Goal: Task Accomplishment & Management: Complete application form

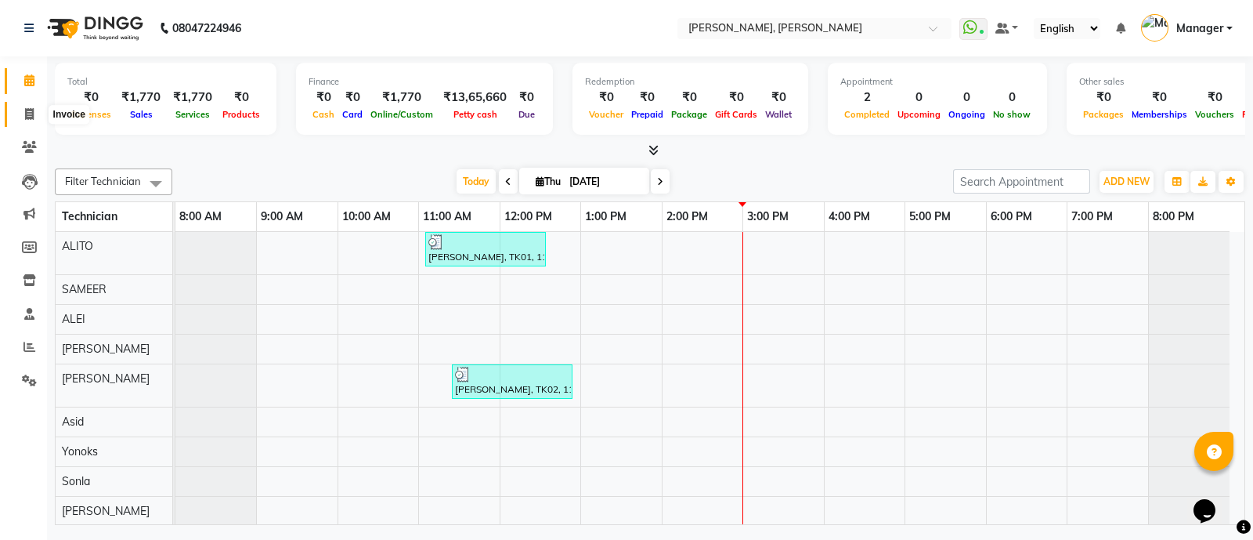
click at [27, 114] on icon at bounding box center [29, 114] width 9 height 12
select select "service"
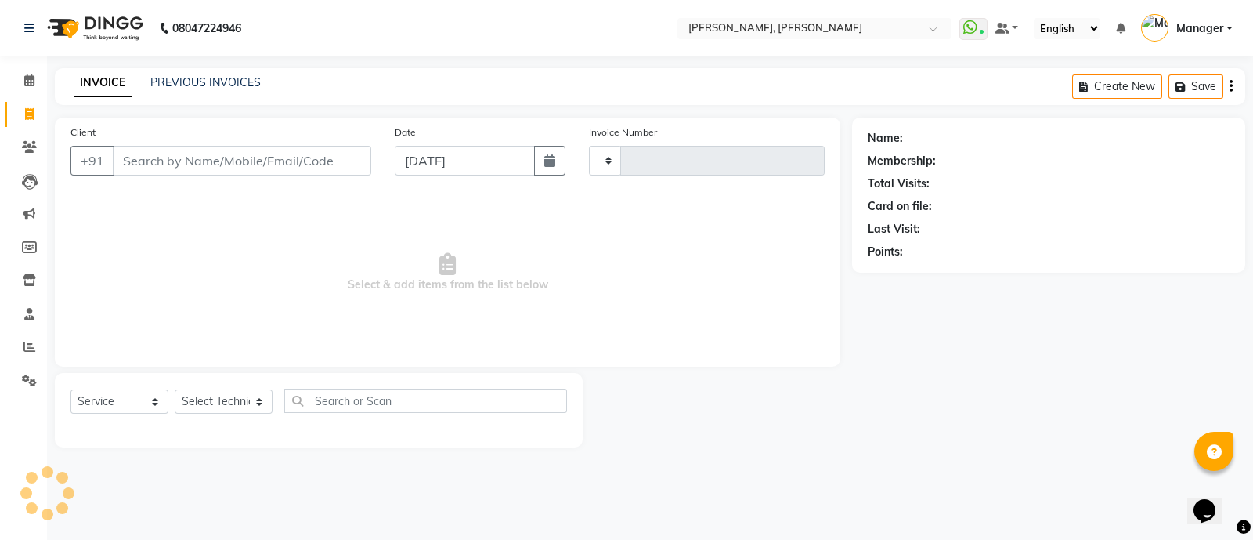
type input "3598"
select select "3767"
click at [223, 418] on div "Select Service Product Membership Package Voucher Prepaid Gift Card Select Tech…" at bounding box center [318, 406] width 497 height 37
click at [229, 405] on select "Select Technician [PERSON_NAME] [PERSON_NAME] Asid Hanmi [PERSON_NAME] Manager …" at bounding box center [224, 401] width 98 height 24
select select "90598"
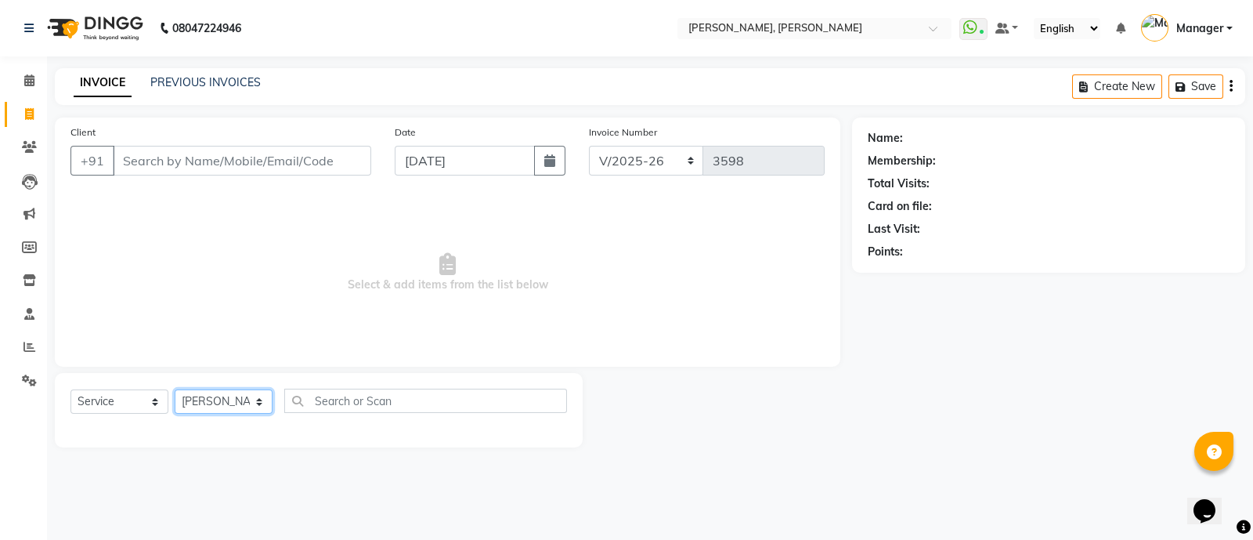
click at [175, 390] on select "Select Technician [PERSON_NAME] [PERSON_NAME] Asid Hanmi [PERSON_NAME] Manager …" at bounding box center [224, 401] width 98 height 24
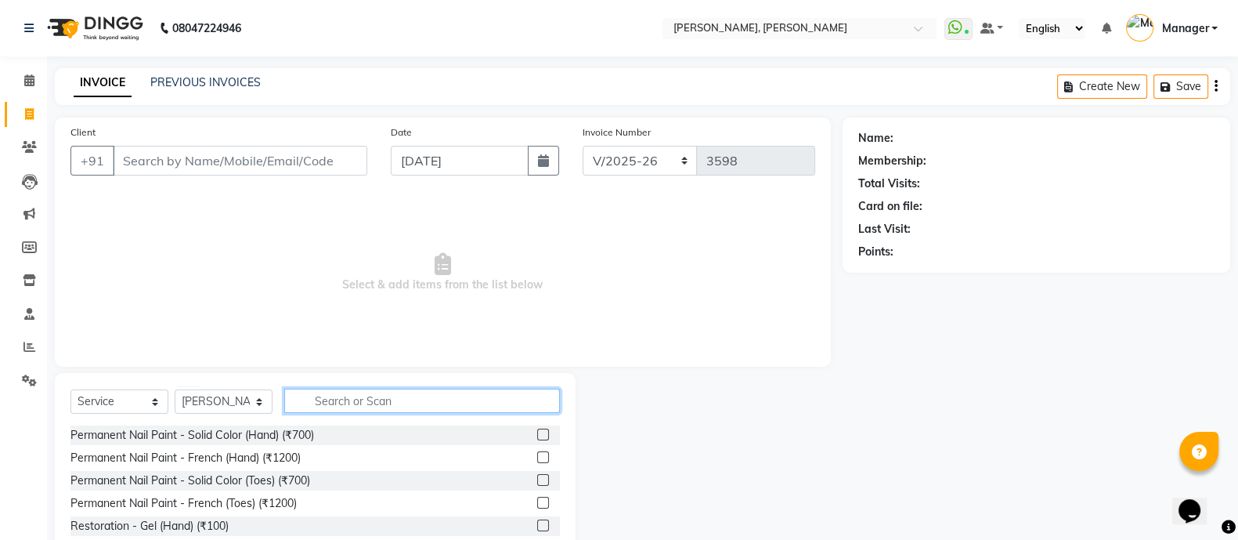
click at [359, 405] on input "text" at bounding box center [422, 400] width 276 height 24
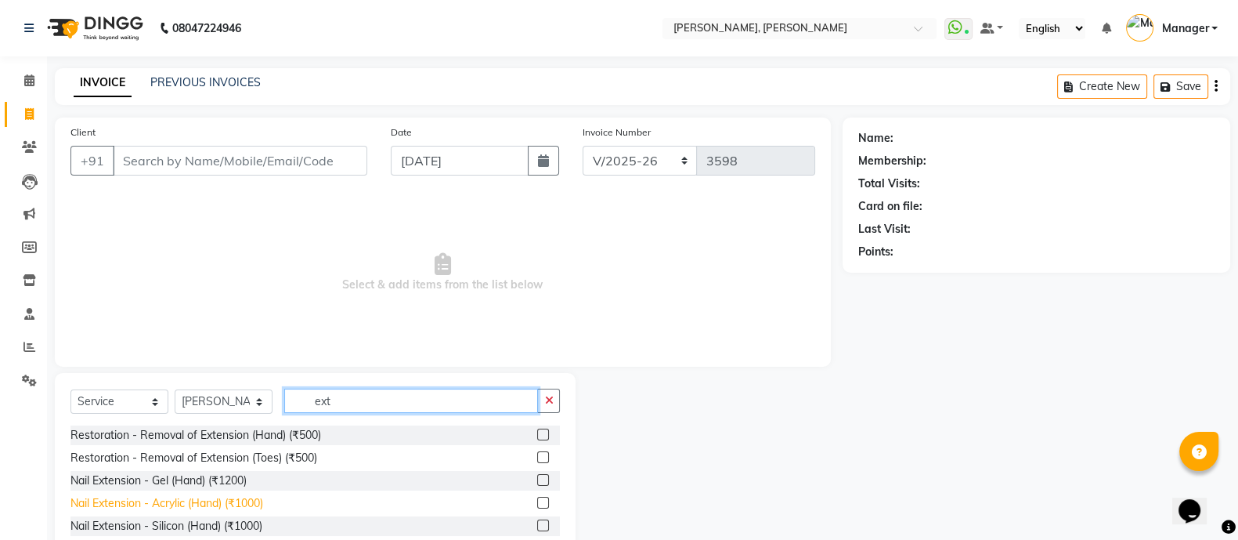
type input "ext"
click at [240, 498] on div "Nail Extension - Acrylic (Hand) (₹1000)" at bounding box center [166, 503] width 193 height 16
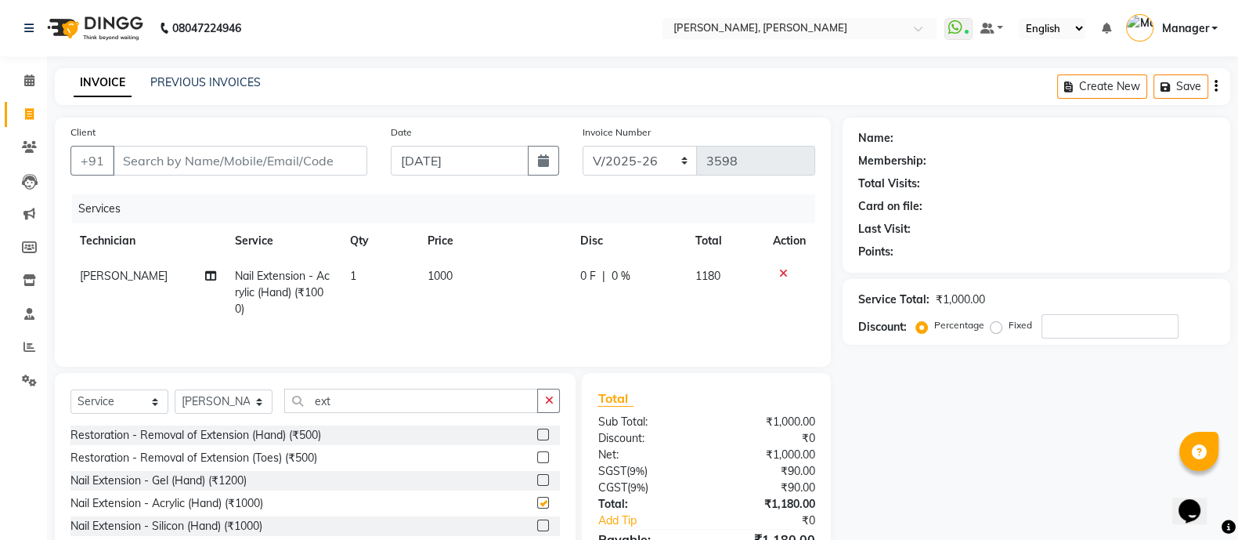
checkbox input "false"
click at [341, 409] on input "ext" at bounding box center [411, 400] width 254 height 24
type input "e"
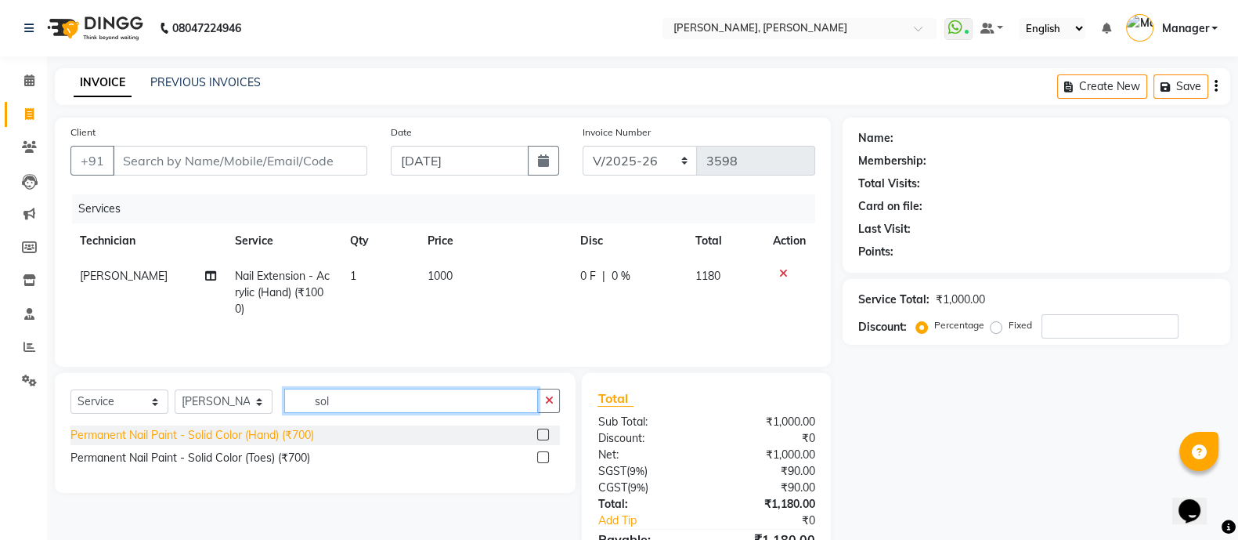
type input "sol"
click at [256, 436] on div "Permanent Nail Paint - Solid Color (Hand) (₹700)" at bounding box center [192, 435] width 244 height 16
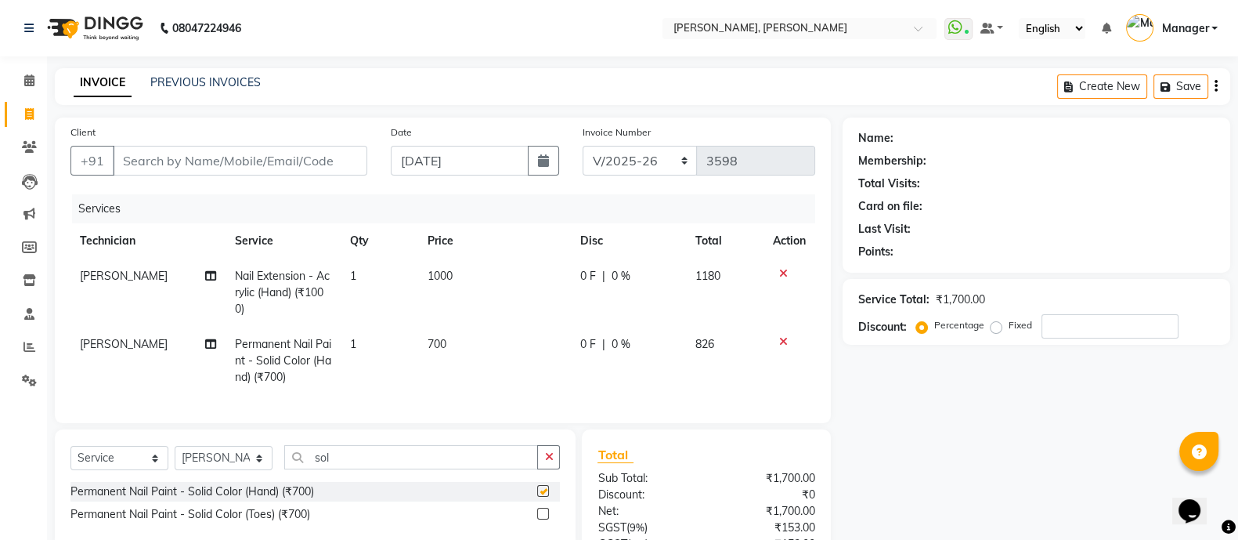
checkbox input "false"
click at [352, 469] on input "sol" at bounding box center [411, 457] width 254 height 24
type input "s"
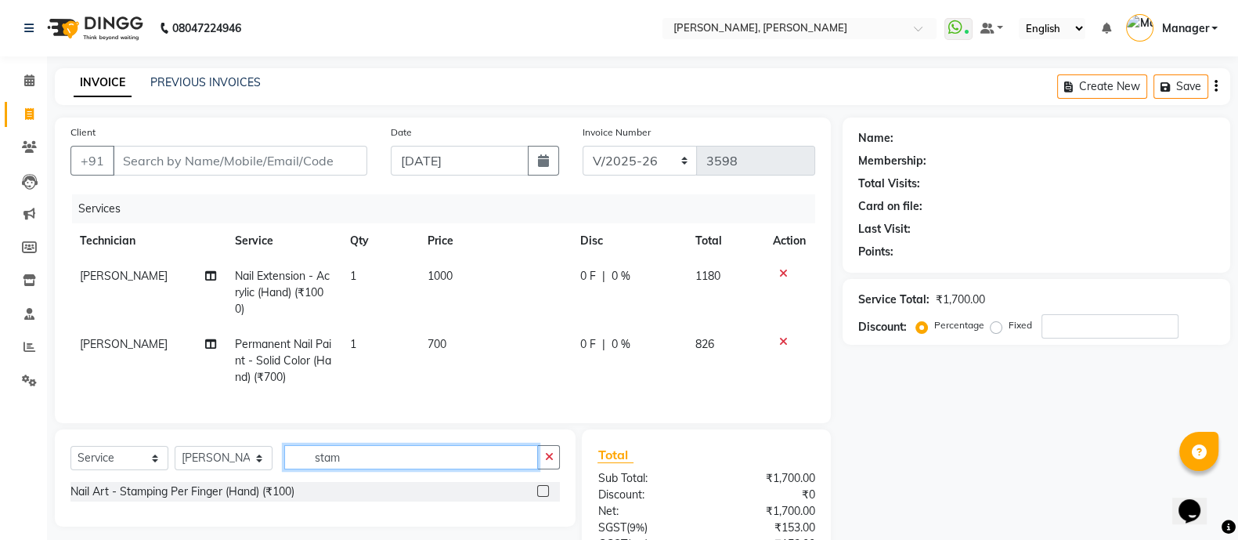
click at [404, 469] on input "stam" at bounding box center [411, 457] width 254 height 24
type input "stam"
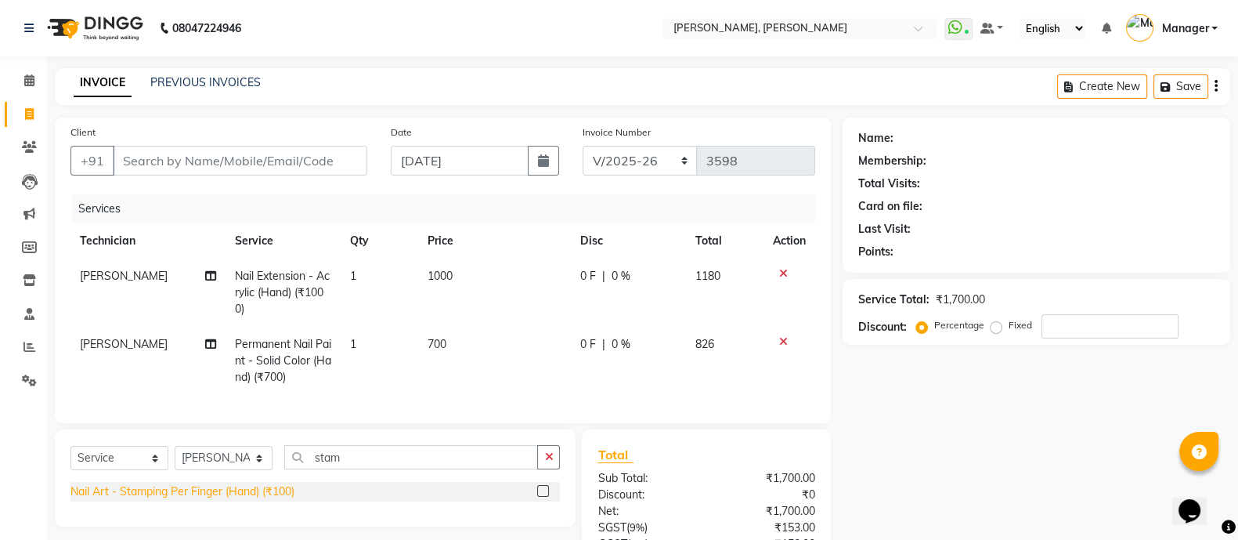
click at [236, 500] on div "Nail Art - Stamping Per Finger (Hand) (₹100)" at bounding box center [182, 491] width 224 height 16
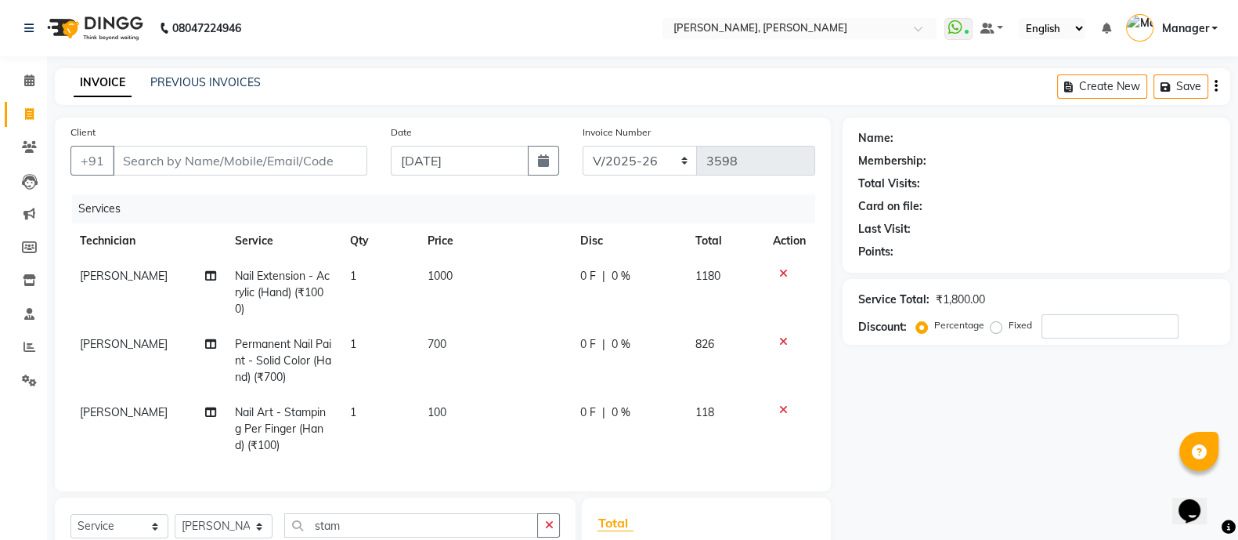
checkbox input "false"
click at [365, 427] on td "1" at bounding box center [379, 429] width 77 height 68
select select "90598"
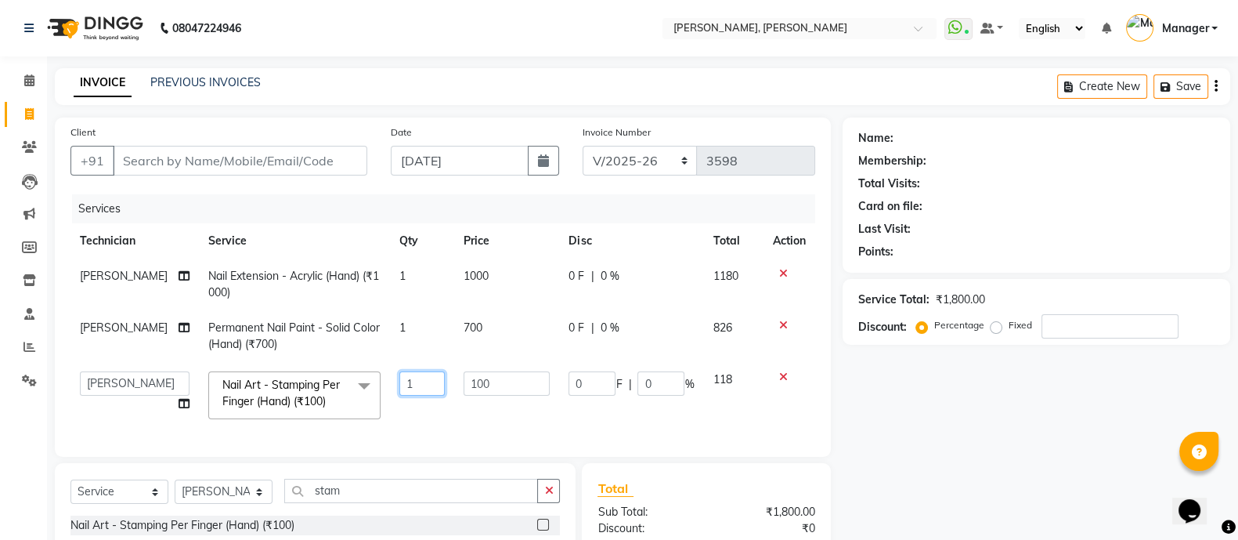
click at [419, 378] on input "1" at bounding box center [421, 383] width 45 height 24
type input "2"
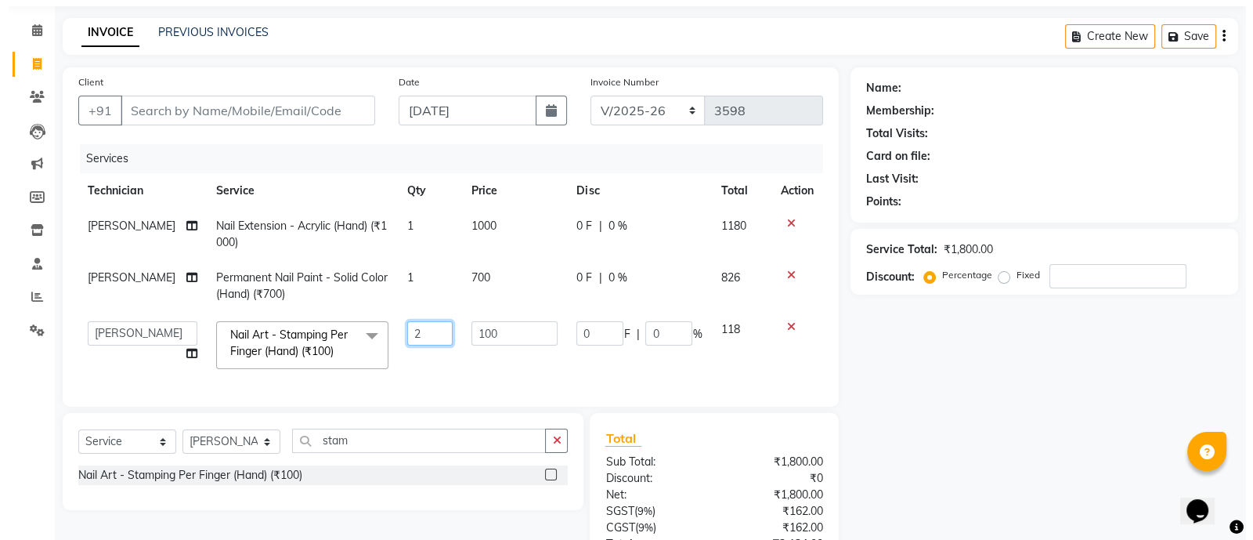
scroll to position [74, 0]
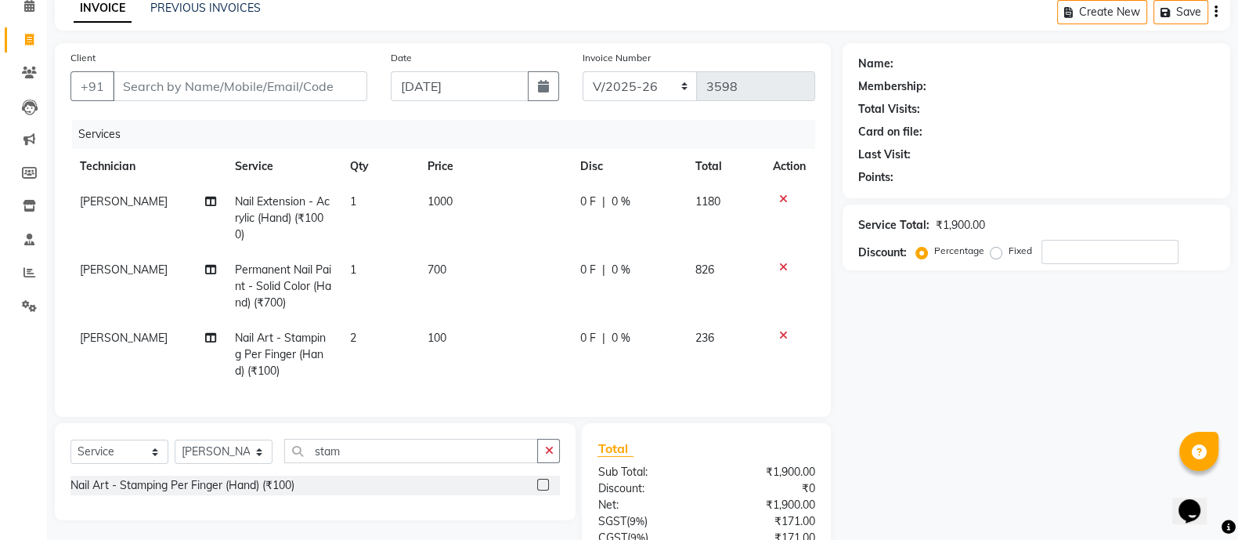
click at [443, 333] on span "100" at bounding box center [437, 337] width 19 height 14
select select "90598"
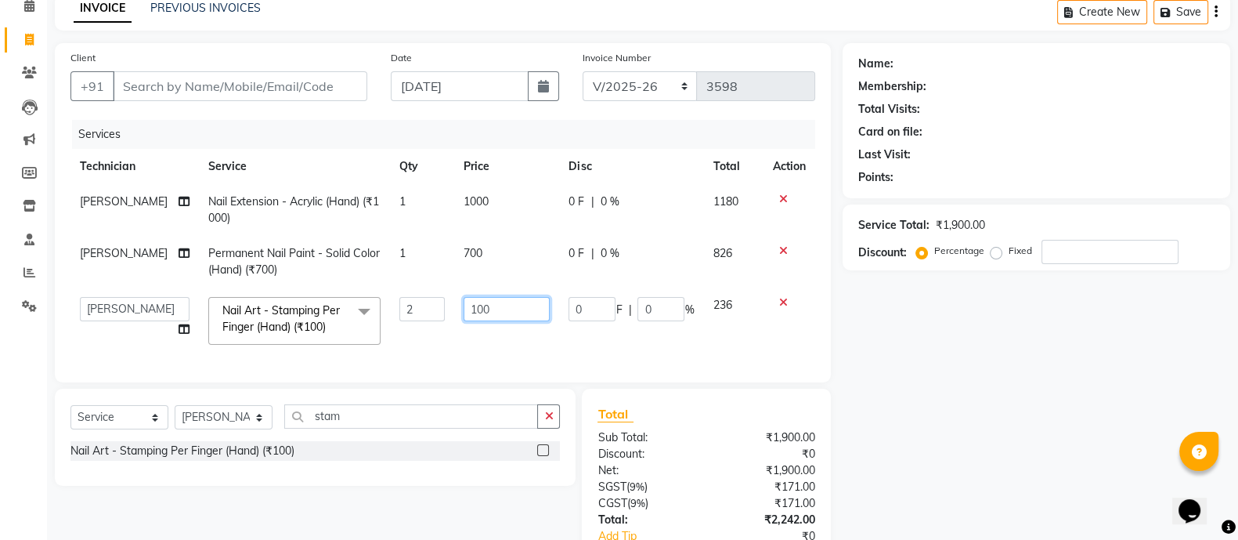
click at [516, 312] on input "100" at bounding box center [507, 309] width 86 height 24
type input "150"
click at [407, 433] on div "Client +91 Date 04-09-2025 Invoice Number BTH/2025-26 RED/2025-26 V/2025 V/2025…" at bounding box center [443, 331] width 800 height 576
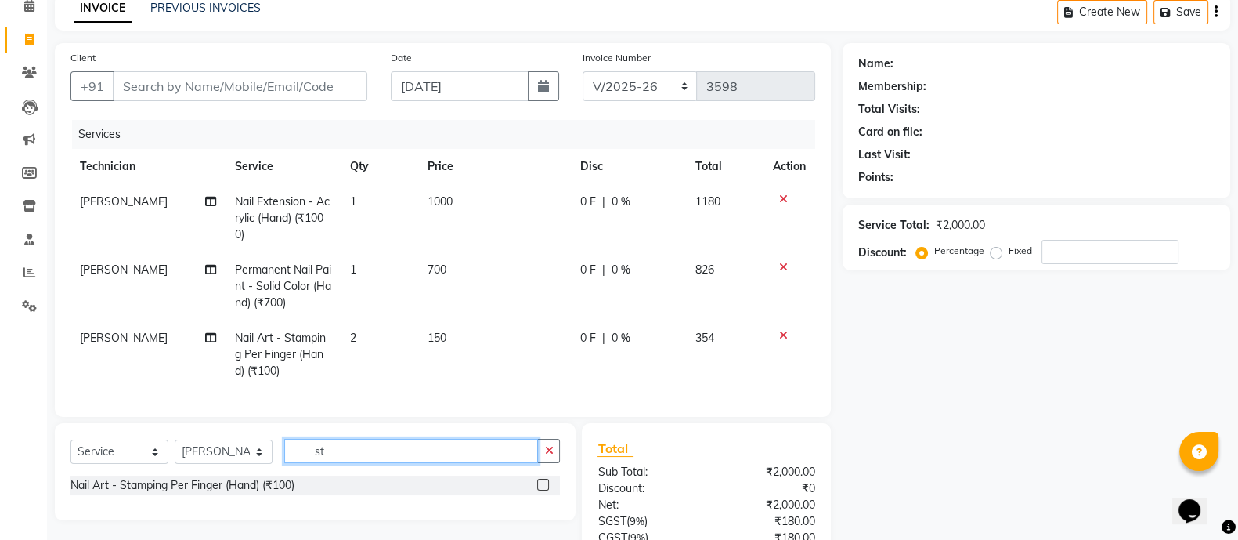
type input "s"
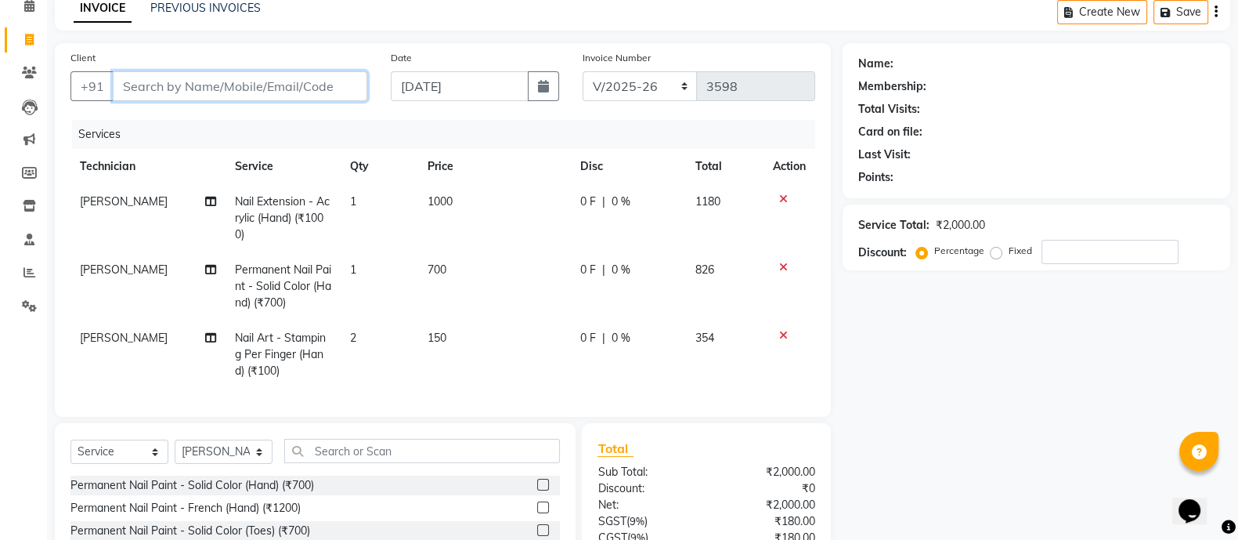
click at [302, 80] on input "Client" at bounding box center [240, 86] width 255 height 30
type input "9"
type input "0"
type input "9611348252"
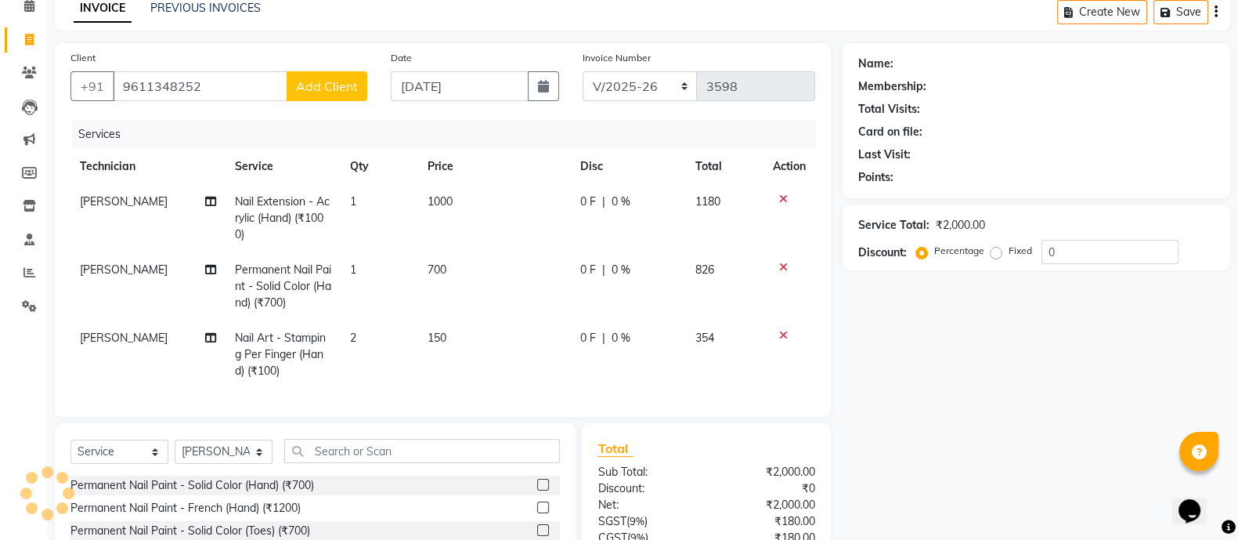
click at [318, 94] on button "Add Client" at bounding box center [327, 86] width 81 height 30
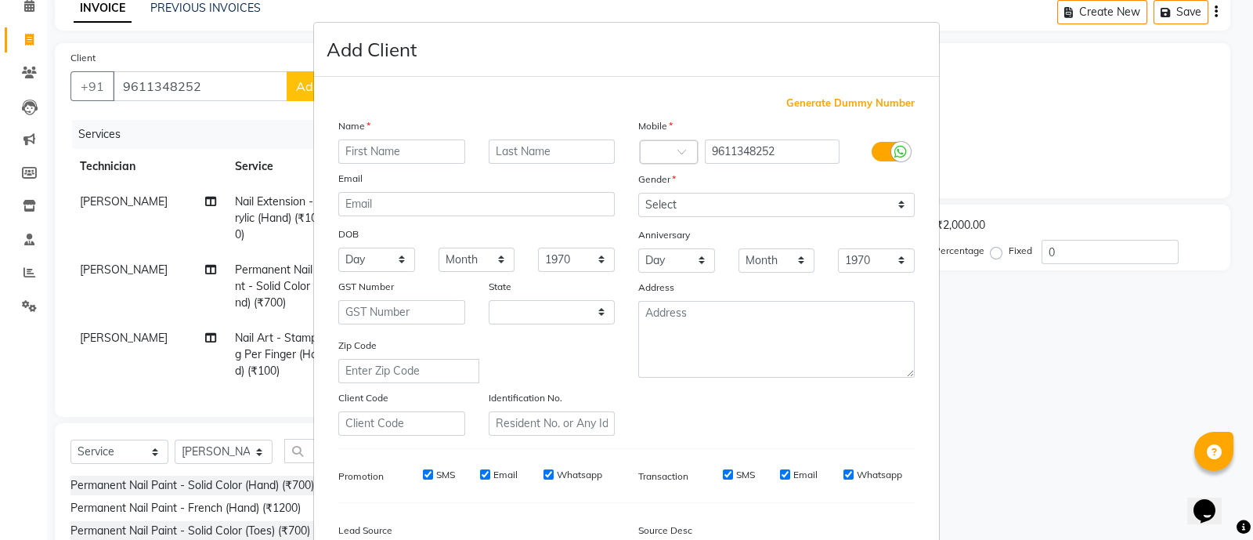
select select "21"
type input "swamiya"
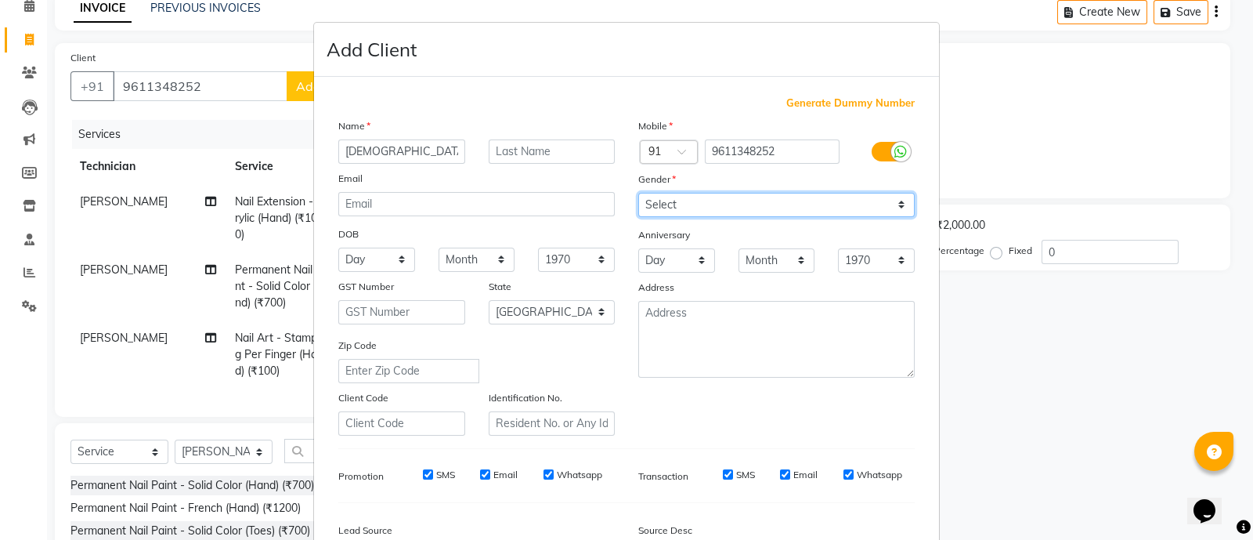
click at [681, 211] on select "Select Male Female Other Prefer Not To Say" at bounding box center [776, 205] width 276 height 24
select select "[DEMOGRAPHIC_DATA]"
click at [638, 193] on select "Select Male Female Other Prefer Not To Say" at bounding box center [776, 205] width 276 height 24
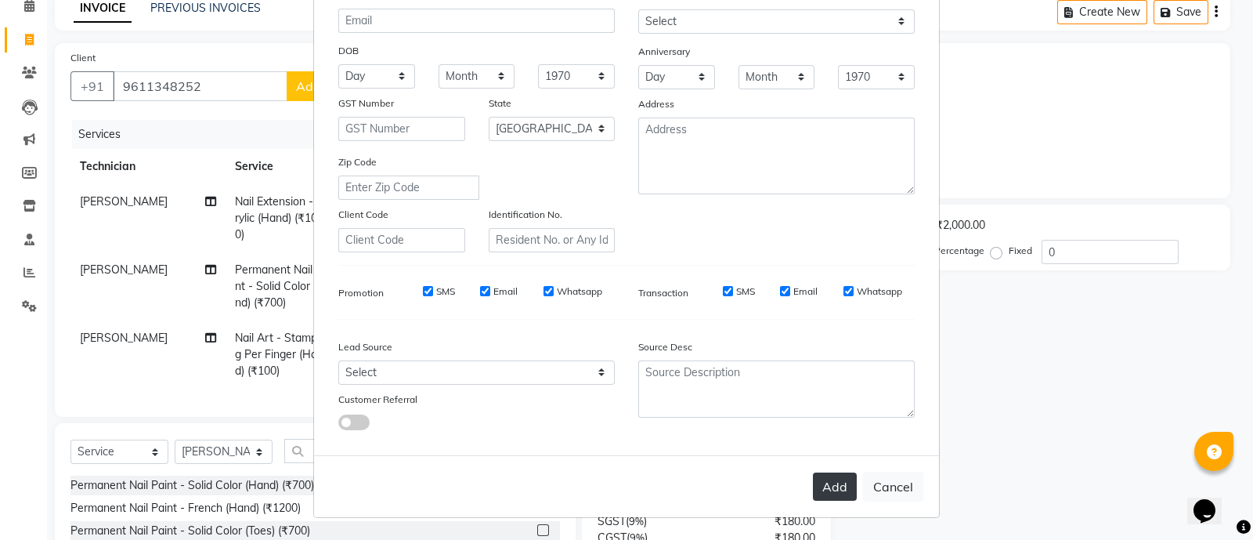
click at [832, 475] on button "Add" at bounding box center [835, 486] width 44 height 28
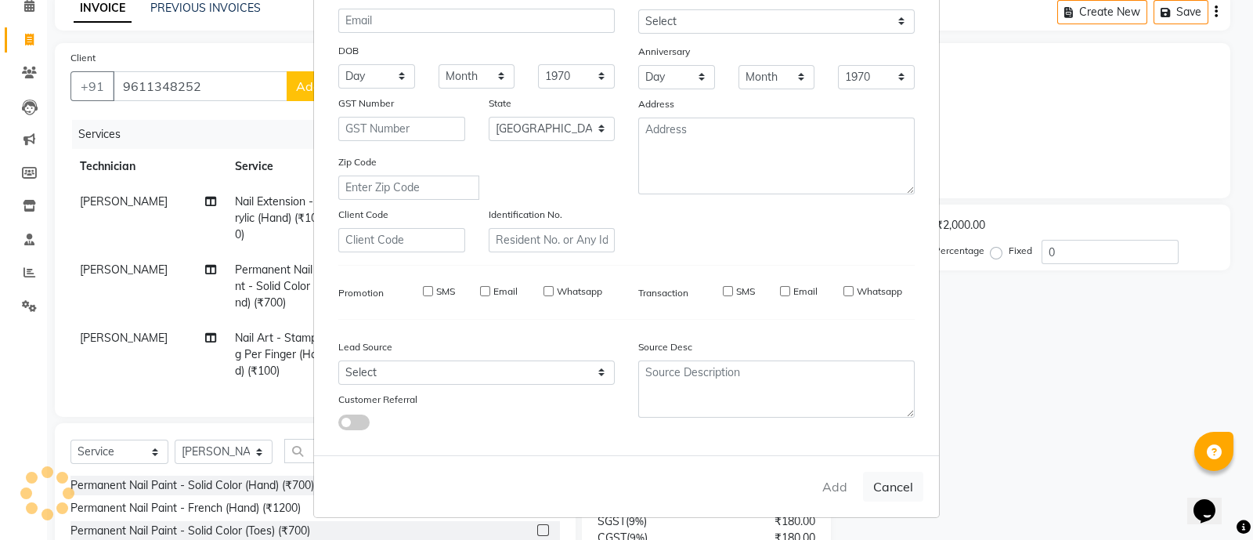
type input "96******52"
select select
select select "null"
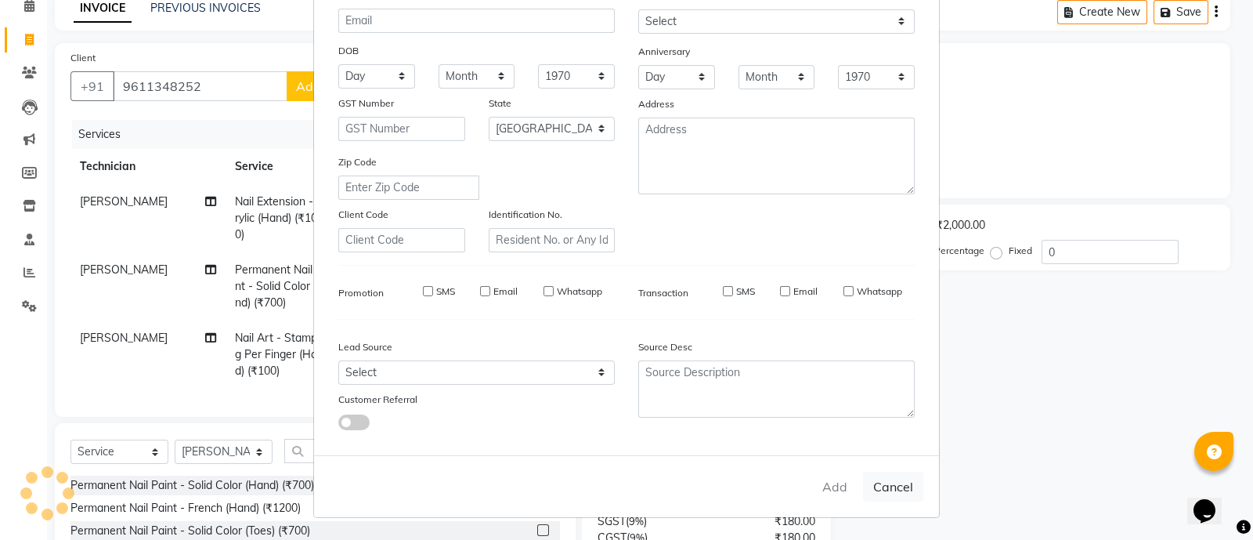
select select
checkbox input "false"
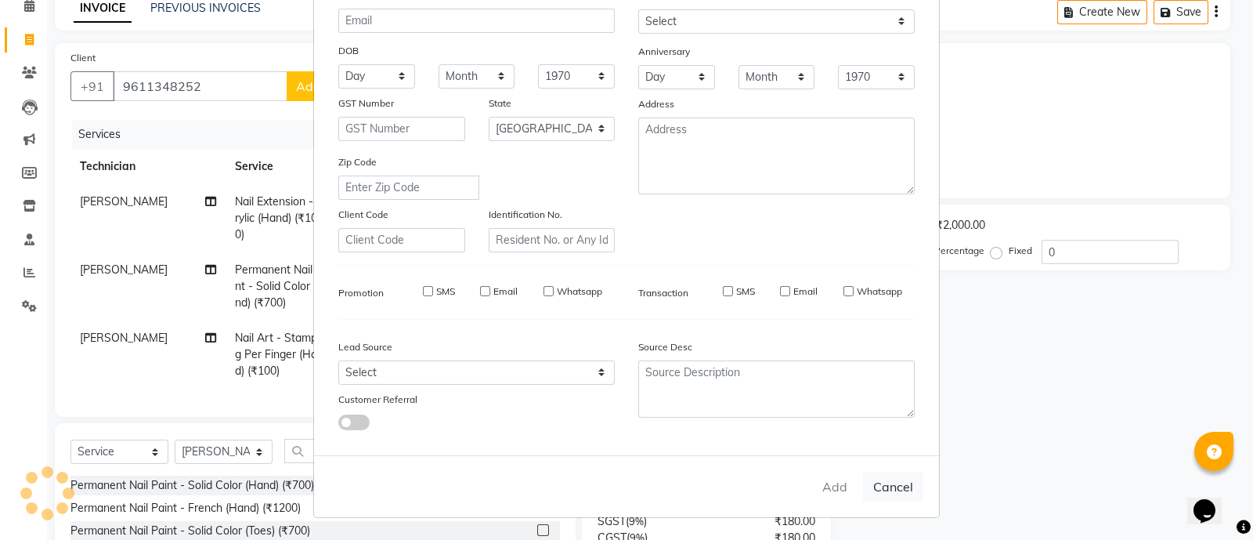
checkbox input "false"
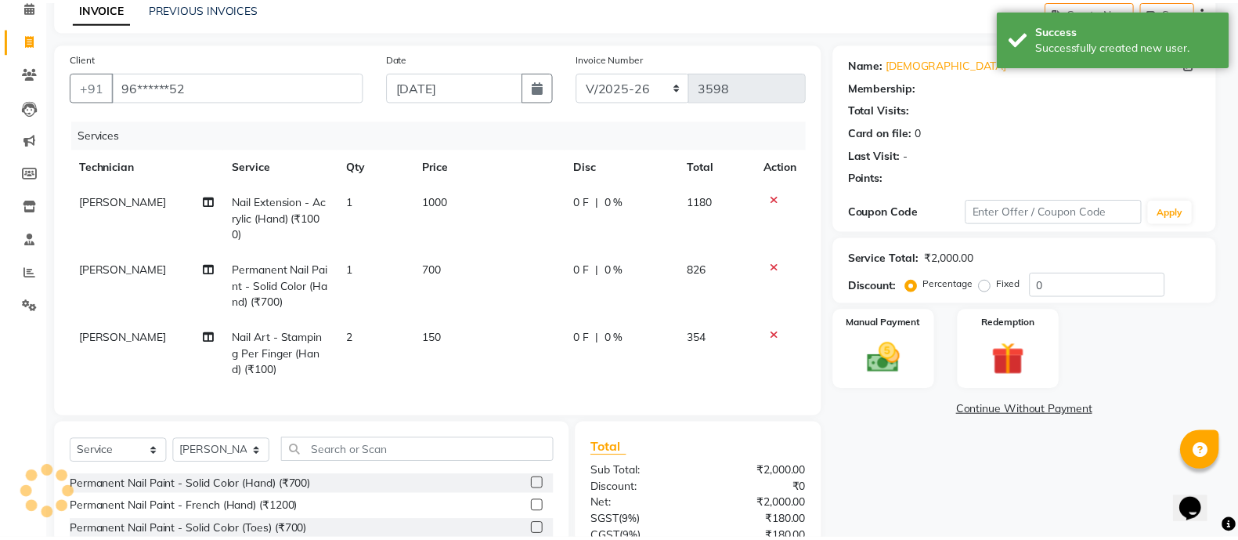
scroll to position [2, 0]
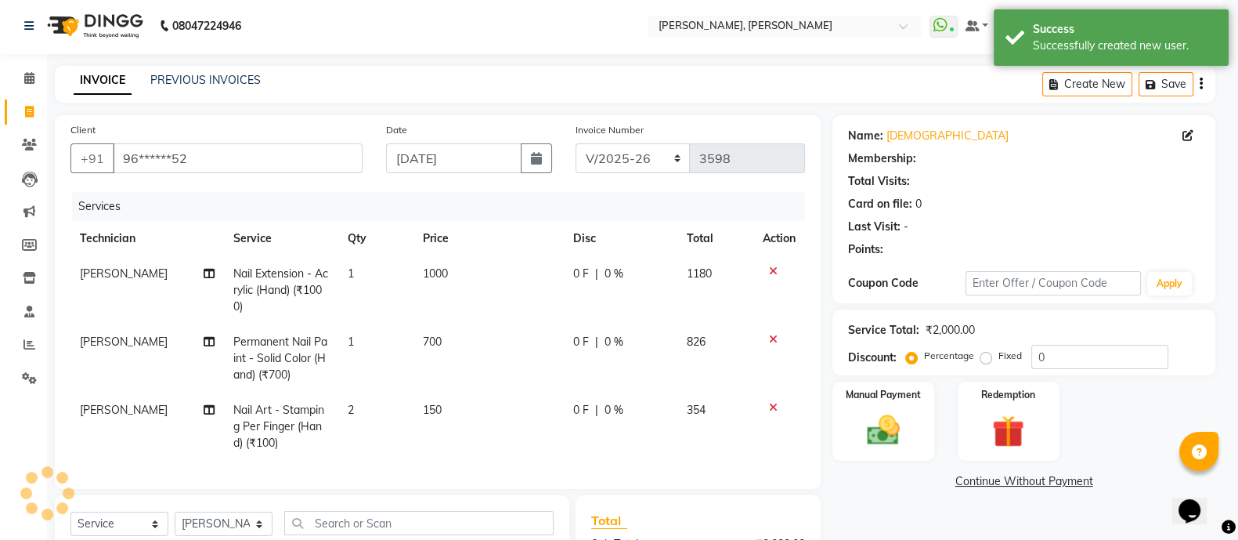
select select "1: Object"
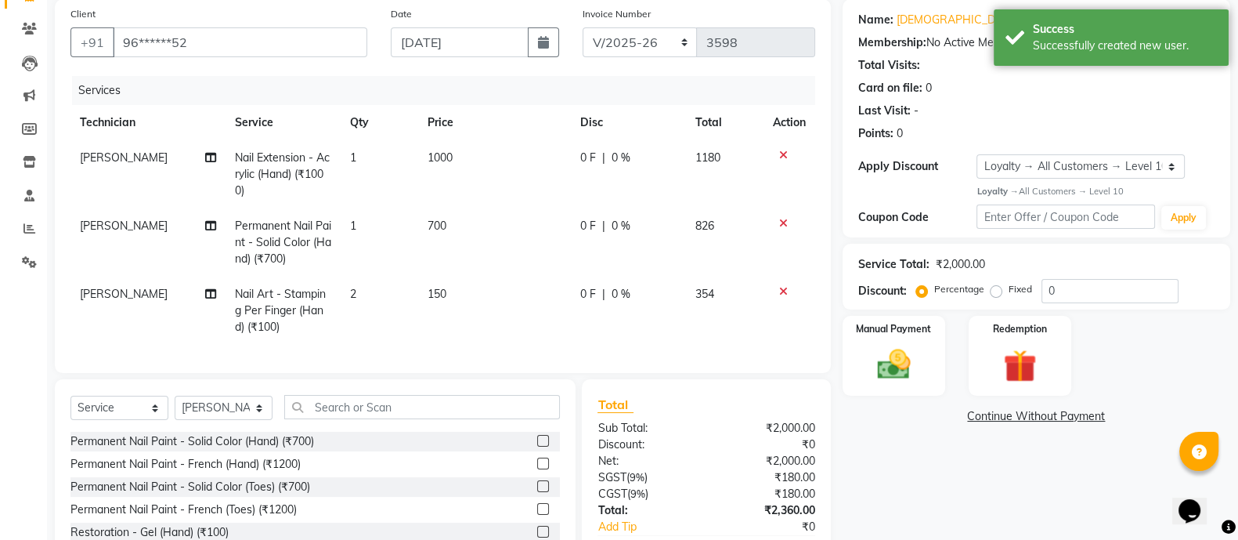
scroll to position [127, 0]
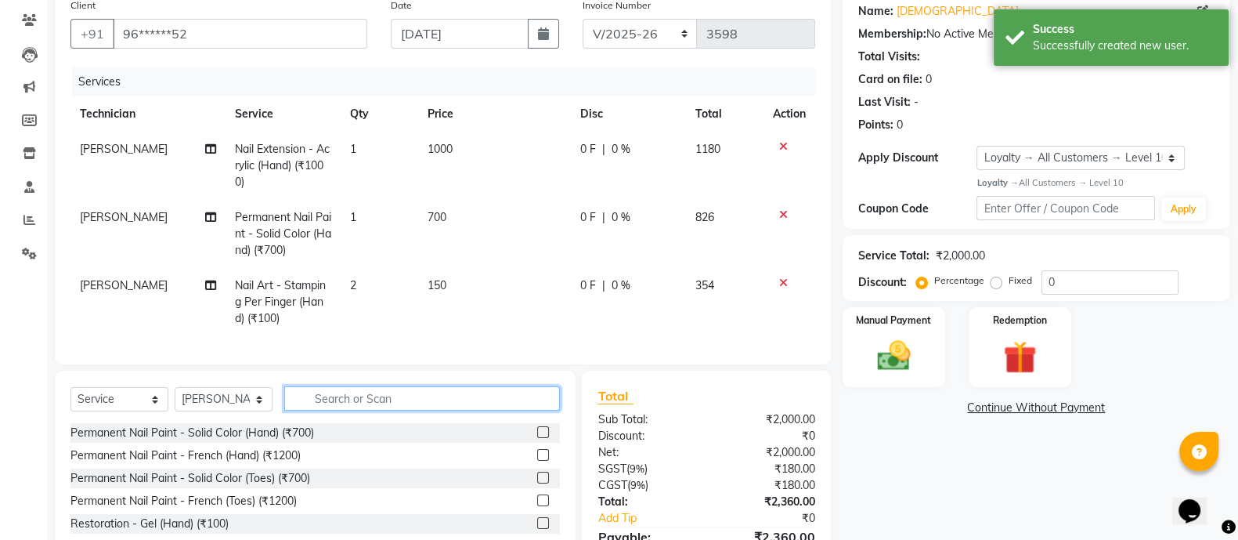
click at [438, 410] on input "text" at bounding box center [422, 398] width 276 height 24
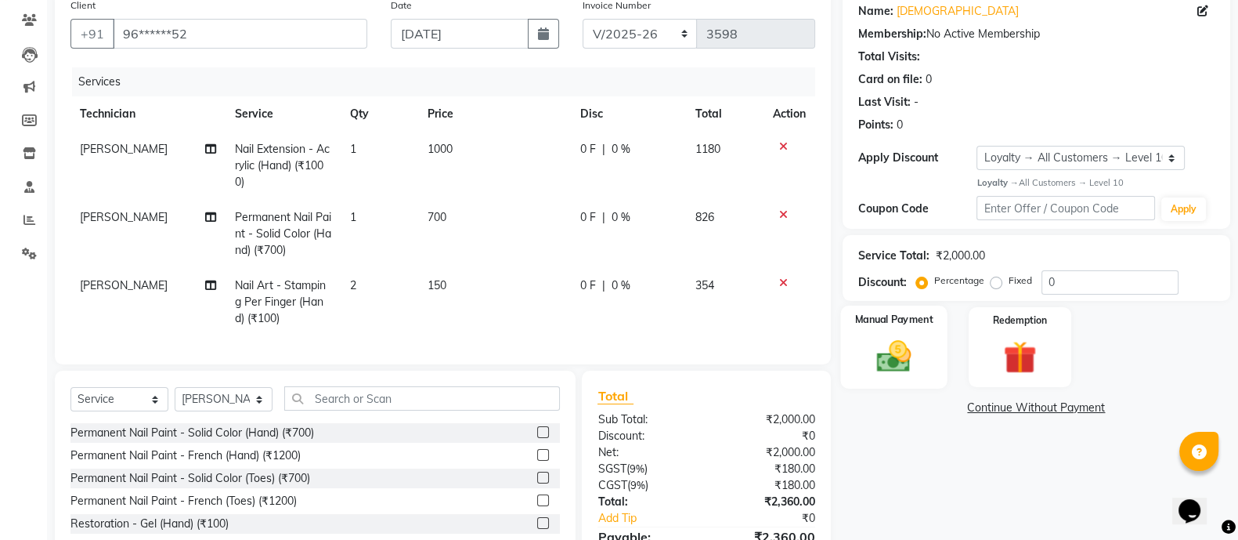
click at [885, 337] on img at bounding box center [894, 355] width 56 height 39
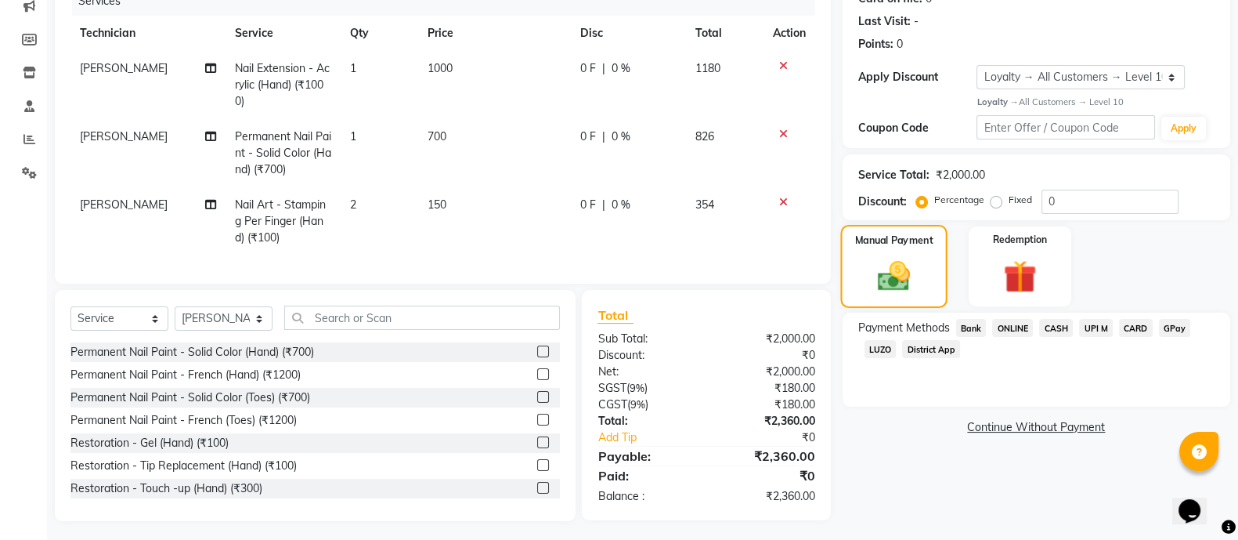
scroll to position [227, 0]
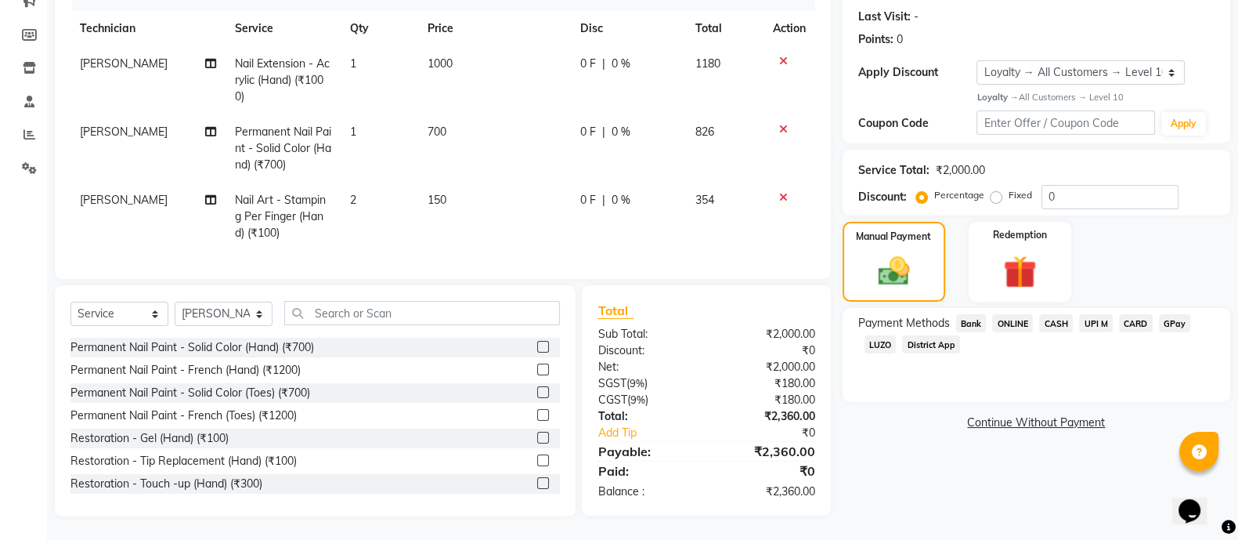
click at [1010, 314] on span "ONLINE" at bounding box center [1012, 323] width 41 height 18
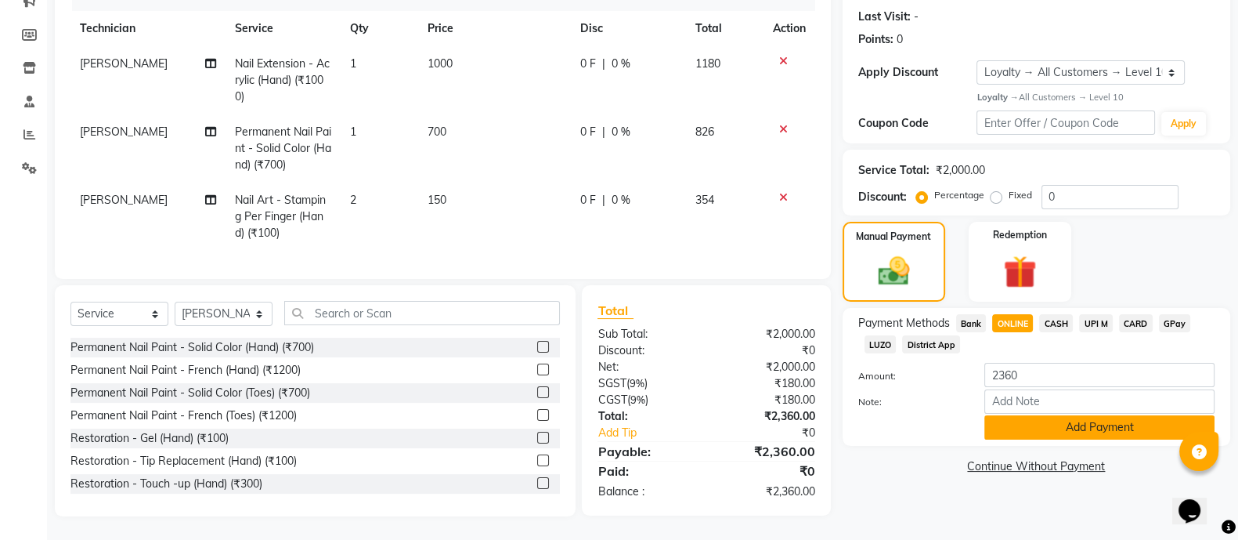
click at [1061, 415] on button "Add Payment" at bounding box center [1099, 427] width 230 height 24
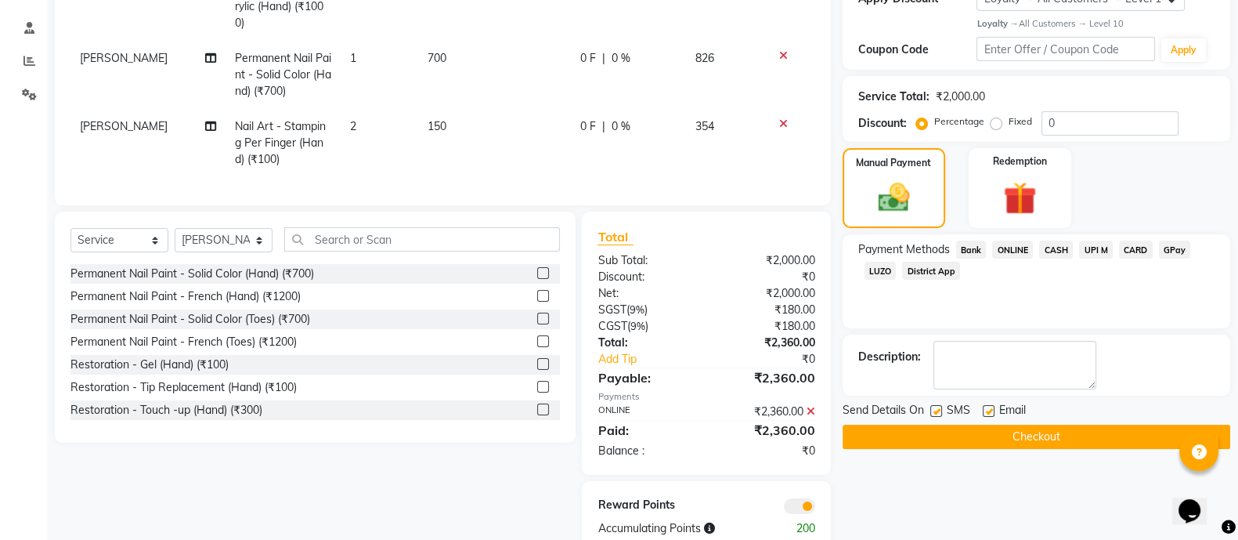
scroll to position [284, 0]
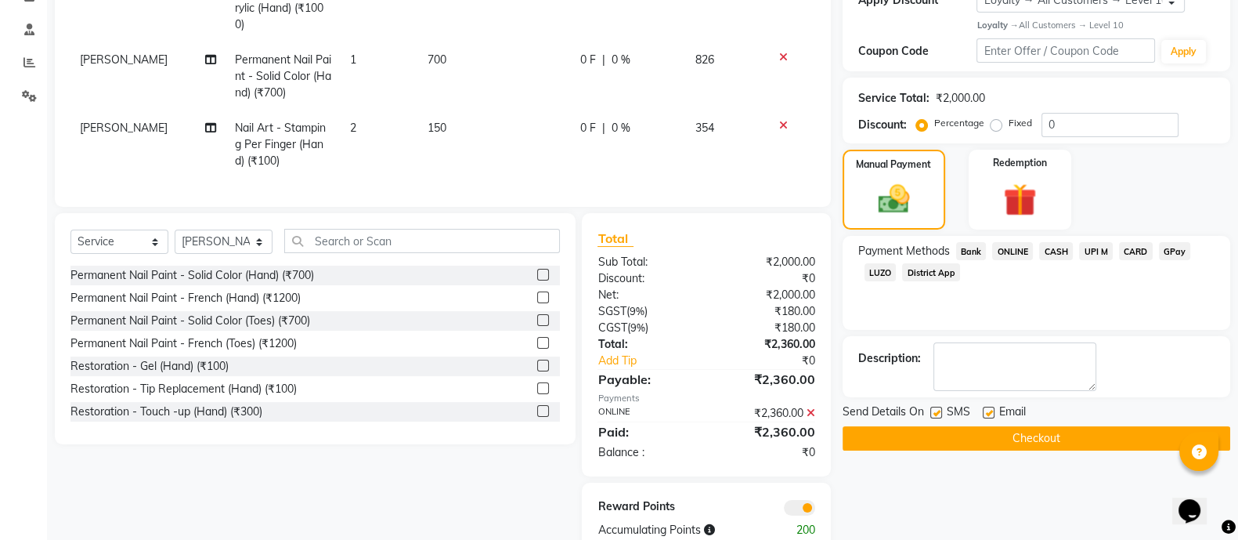
click at [1020, 441] on button "Checkout" at bounding box center [1037, 438] width 388 height 24
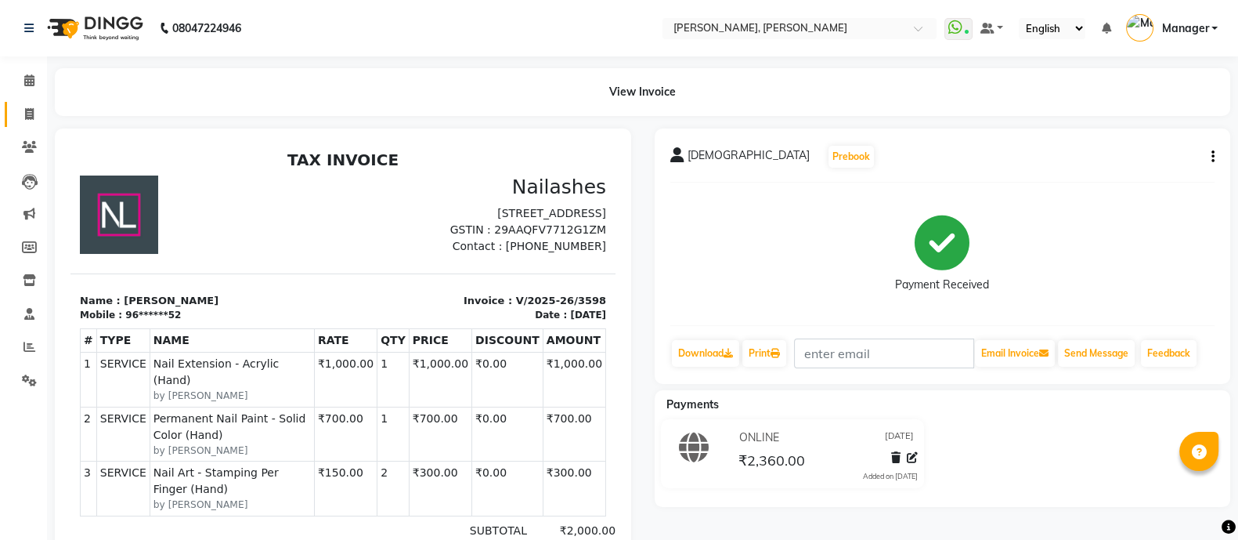
click at [10, 107] on link "Invoice" at bounding box center [24, 115] width 38 height 26
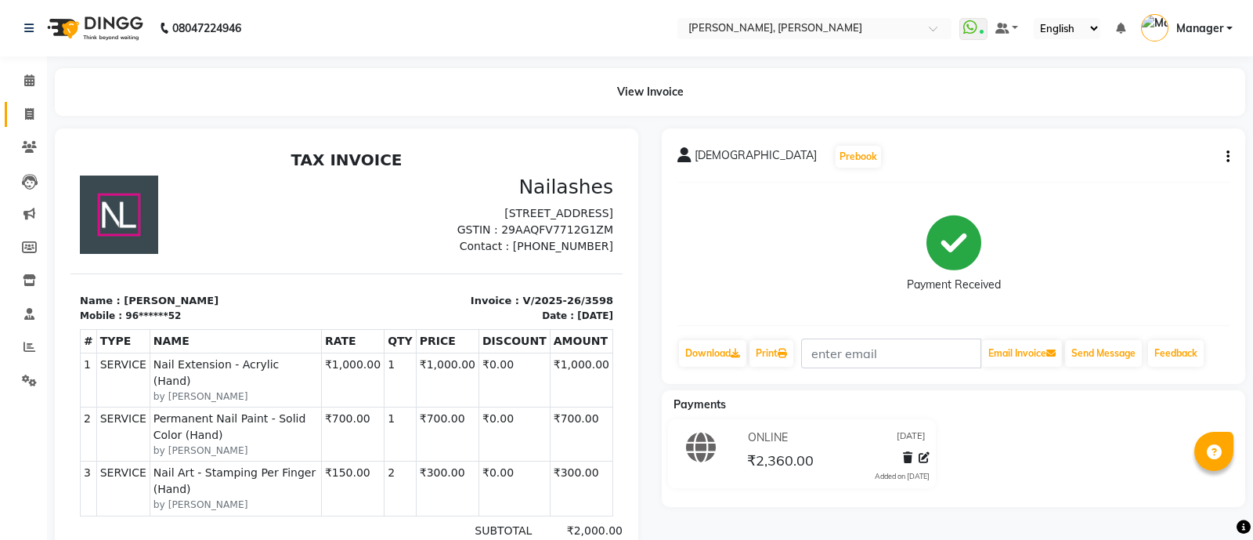
select select "3767"
select select "service"
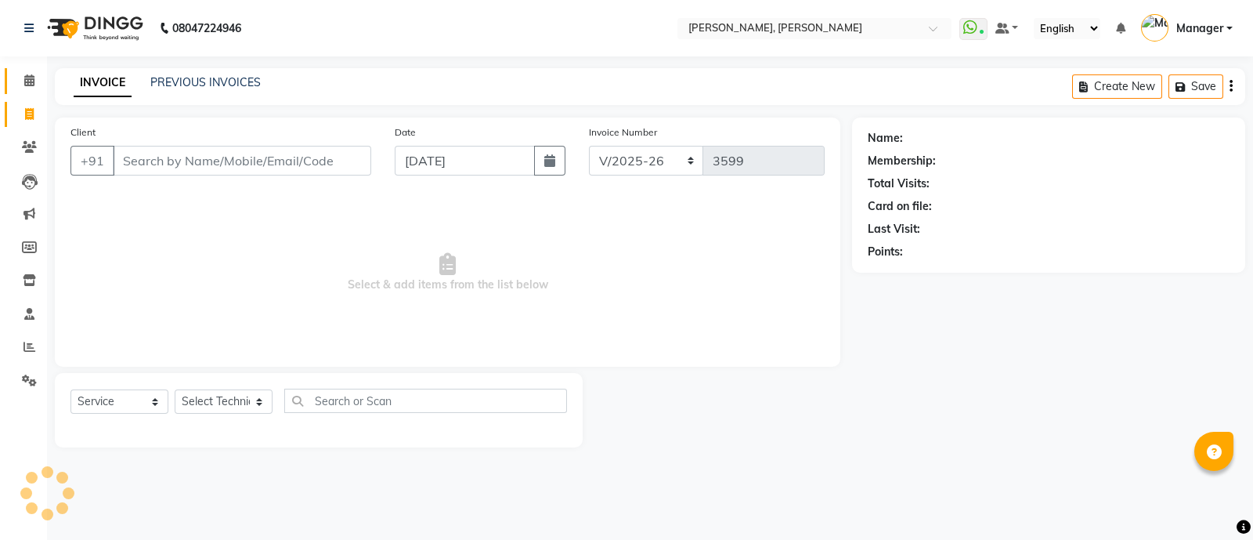
click at [16, 72] on span at bounding box center [29, 81] width 27 height 18
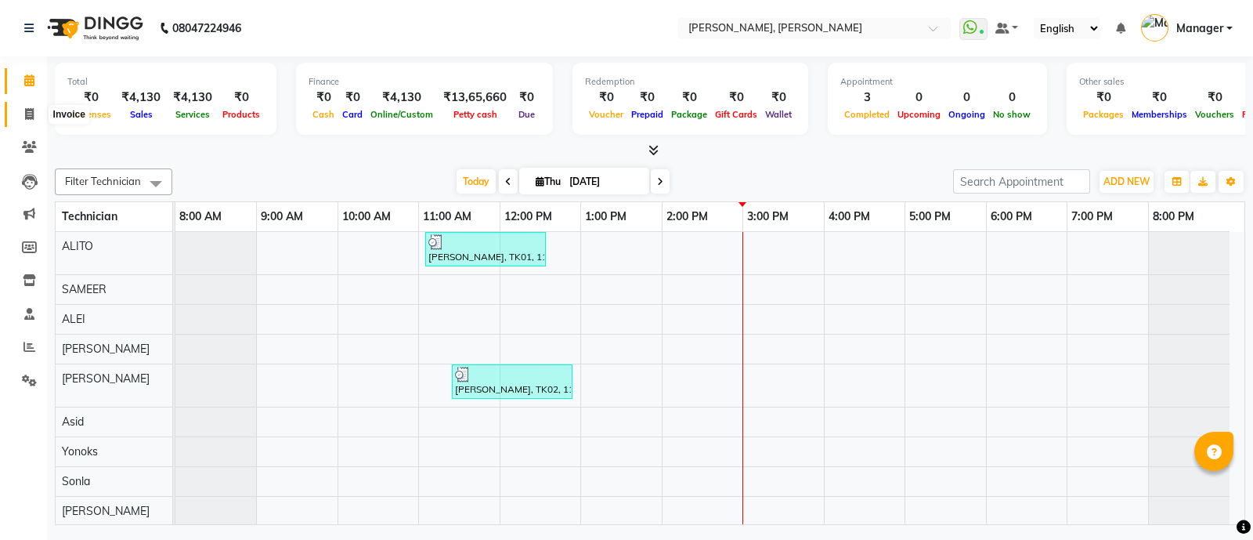
click at [28, 110] on icon at bounding box center [29, 114] width 9 height 12
select select "service"
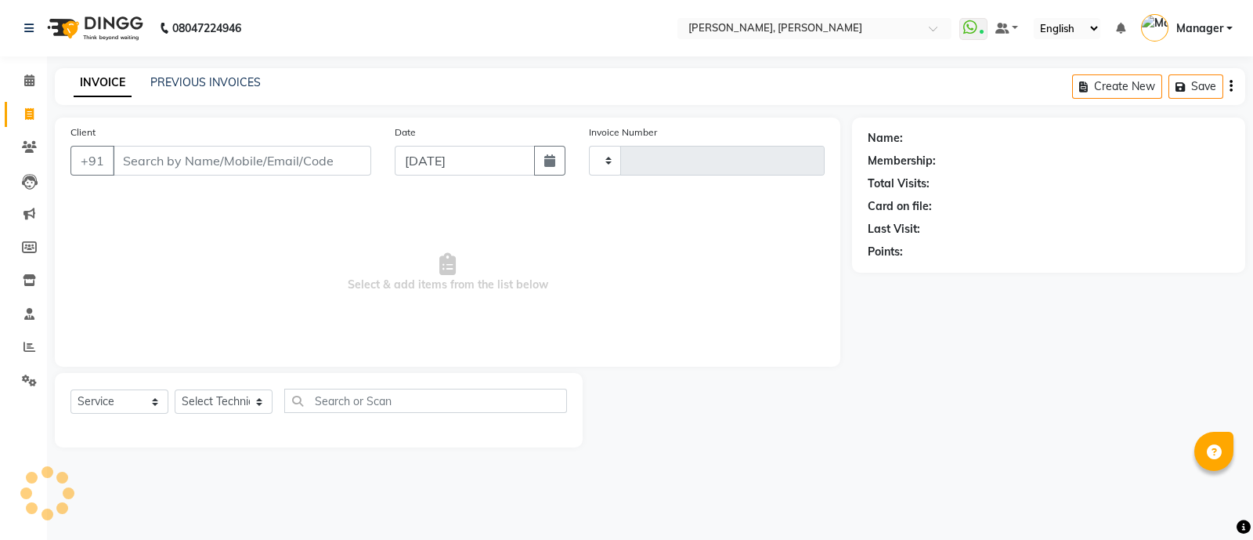
type input "3599"
select select "3767"
click at [225, 398] on select "Select Technician [PERSON_NAME] [PERSON_NAME] Asid Hanmi [PERSON_NAME] Manager …" at bounding box center [224, 401] width 98 height 24
select select "64801"
click at [175, 390] on select "Select Technician [PERSON_NAME] [PERSON_NAME] Asid Hanmi [PERSON_NAME] Manager …" at bounding box center [224, 401] width 98 height 24
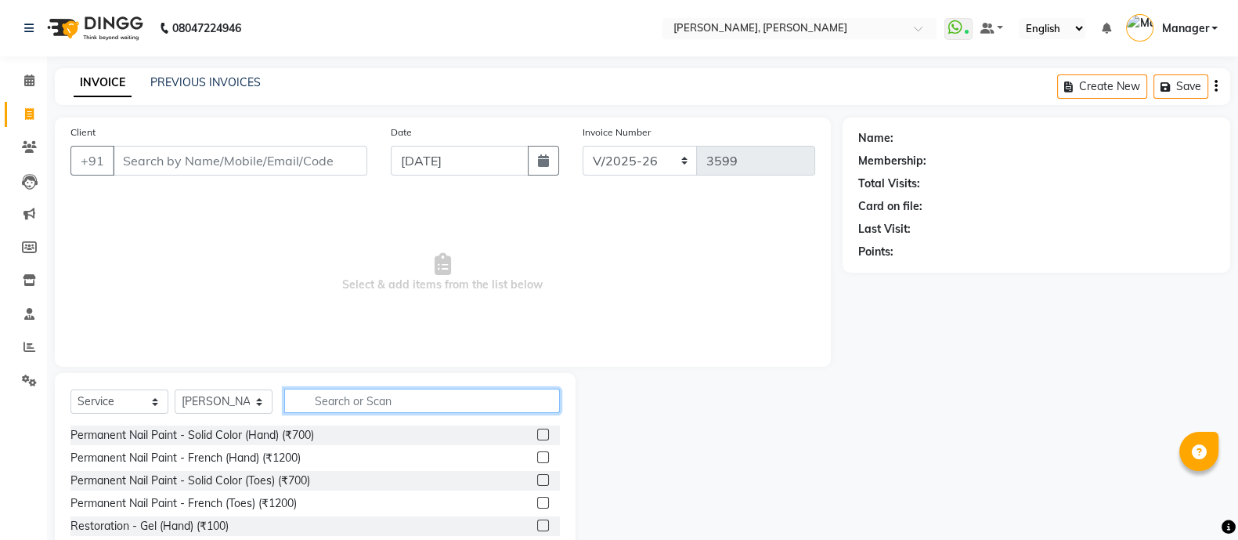
click at [360, 404] on input "text" at bounding box center [422, 400] width 276 height 24
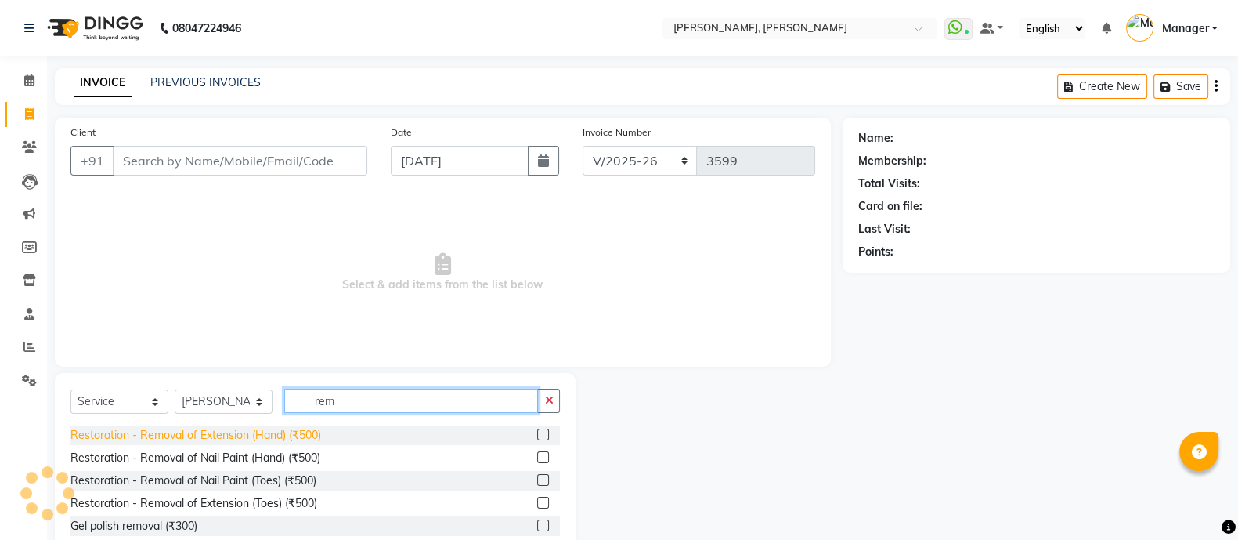
type input "rem"
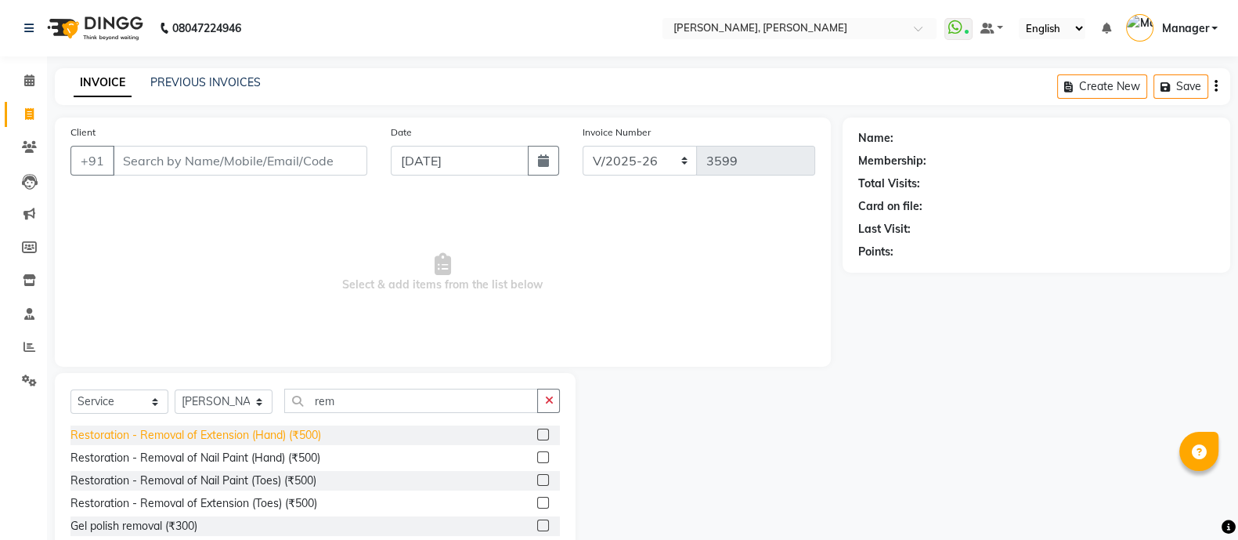
click at [284, 432] on div "Restoration - Removal of Extension (Hand) (₹500)" at bounding box center [195, 435] width 251 height 16
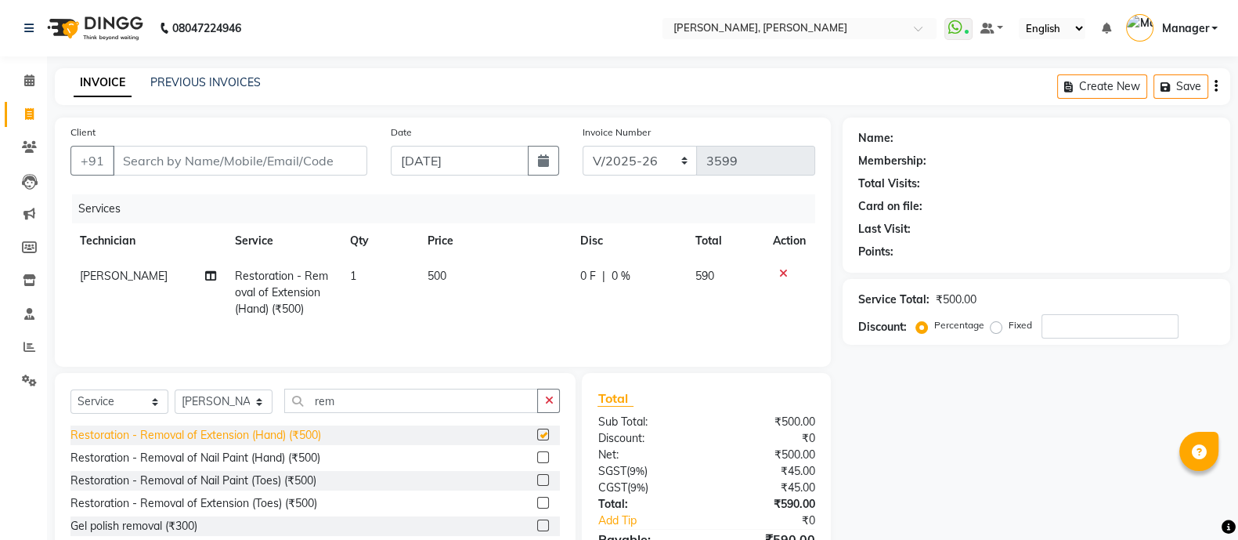
checkbox input "false"
click at [210, 407] on select "Select Technician [PERSON_NAME] [PERSON_NAME] Asid Hanmi [PERSON_NAME] Manager …" at bounding box center [224, 401] width 98 height 24
select select "90598"
click at [175, 393] on select "Select Technician [PERSON_NAME] [PERSON_NAME] Asid Hanmi [PERSON_NAME] Manager …" at bounding box center [224, 401] width 98 height 24
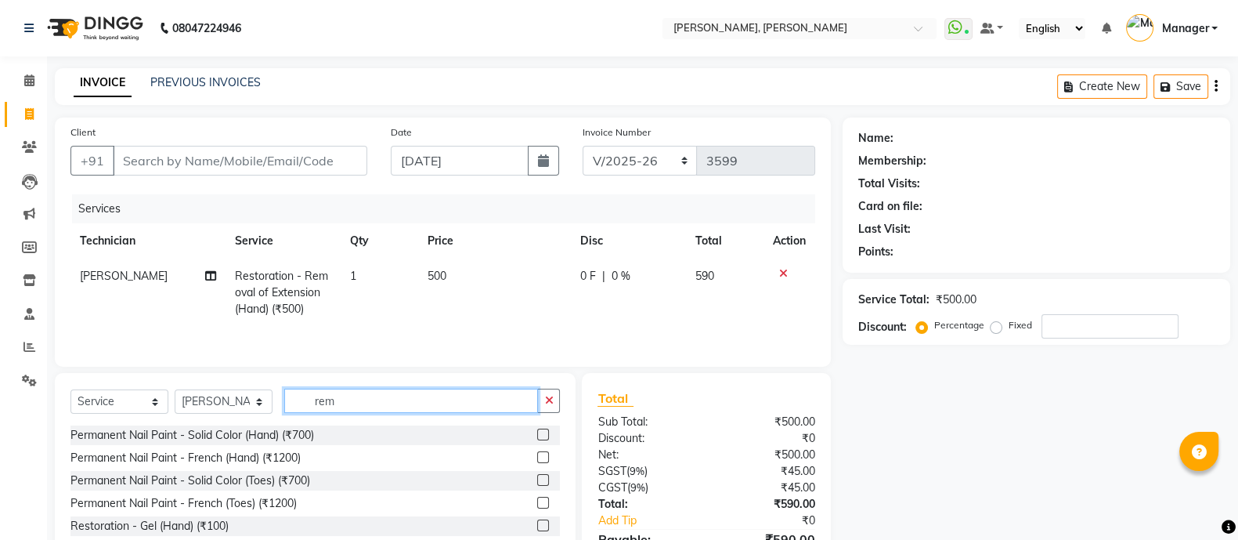
click at [381, 392] on input "rem" at bounding box center [411, 400] width 254 height 24
type input "rem"
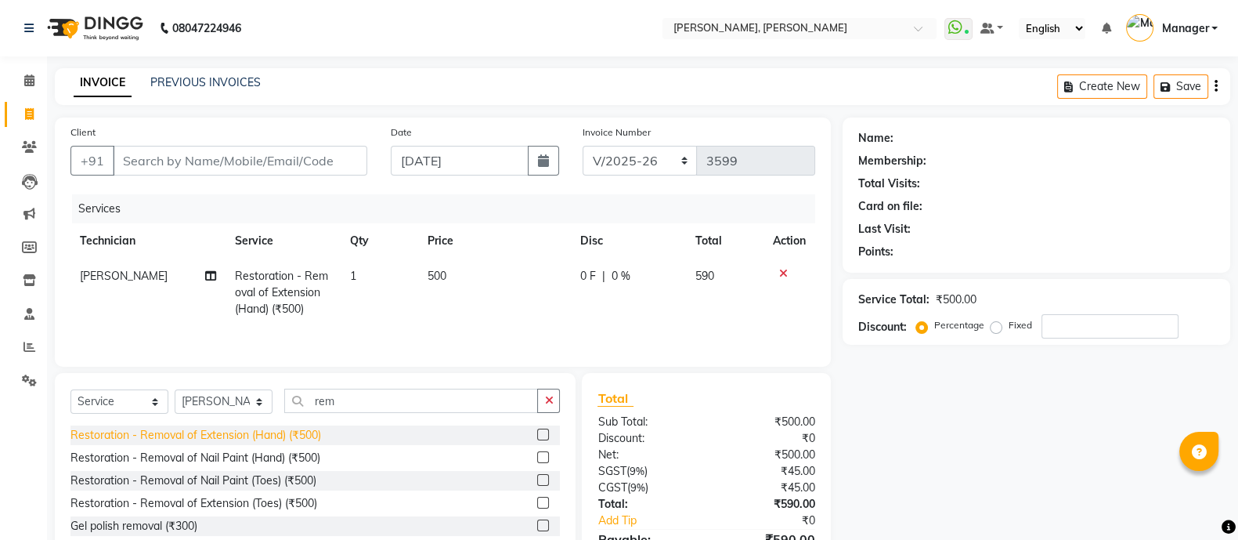
click at [284, 440] on div "Restoration - Removal of Extension (Hand) (₹500)" at bounding box center [195, 435] width 251 height 16
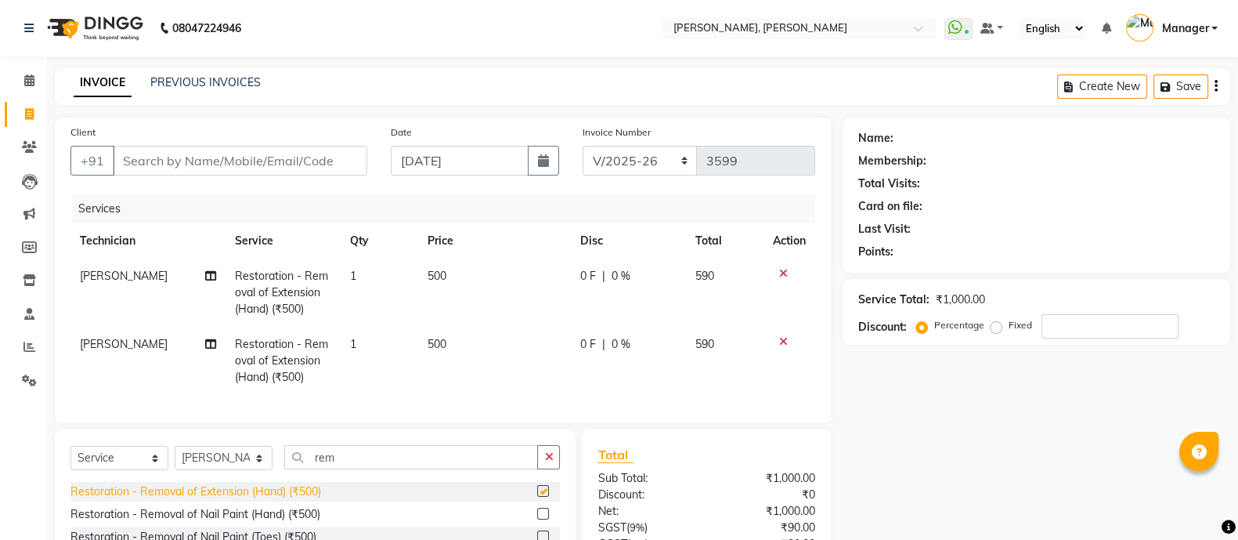
checkbox input "false"
click at [265, 161] on input "Client" at bounding box center [240, 161] width 255 height 30
type input "7"
type input "0"
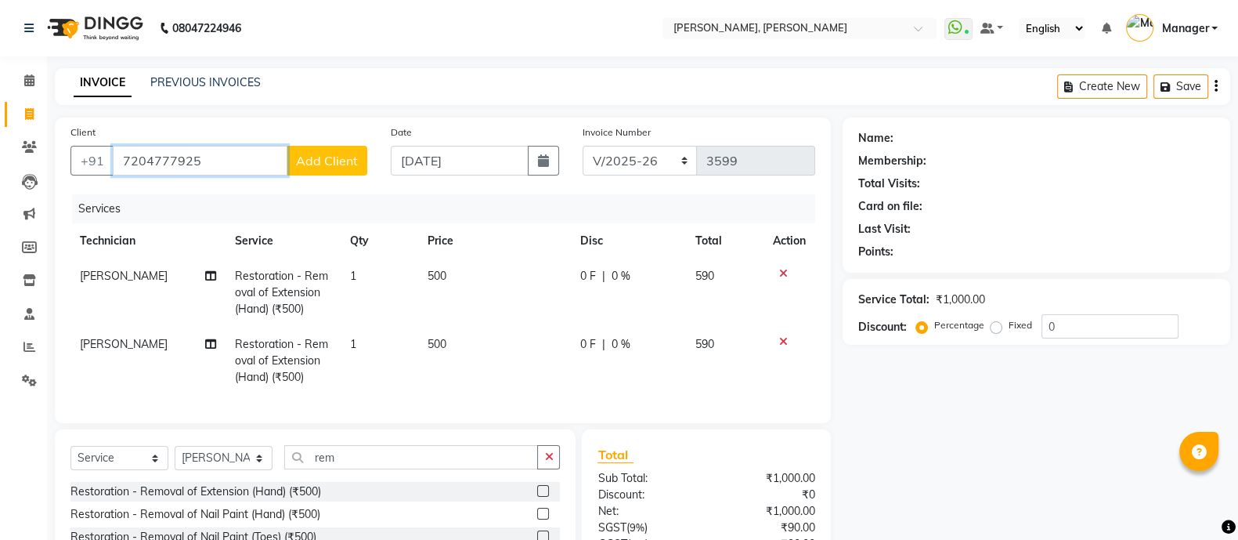
type input "7204777925"
click at [320, 154] on span "Add Client" at bounding box center [327, 161] width 62 height 16
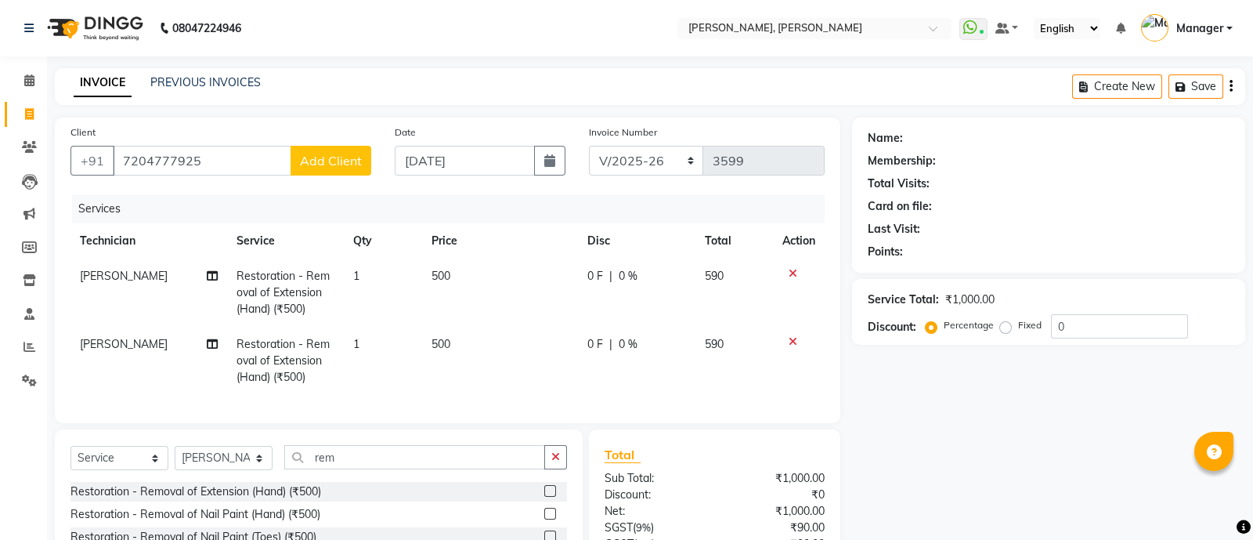
select select "21"
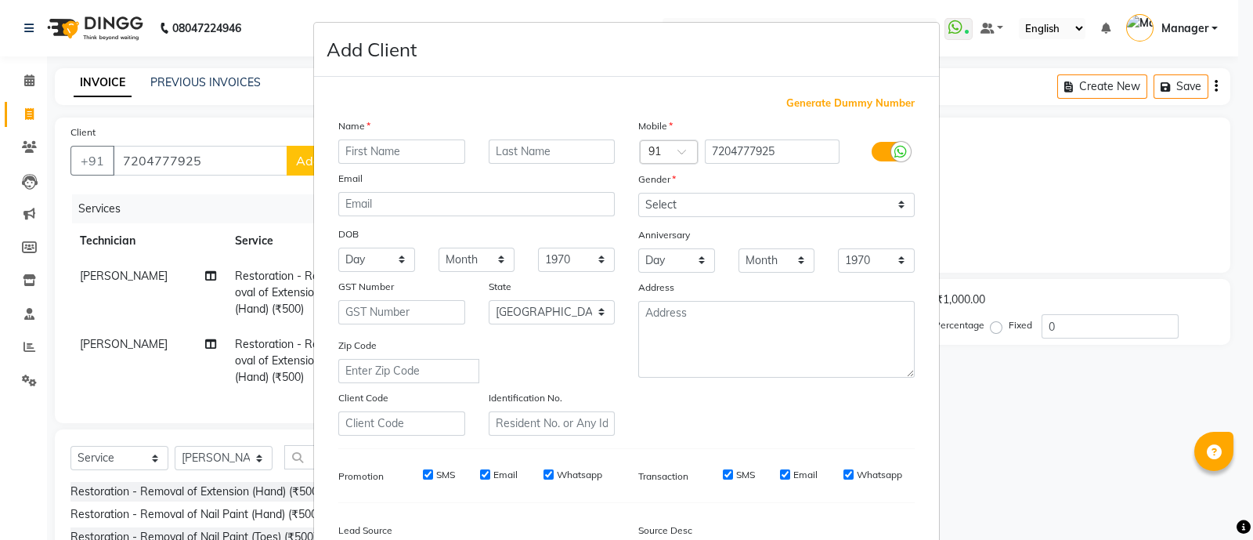
click at [412, 154] on input "text" at bounding box center [401, 151] width 127 height 24
type input "lavaniya"
click at [692, 208] on select "Select Male Female Other Prefer Not To Say" at bounding box center [776, 205] width 276 height 24
select select "[DEMOGRAPHIC_DATA]"
click at [638, 193] on select "Select Male Female Other Prefer Not To Say" at bounding box center [776, 205] width 276 height 24
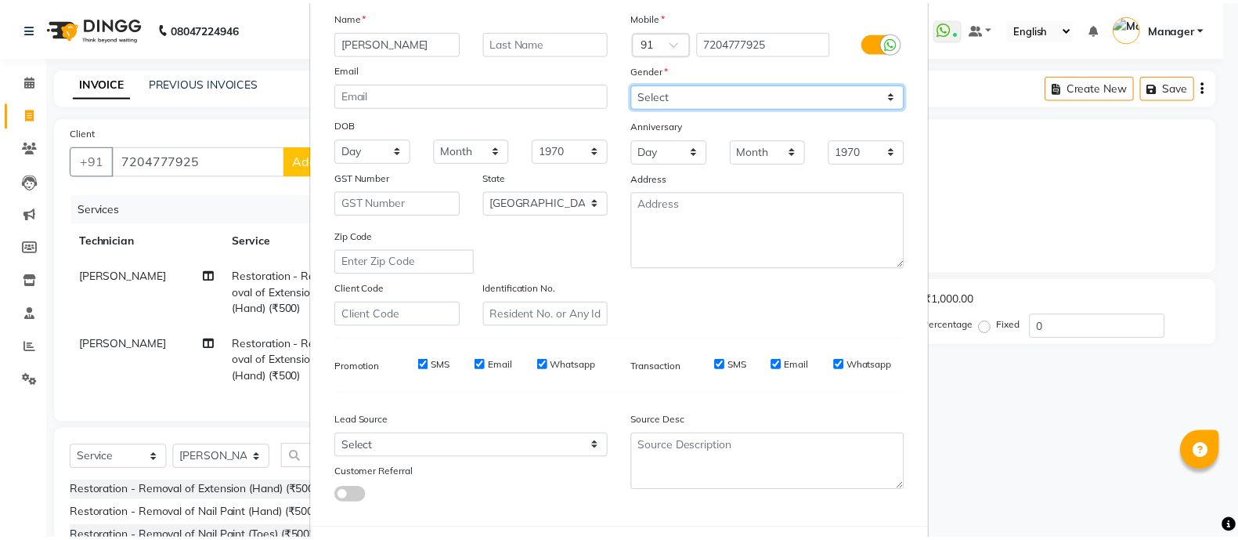
scroll to position [191, 0]
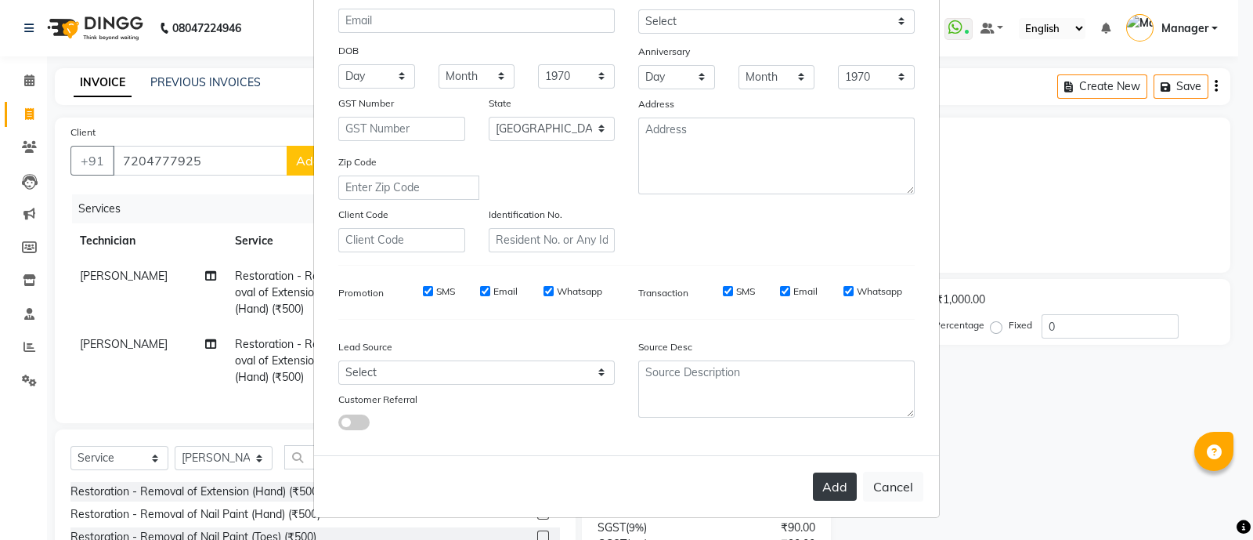
click at [826, 489] on button "Add" at bounding box center [835, 486] width 44 height 28
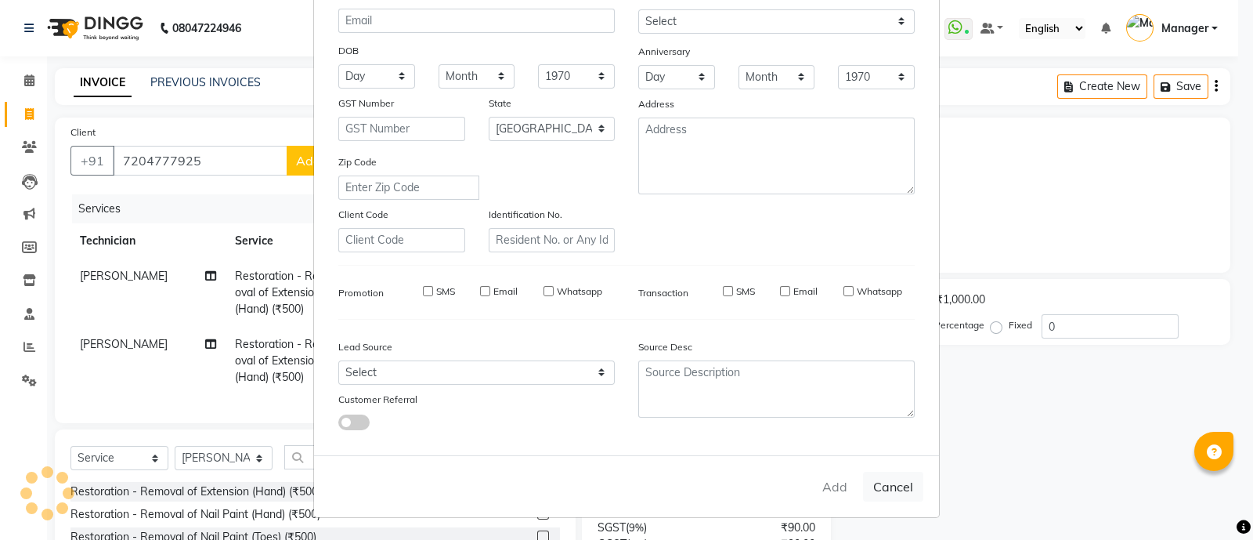
type input "72******25"
select select
select select "null"
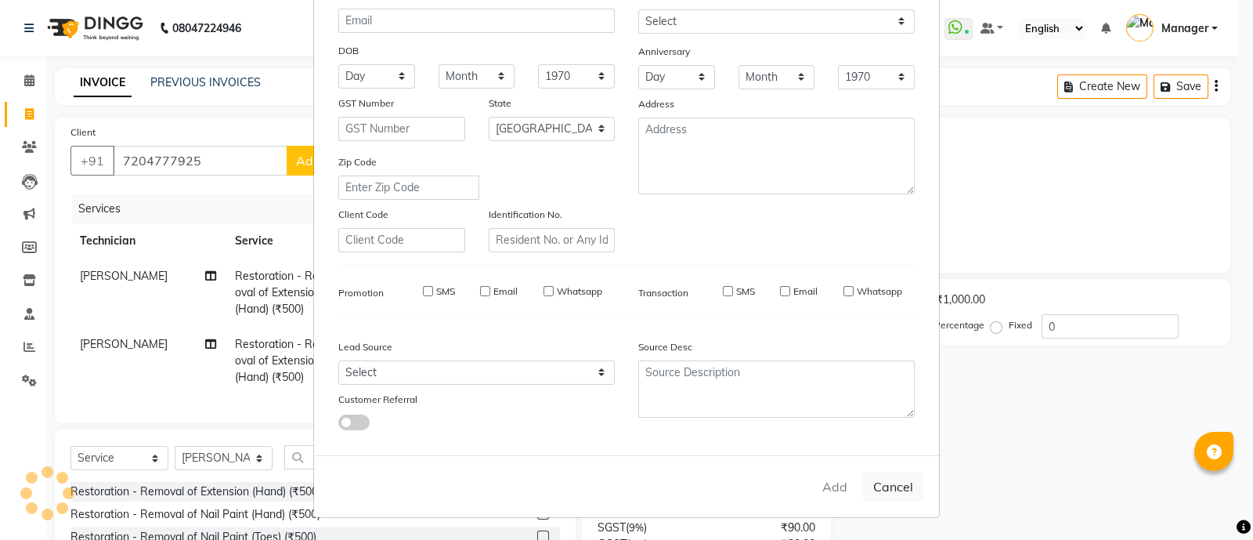
select select
checkbox input "false"
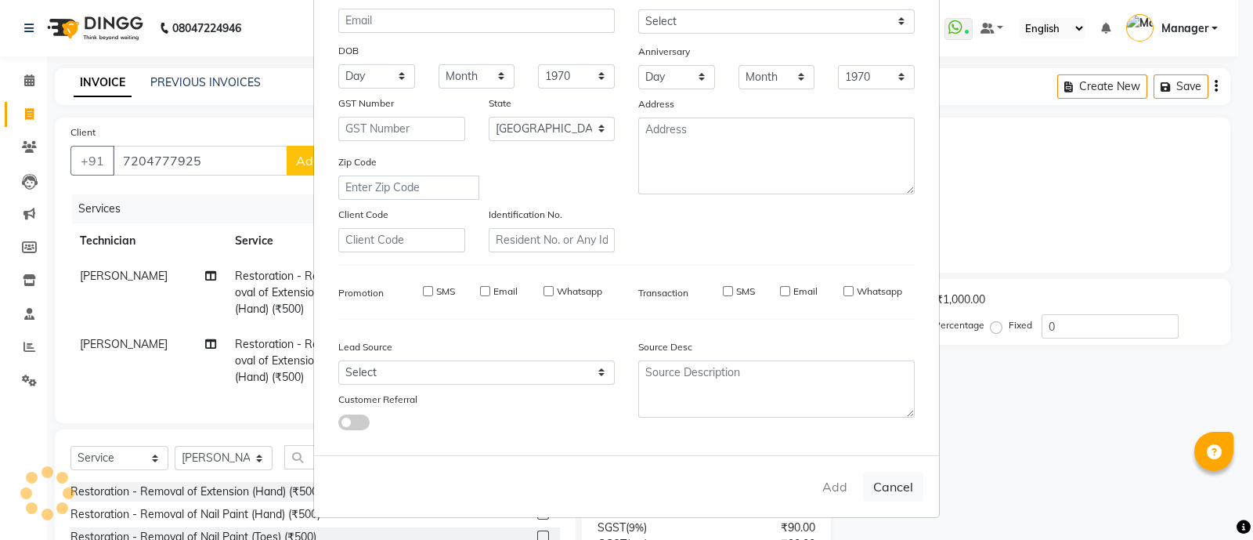
checkbox input "false"
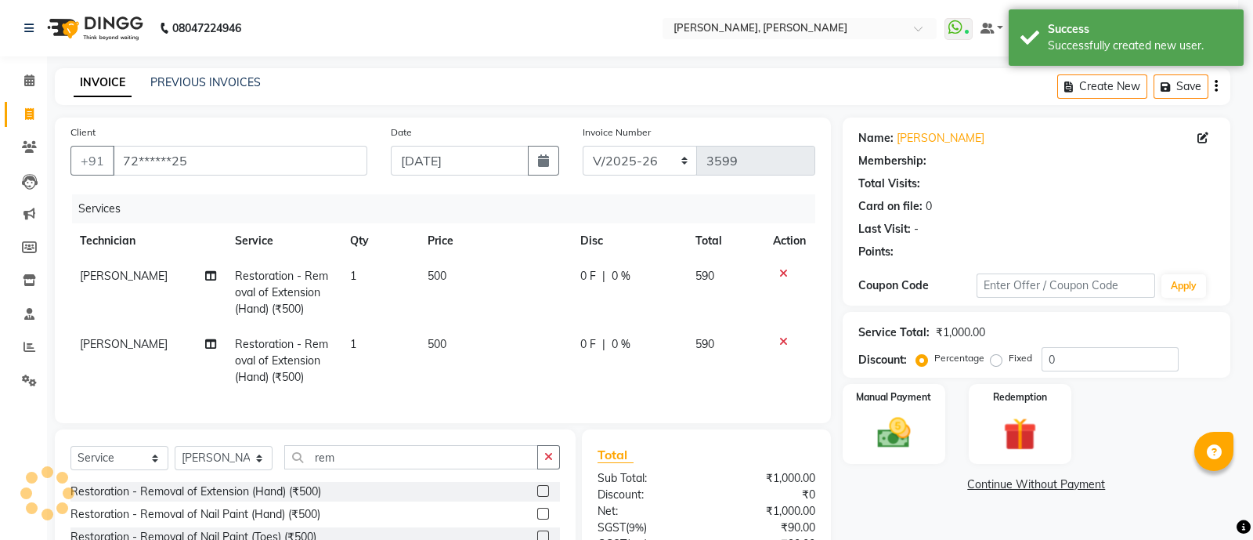
select select "1: Object"
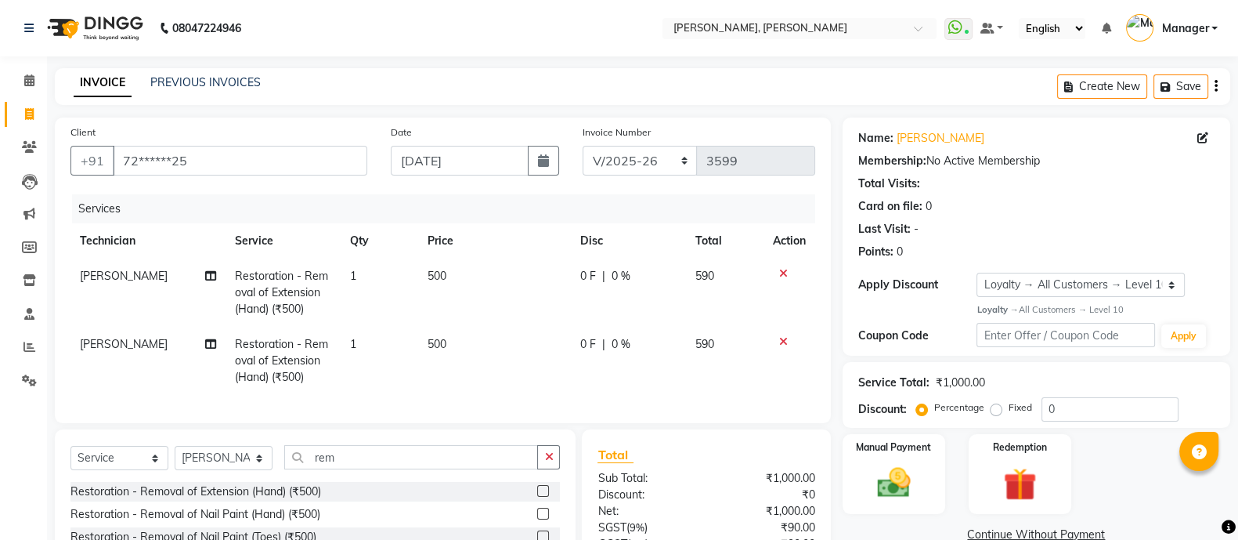
scroll to position [159, 0]
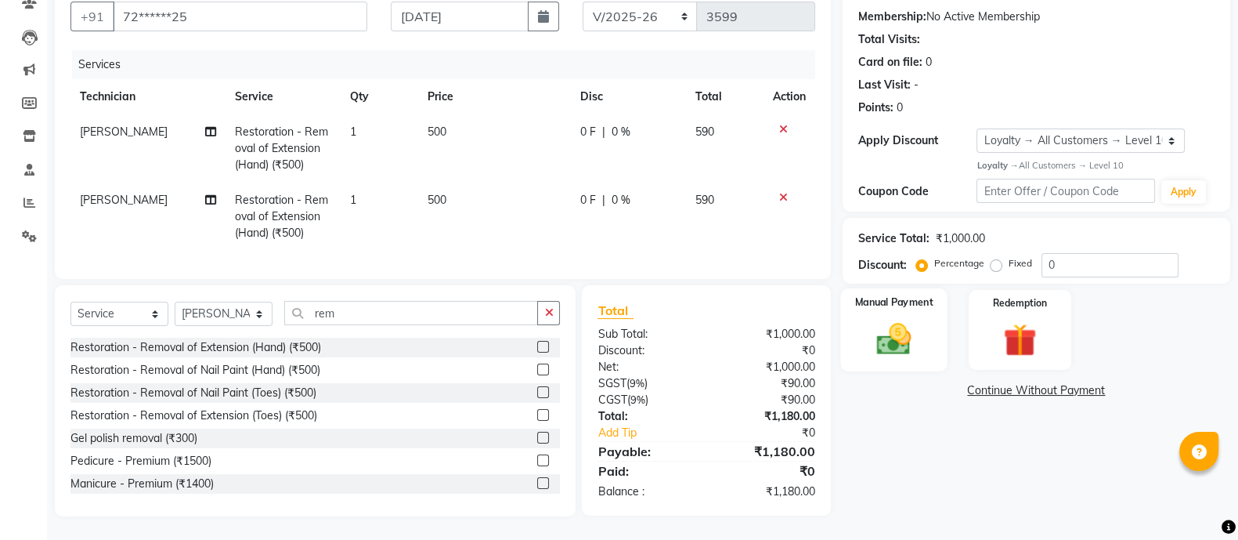
click at [908, 319] on img at bounding box center [894, 338] width 56 height 39
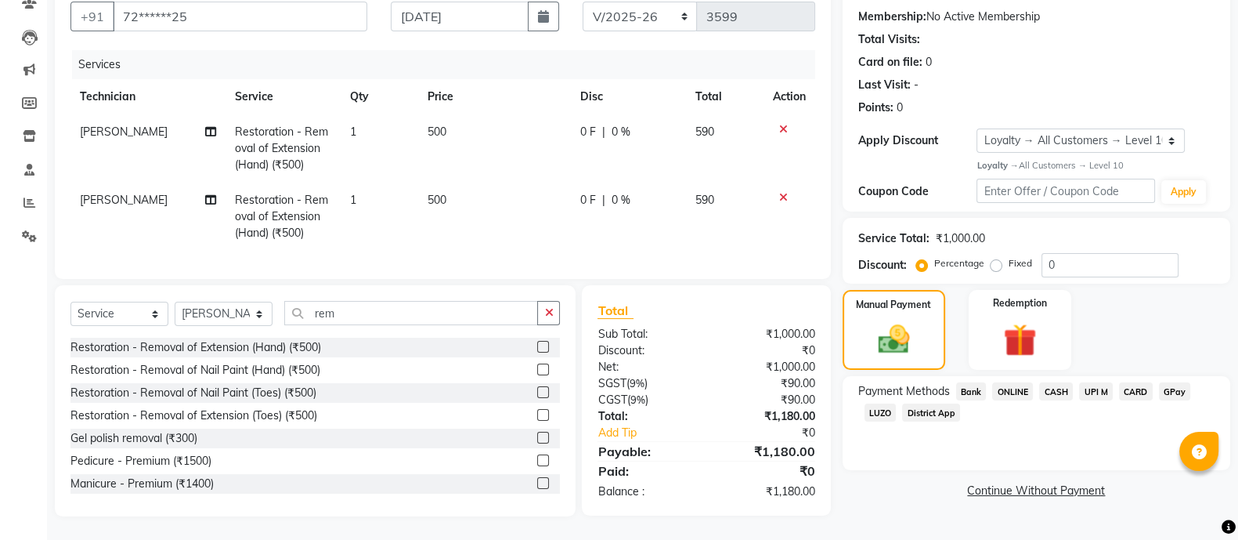
click at [1010, 382] on span "ONLINE" at bounding box center [1012, 391] width 41 height 18
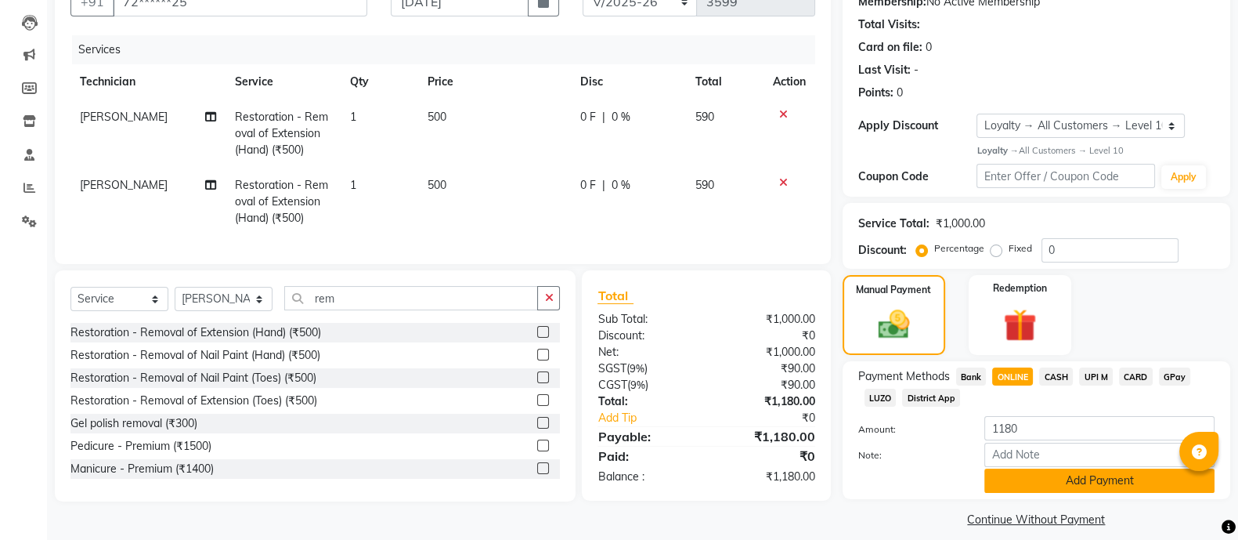
click at [1061, 479] on button "Add Payment" at bounding box center [1099, 480] width 230 height 24
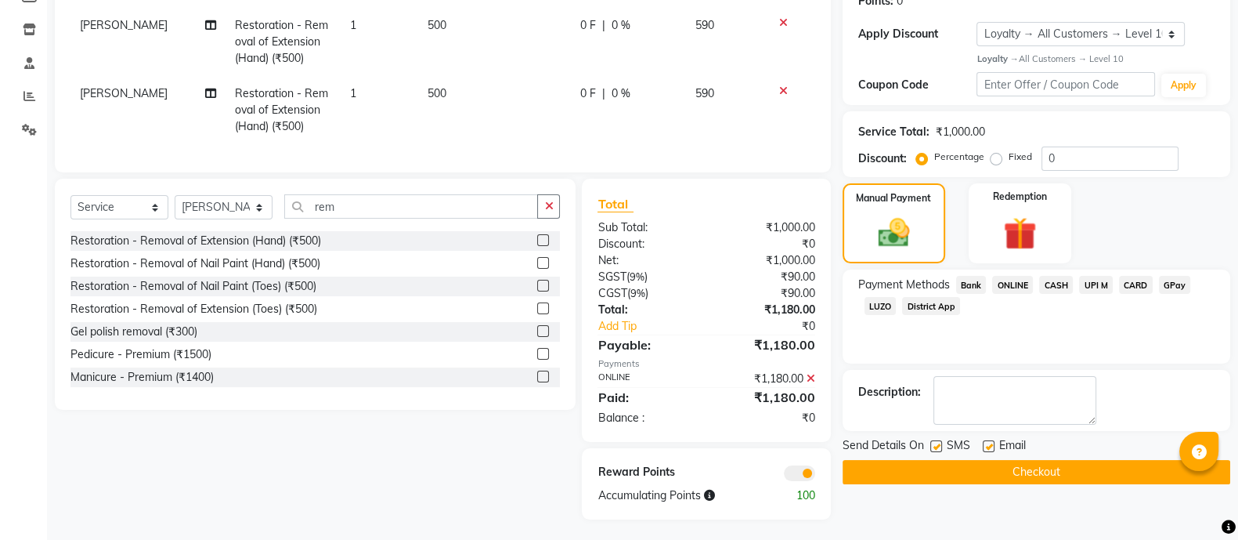
scroll to position [270, 0]
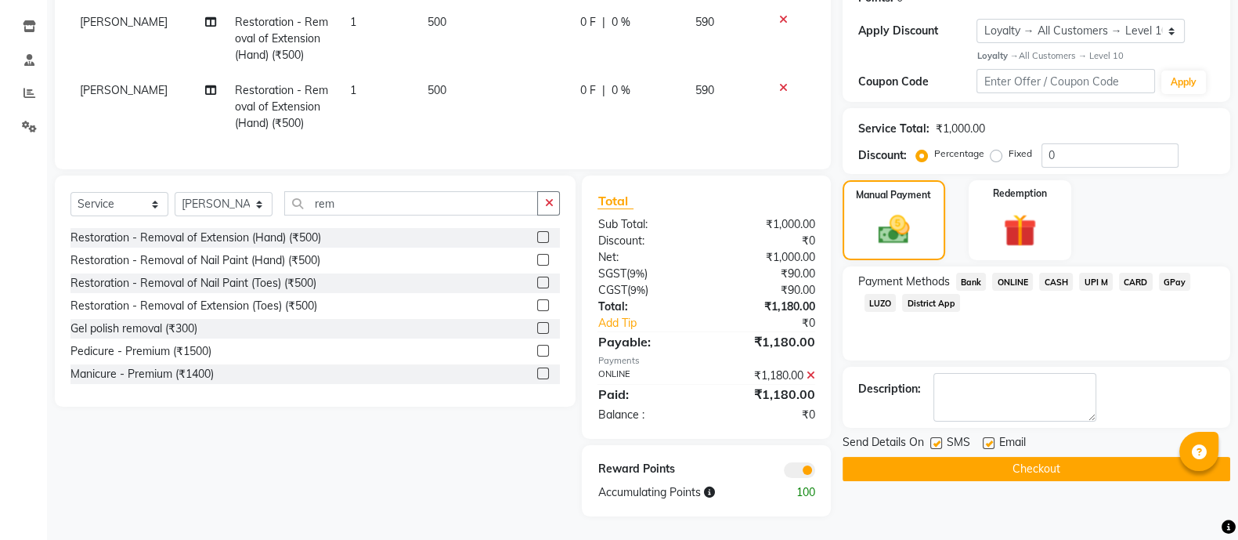
click at [1040, 457] on button "Checkout" at bounding box center [1037, 469] width 388 height 24
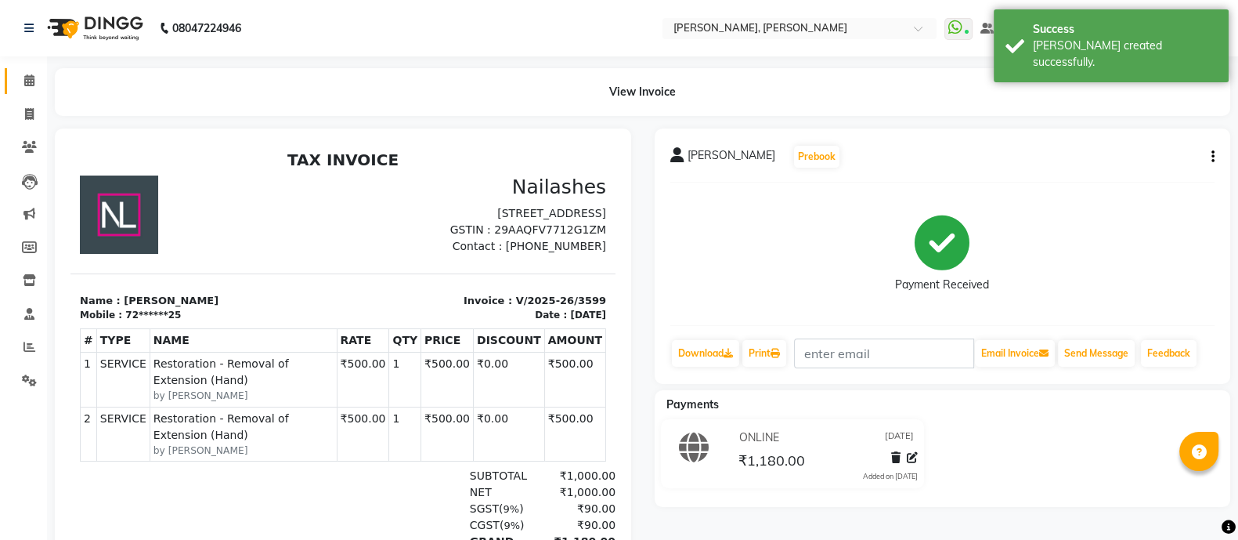
click at [25, 78] on icon at bounding box center [29, 80] width 10 height 12
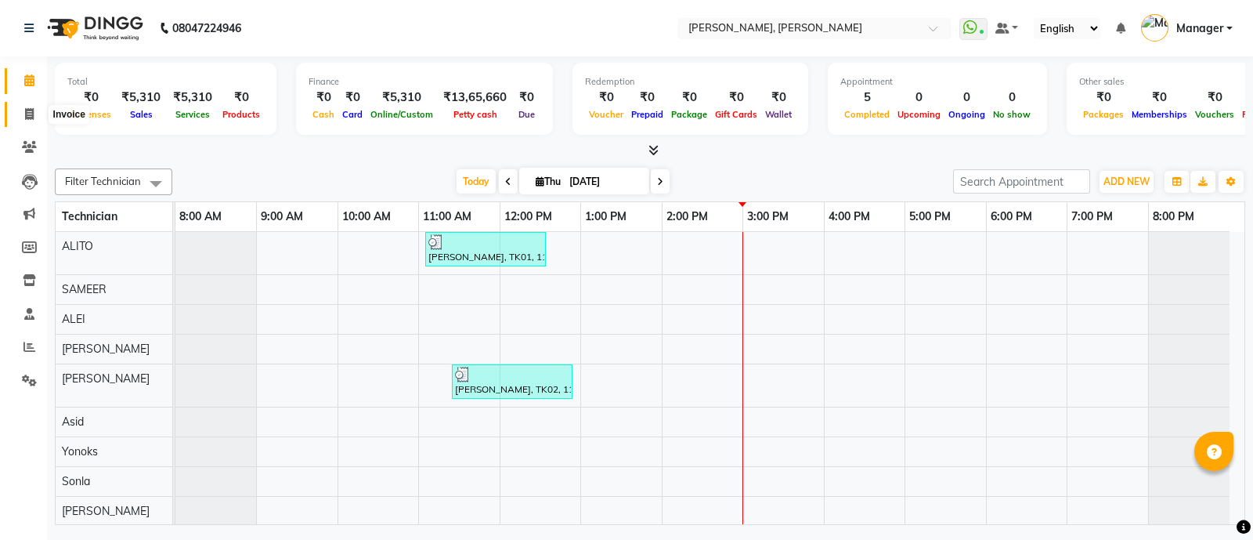
click at [33, 111] on icon at bounding box center [29, 114] width 9 height 12
select select "3767"
select select "service"
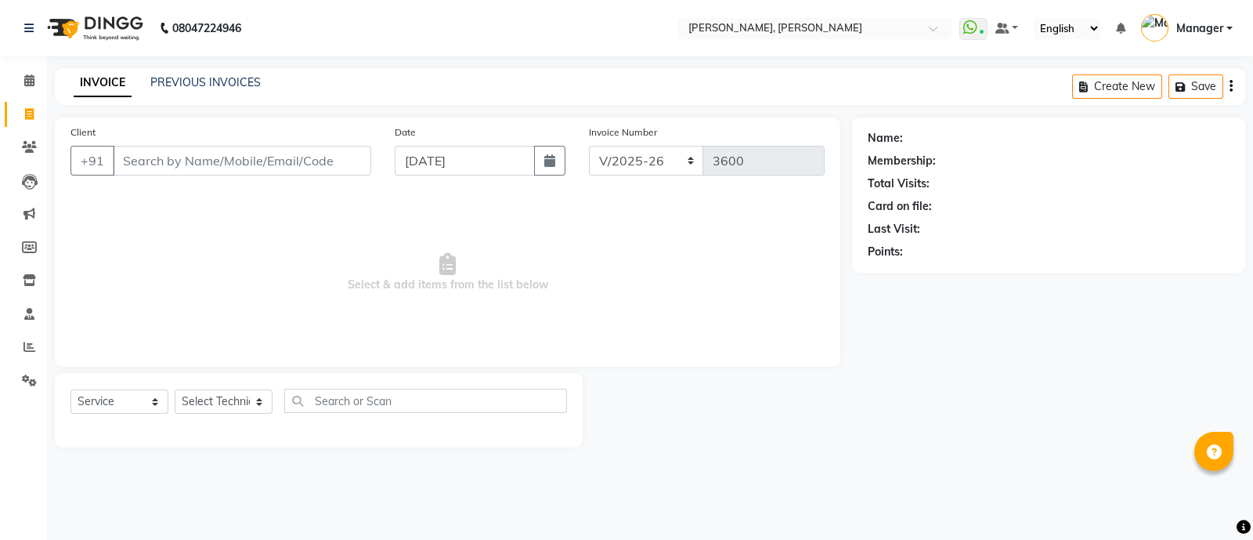
click at [200, 157] on input "Client" at bounding box center [242, 161] width 258 height 30
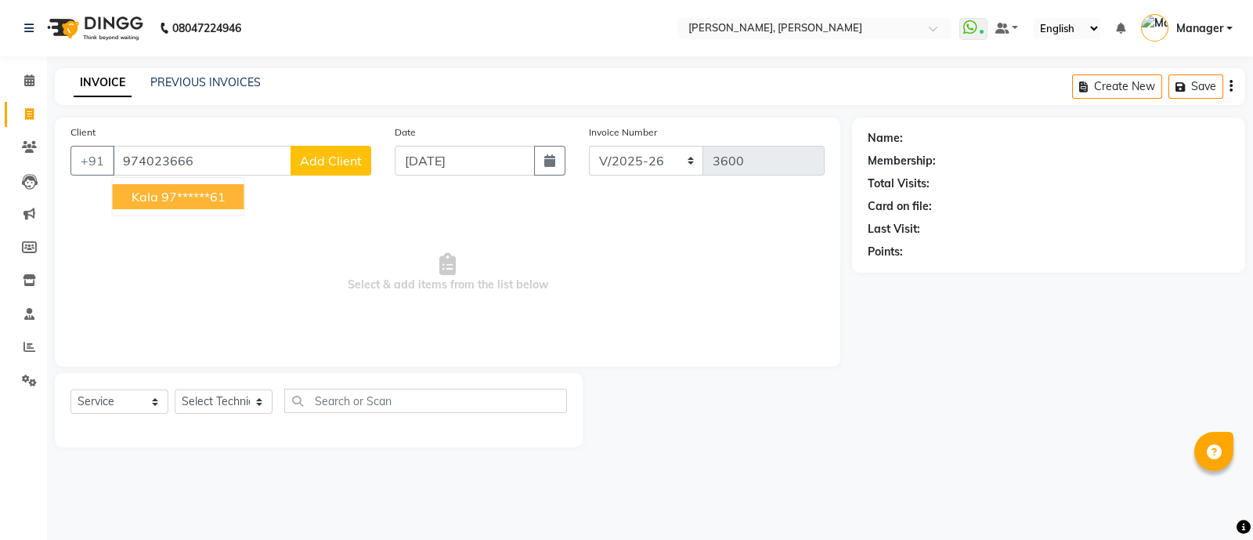
click at [193, 205] on button "kala 97******61" at bounding box center [179, 196] width 132 height 25
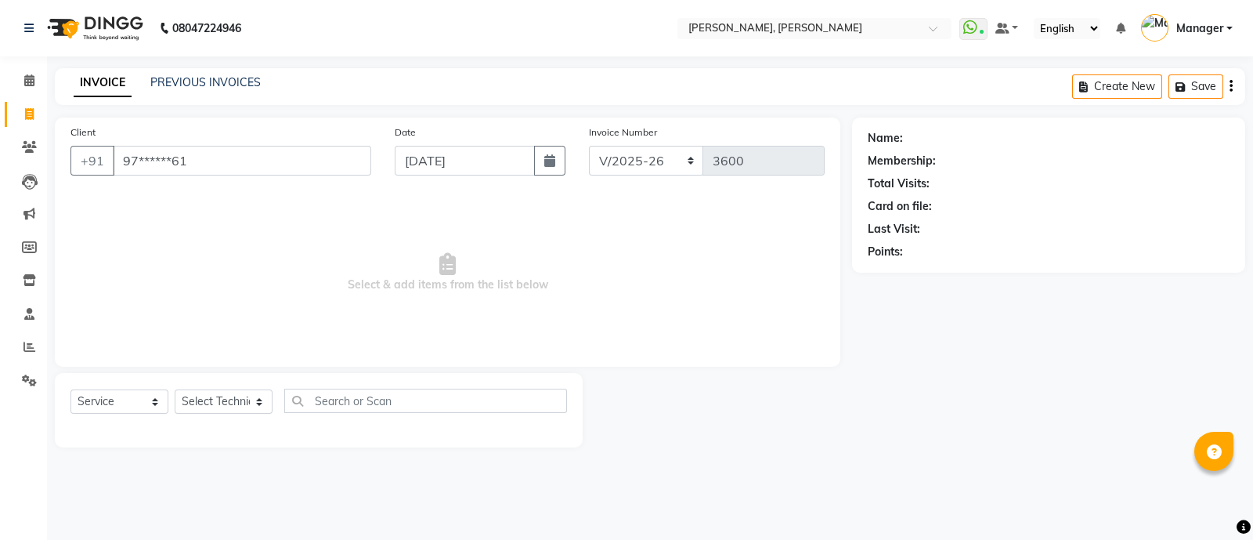
type input "97******61"
select select "1: Object"
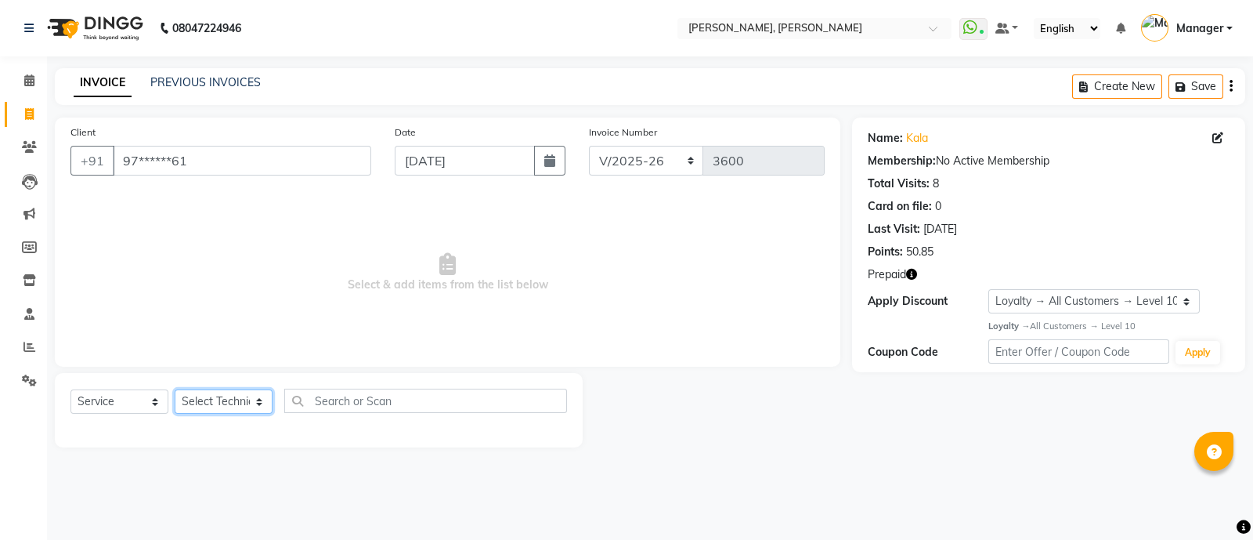
click at [227, 411] on select "Select Technician [PERSON_NAME] [PERSON_NAME] Asid Hanmi [PERSON_NAME] Manager …" at bounding box center [224, 401] width 98 height 24
select select "76742"
click at [175, 390] on select "Select Technician [PERSON_NAME] [PERSON_NAME] Asid Hanmi [PERSON_NAME] Manager …" at bounding box center [224, 401] width 98 height 24
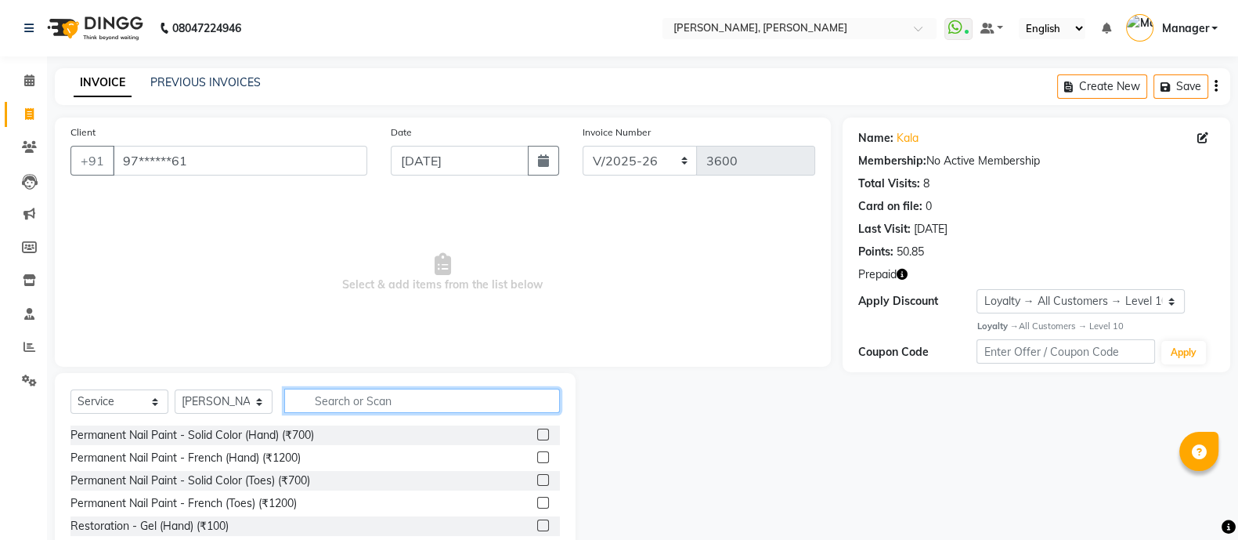
click at [384, 396] on input "text" at bounding box center [422, 400] width 276 height 24
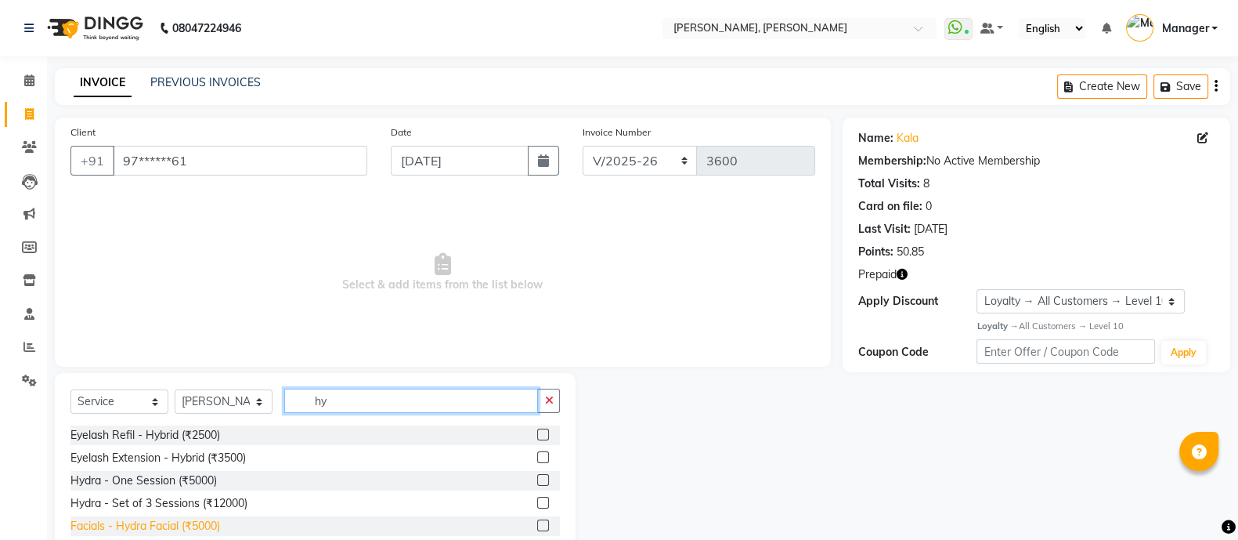
type input "hy"
click at [197, 523] on div "Facials - Hydra Facial (₹5000)" at bounding box center [145, 526] width 150 height 16
checkbox input "false"
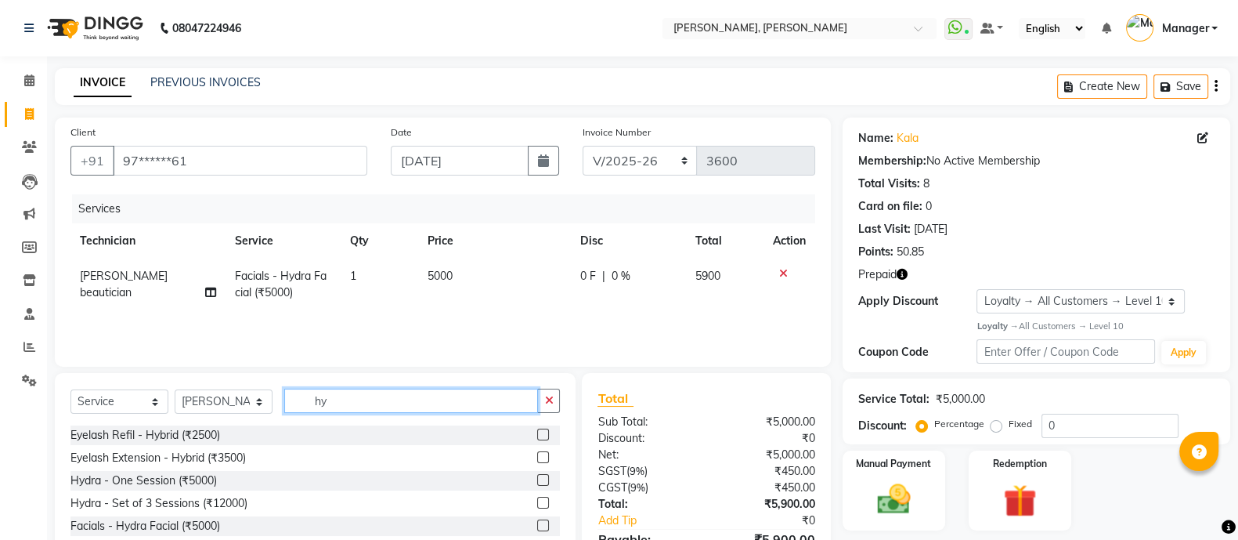
click at [345, 405] on input "hy" at bounding box center [411, 400] width 254 height 24
type input "h"
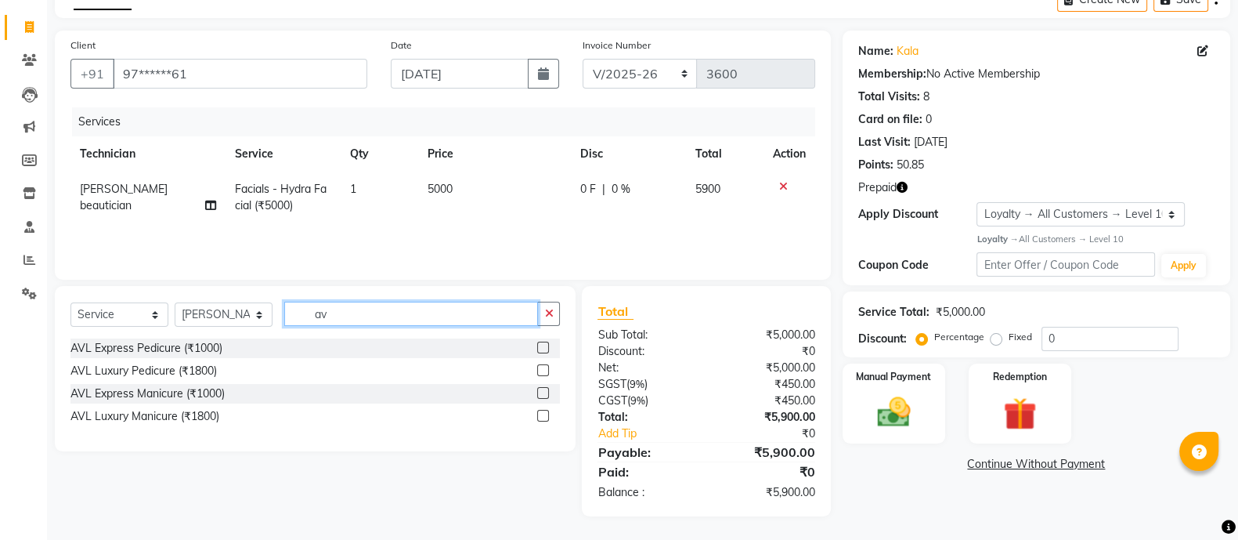
scroll to position [87, 0]
type input "avl"
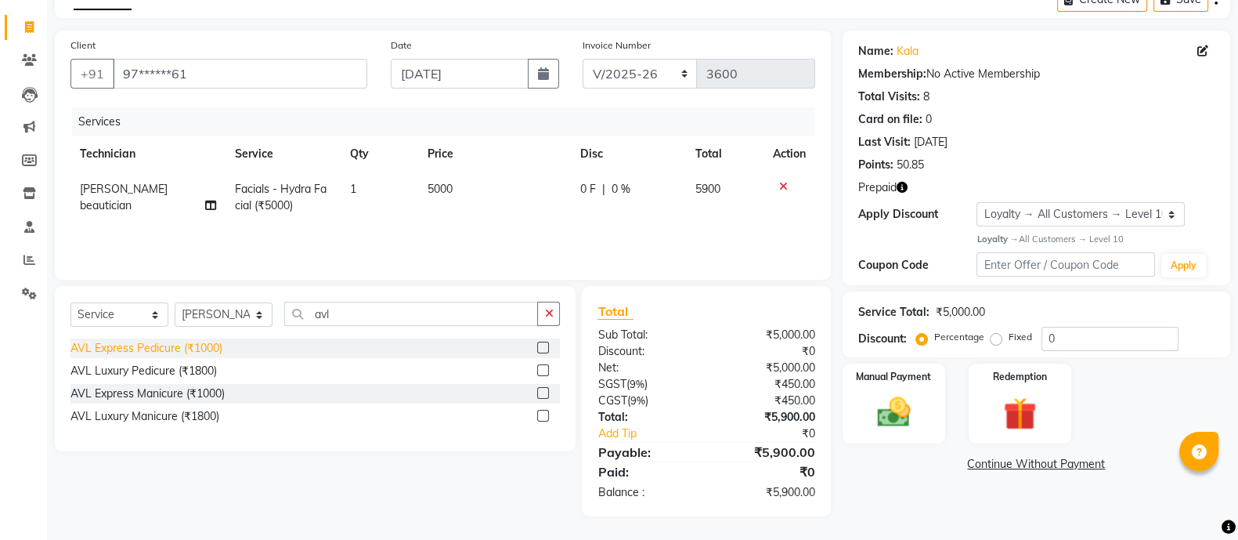
click at [206, 350] on div "AVL Express Pedicure (₹1000)" at bounding box center [146, 348] width 152 height 16
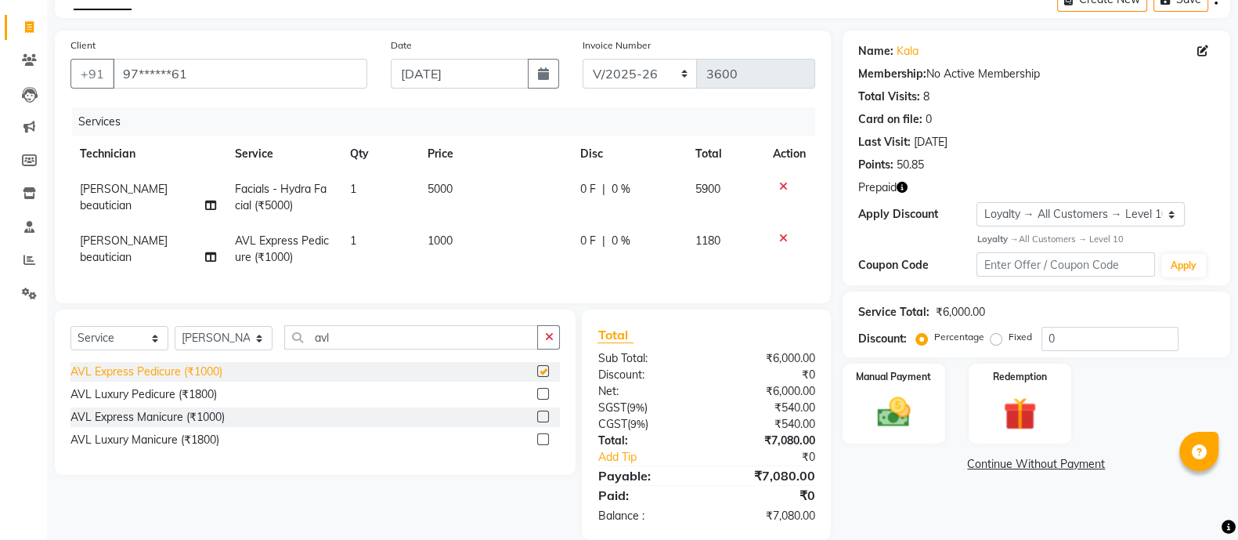
checkbox input "false"
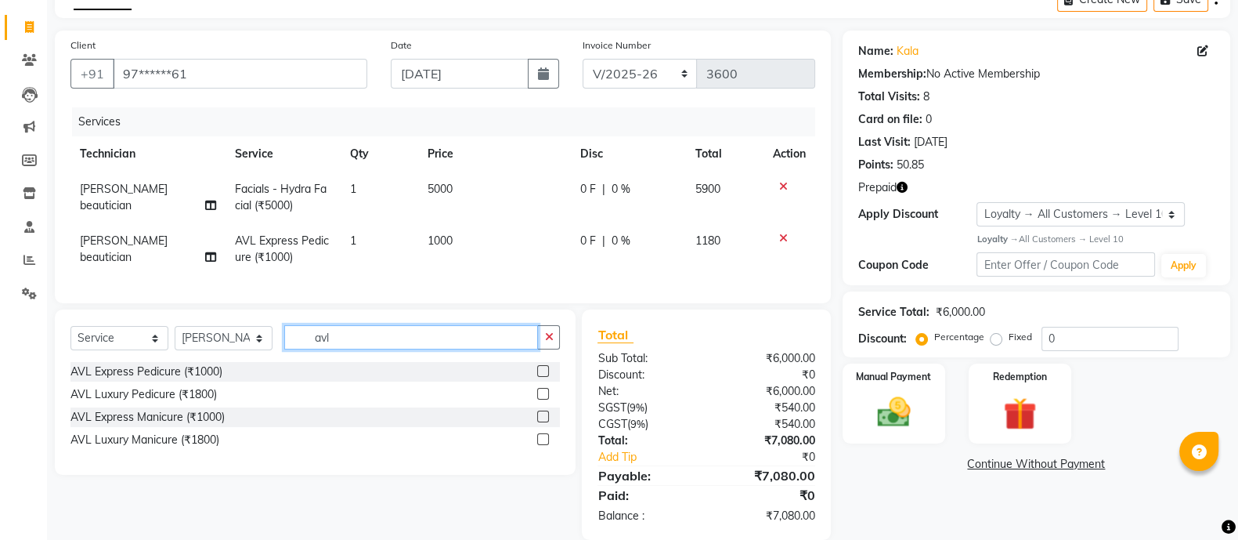
click at [349, 349] on input "avl" at bounding box center [411, 337] width 254 height 24
type input "a"
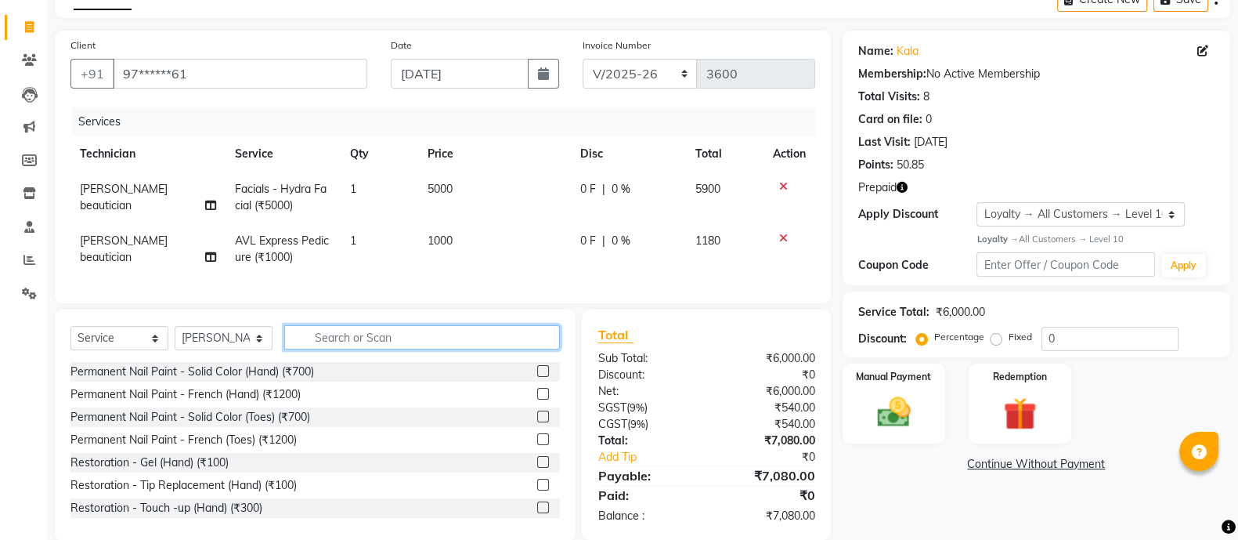
click at [356, 349] on input "text" at bounding box center [422, 337] width 276 height 24
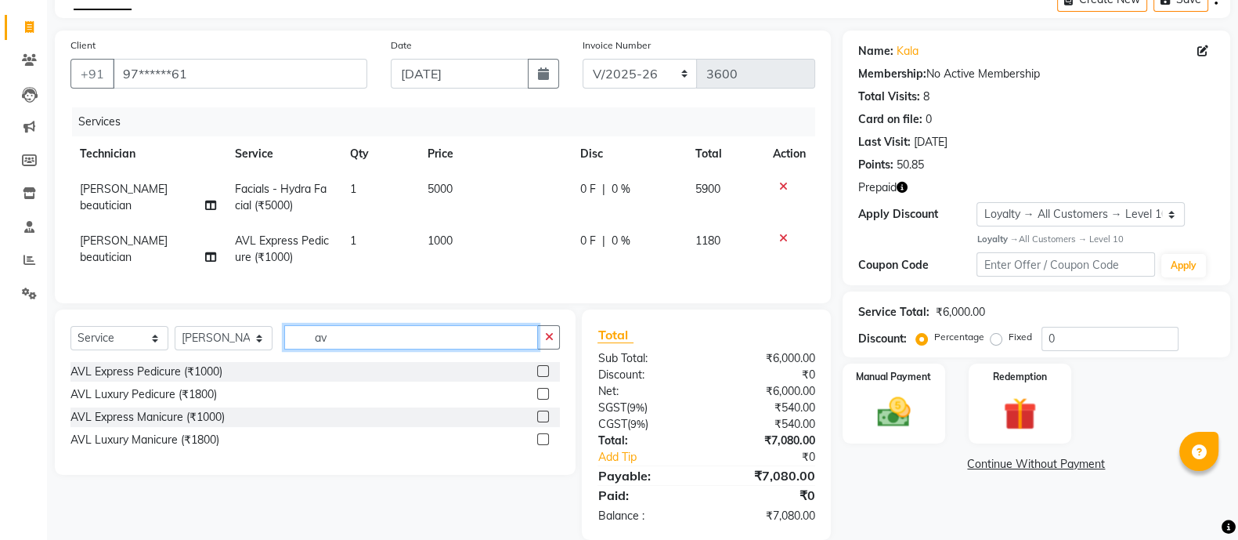
type input "avl"
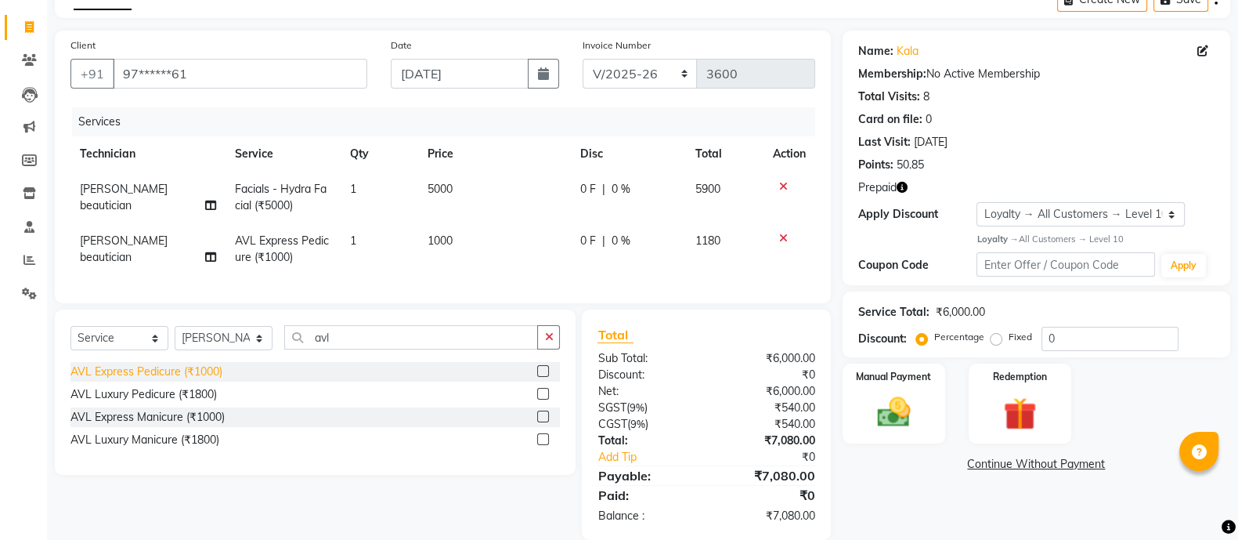
click at [192, 380] on div "AVL Express Pedicure (₹1000)" at bounding box center [146, 371] width 152 height 16
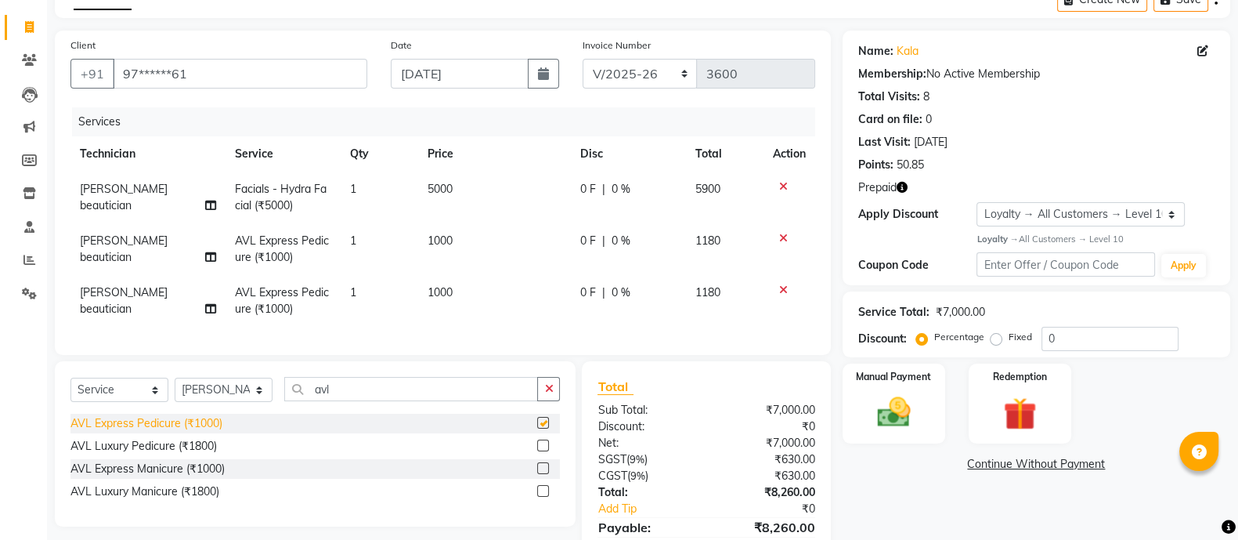
checkbox input "false"
click at [354, 414] on div "Select Service Product Membership Package Voucher Prepaid Gift Card Select Tech…" at bounding box center [314, 395] width 489 height 37
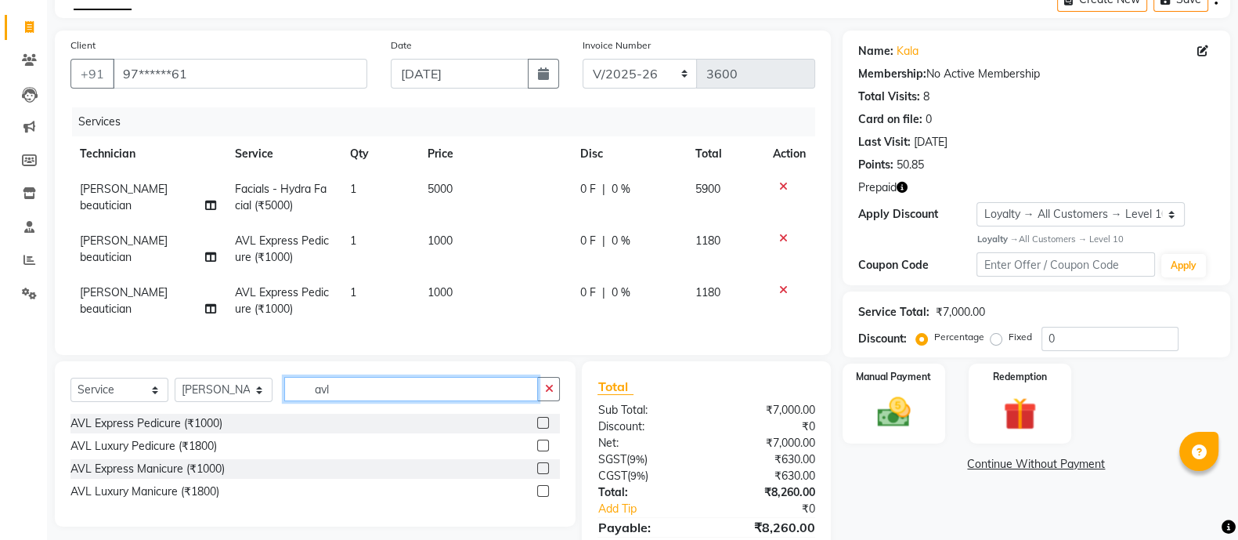
click at [353, 401] on input "avl" at bounding box center [411, 389] width 254 height 24
type input "a"
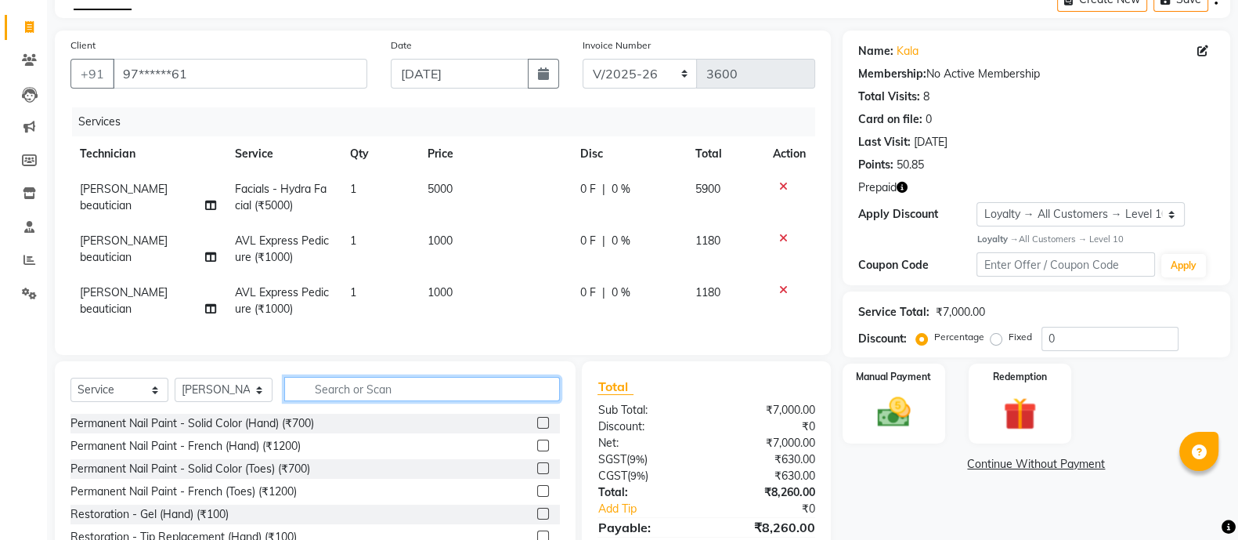
type input "e"
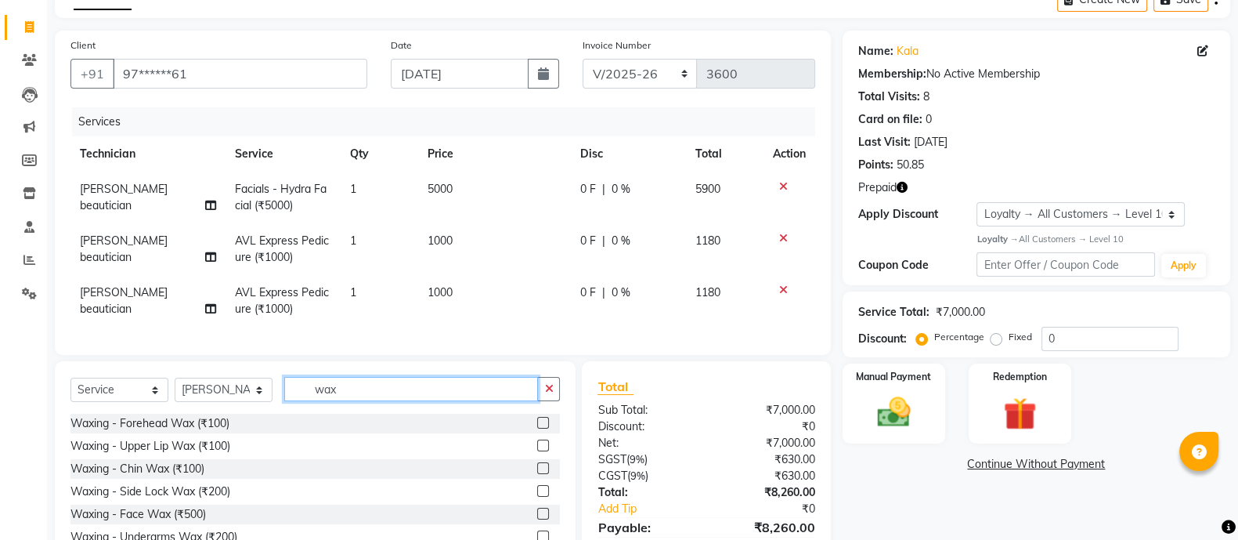
click at [353, 401] on input "wax" at bounding box center [411, 389] width 254 height 24
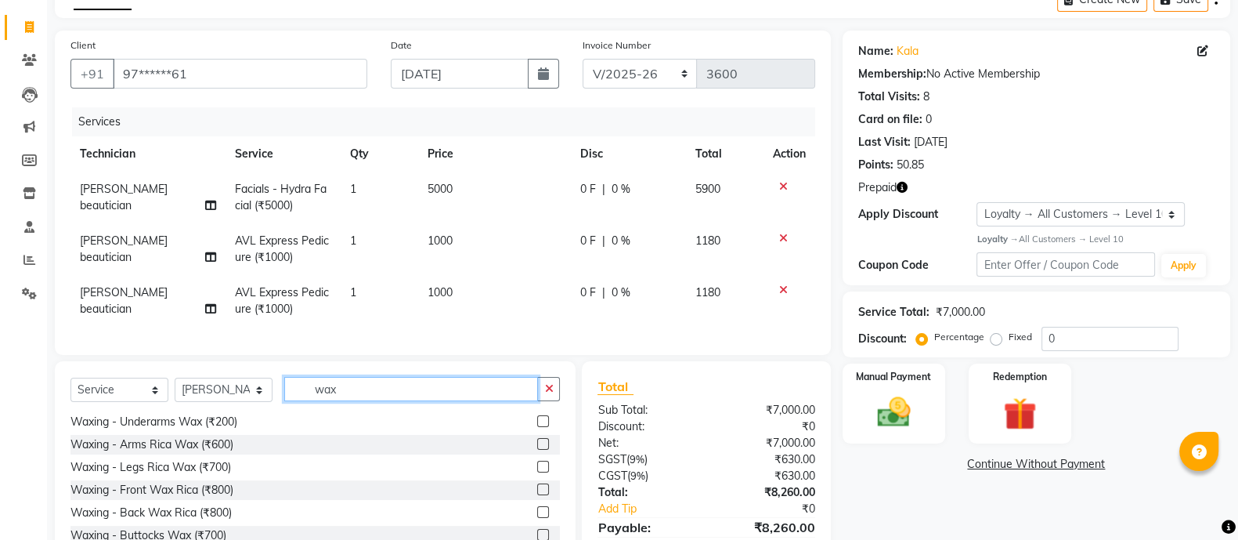
scroll to position [119, 0]
type input "wax"
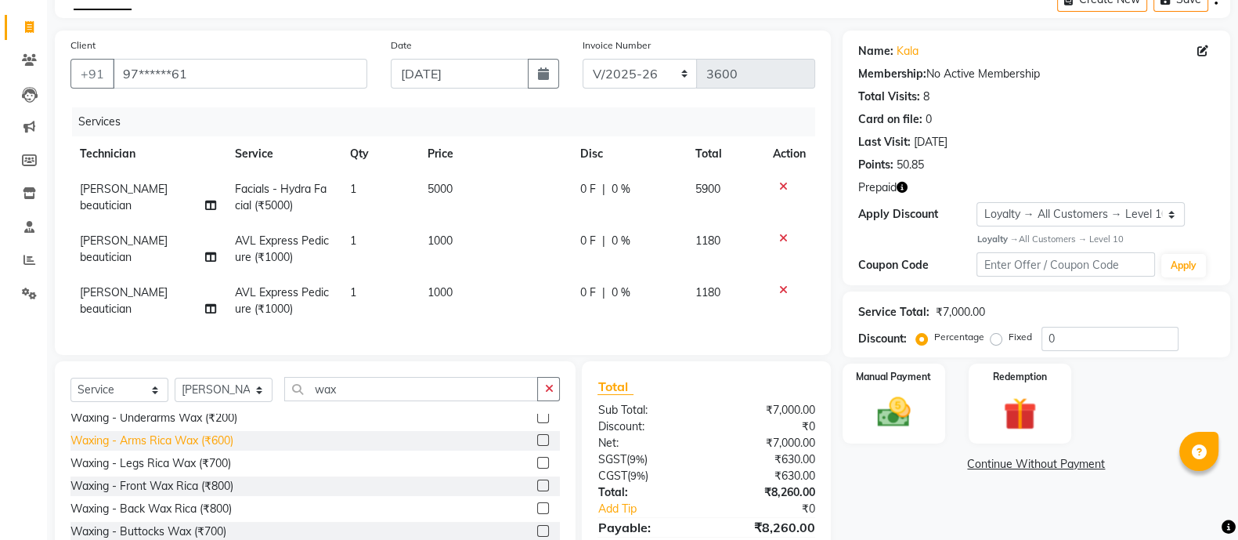
click at [219, 449] on div "Waxing - Arms Rica Wax (₹600)" at bounding box center [151, 440] width 163 height 16
checkbox input "false"
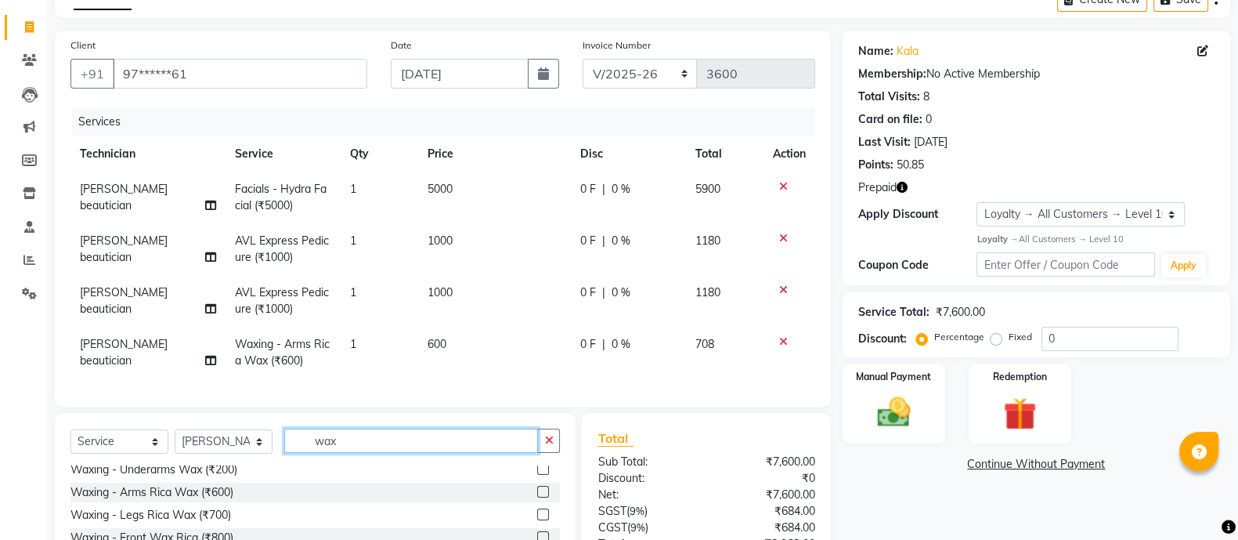
click at [363, 453] on input "wax" at bounding box center [411, 440] width 254 height 24
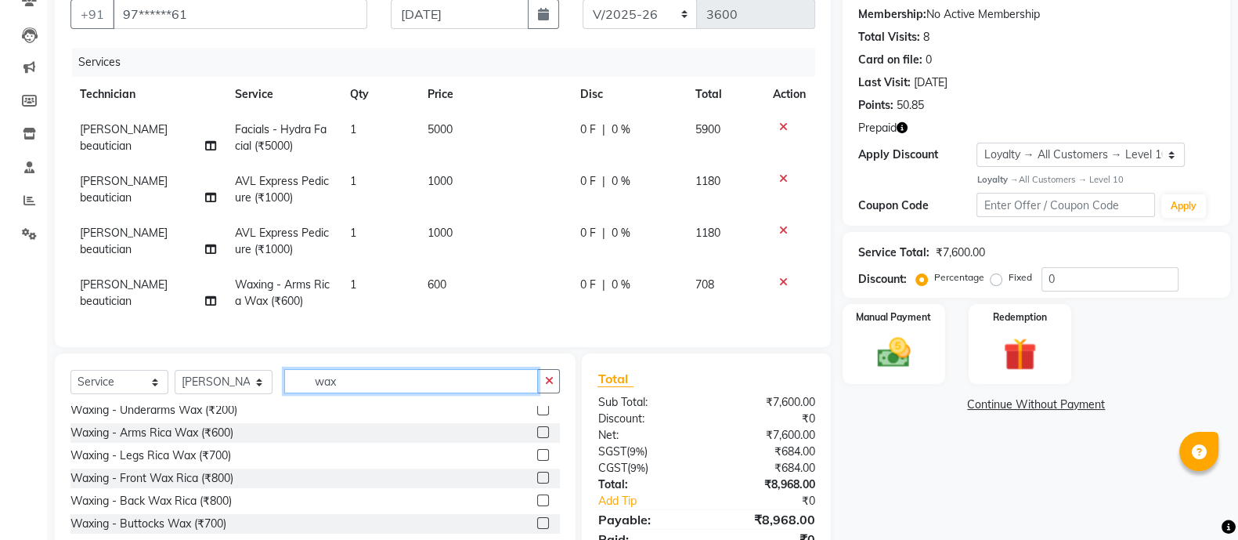
scroll to position [229, 0]
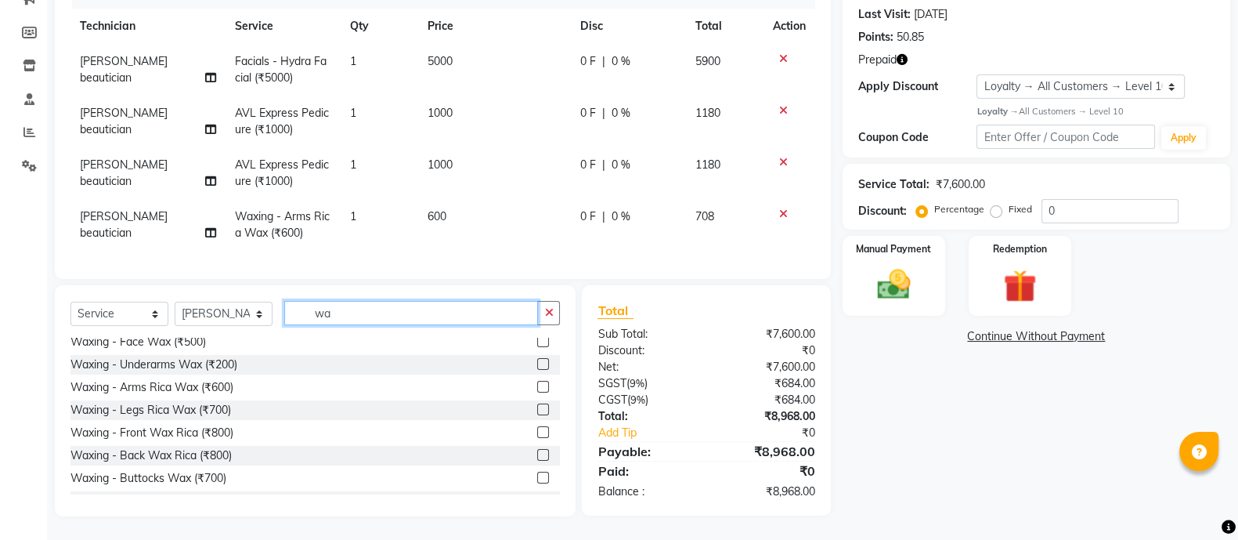
type input "w"
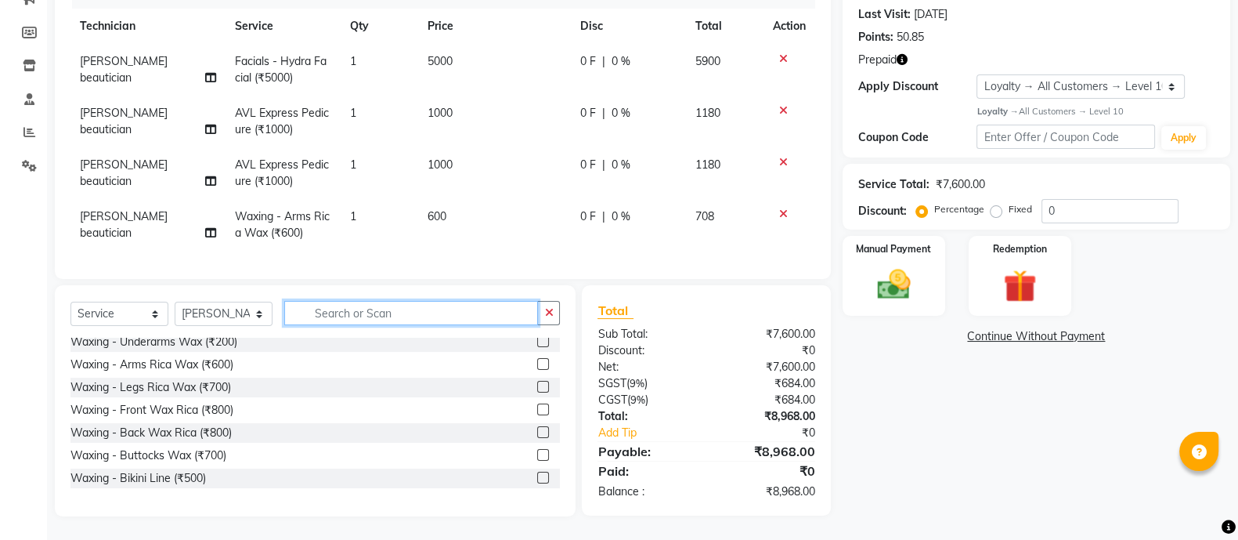
scroll to position [255, 0]
type input "wax"
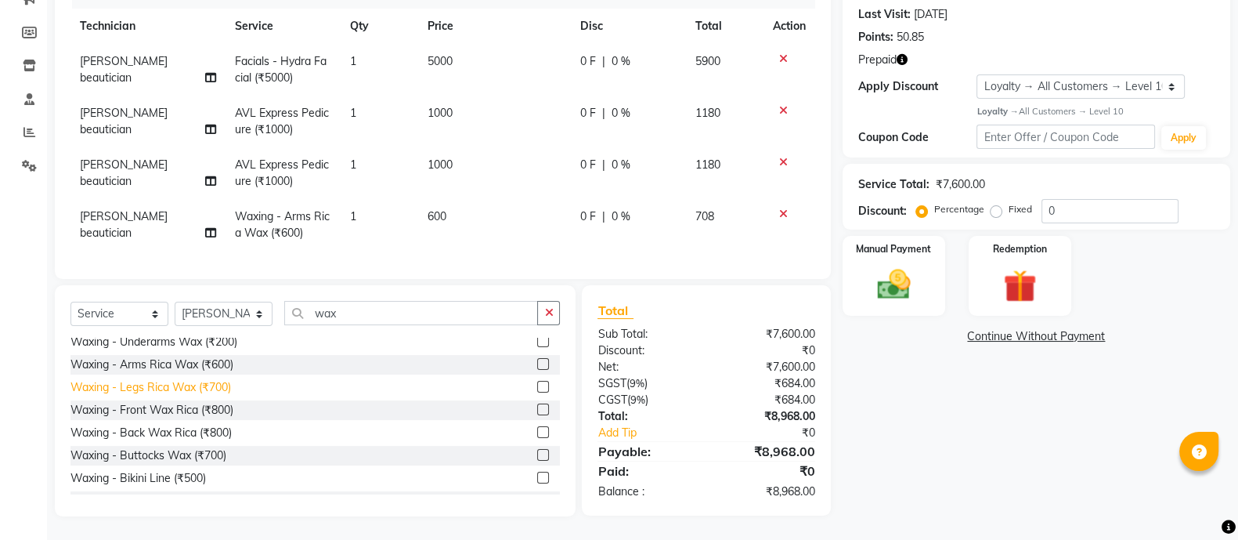
click at [214, 384] on div "Waxing - Legs Rica Wax (₹700)" at bounding box center [150, 387] width 161 height 16
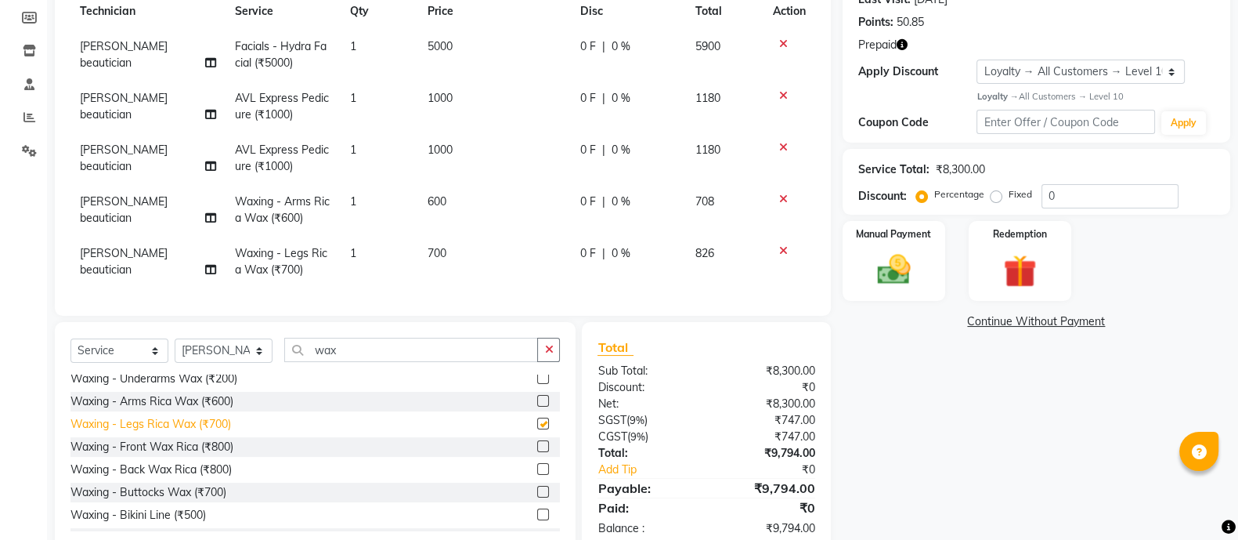
checkbox input "false"
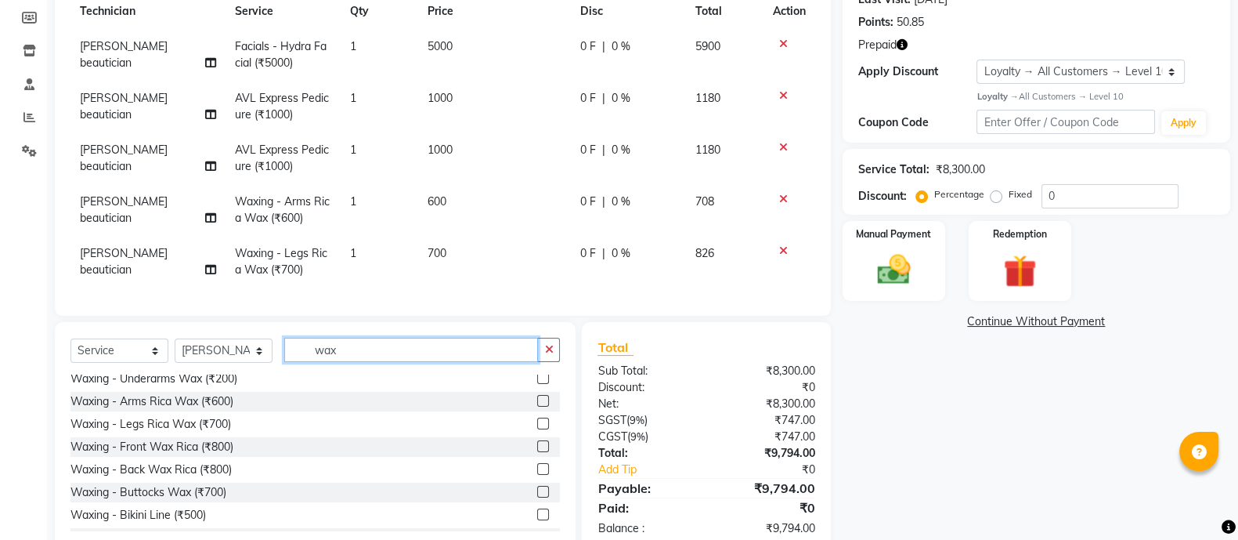
click at [349, 362] on input "wax" at bounding box center [411, 350] width 254 height 24
type input "w"
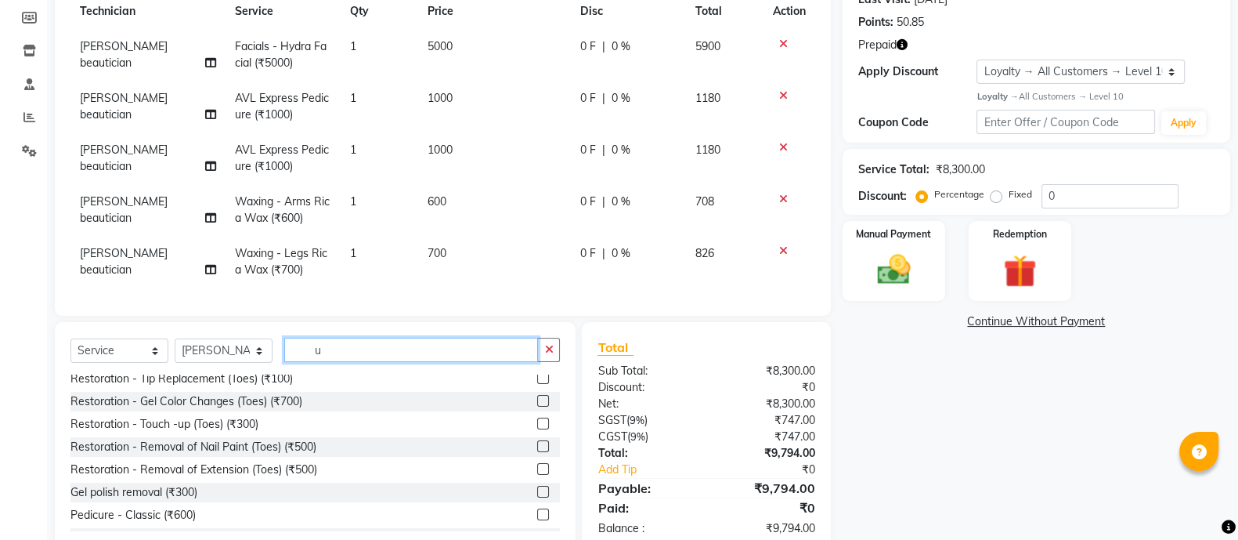
scroll to position [0, 0]
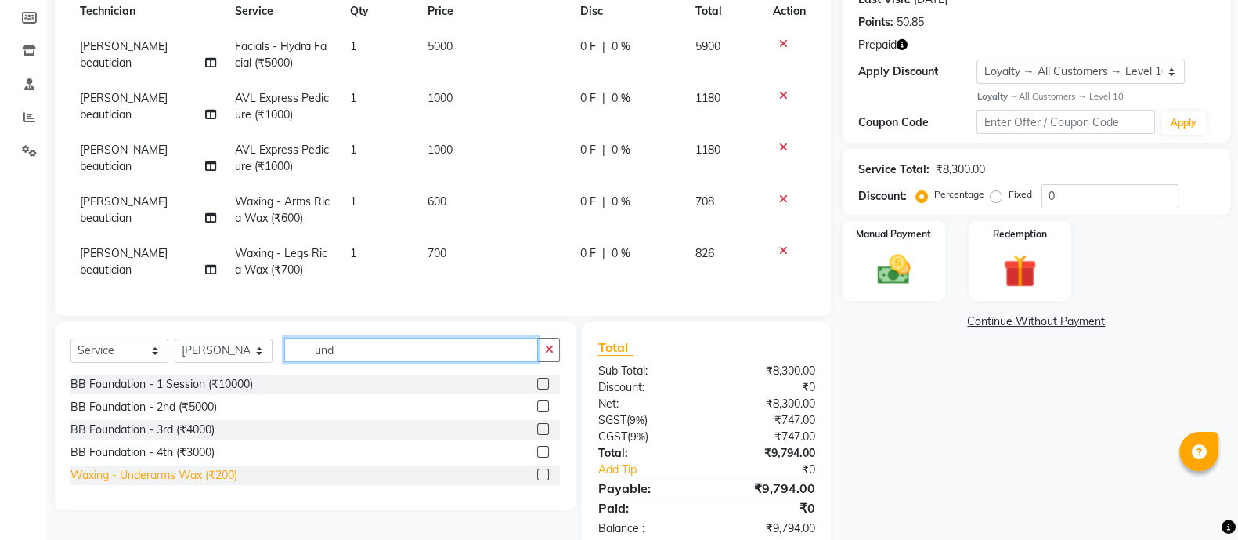
type input "und"
click at [226, 483] on div "Waxing - Underarms Wax (₹200)" at bounding box center [153, 475] width 167 height 16
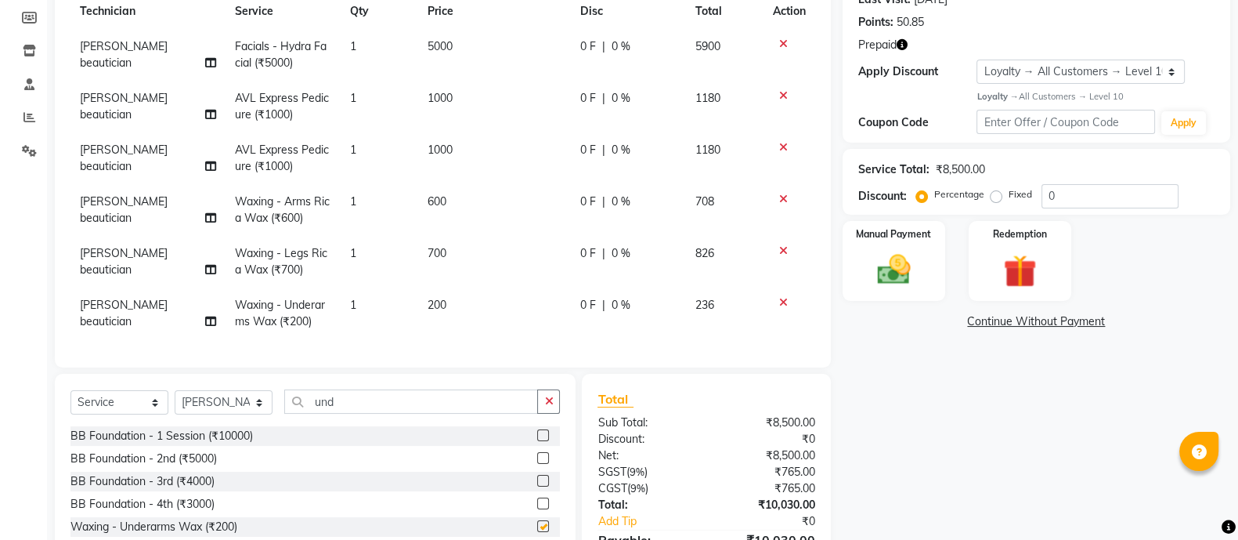
checkbox input "false"
click at [363, 401] on input "und" at bounding box center [411, 401] width 254 height 24
type input "u"
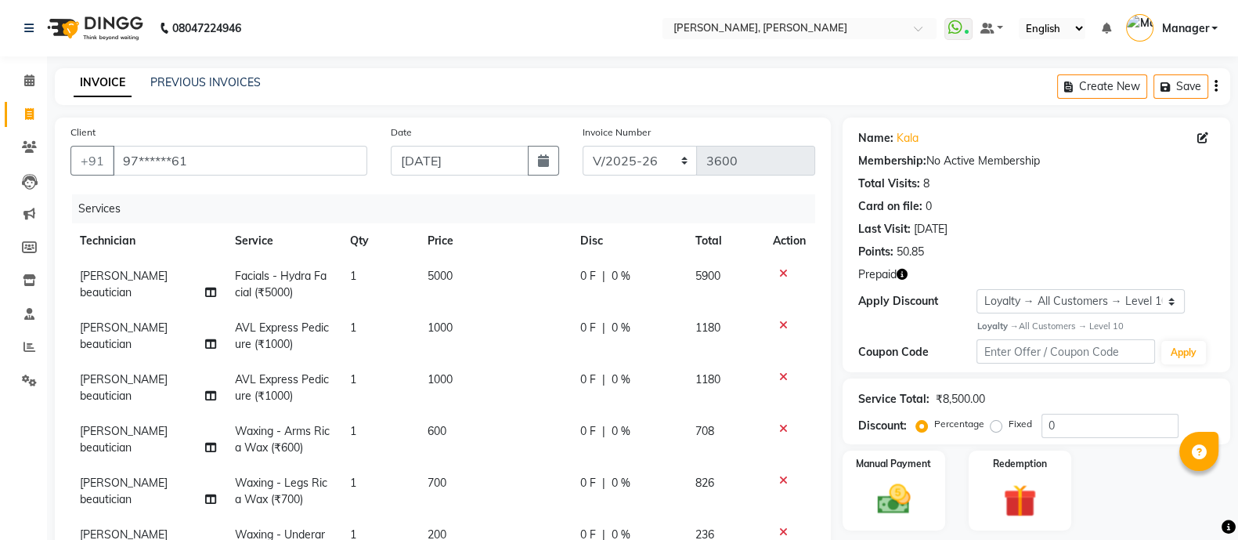
scroll to position [323, 0]
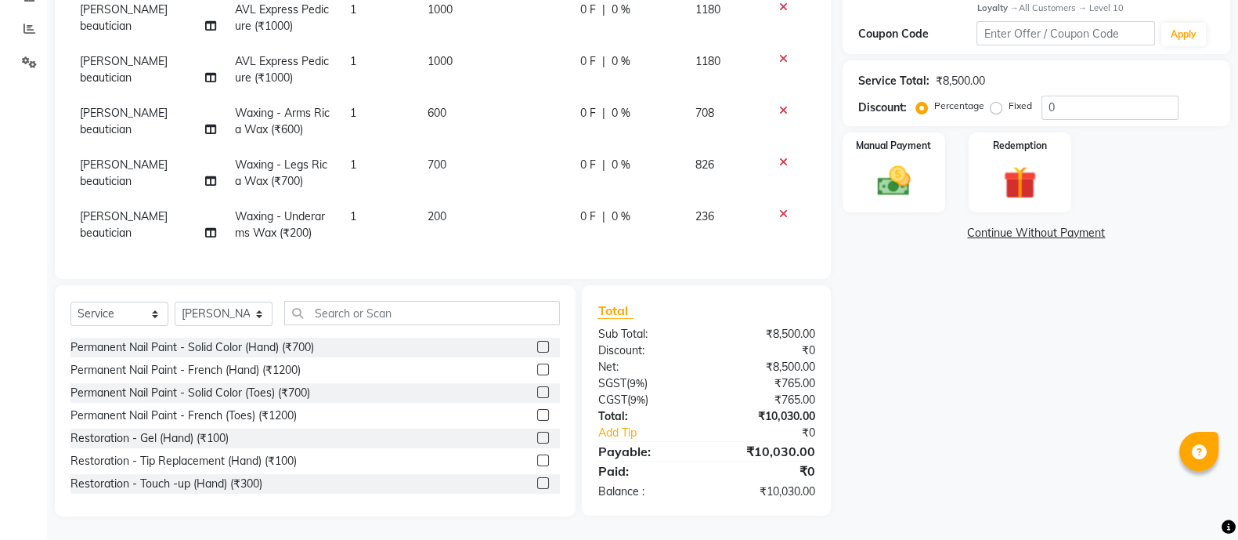
click at [145, 60] on span "[PERSON_NAME] beautician" at bounding box center [124, 69] width 88 height 31
select select "76742"
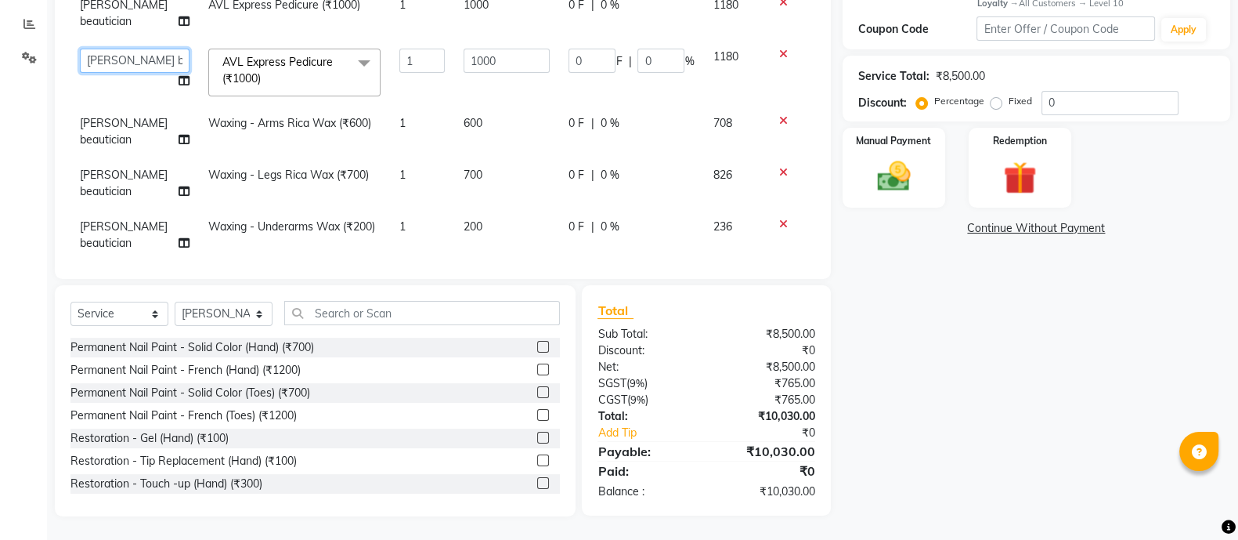
click at [145, 60] on select "ALEI ALITO Anand Pedi Angelle Asid Hanmi Himanshu Manager Muskan beautician Roh…" at bounding box center [135, 61] width 110 height 24
select select "63533"
click at [107, 16] on span "[PERSON_NAME] beautician" at bounding box center [124, 13] width 88 height 31
select select "76742"
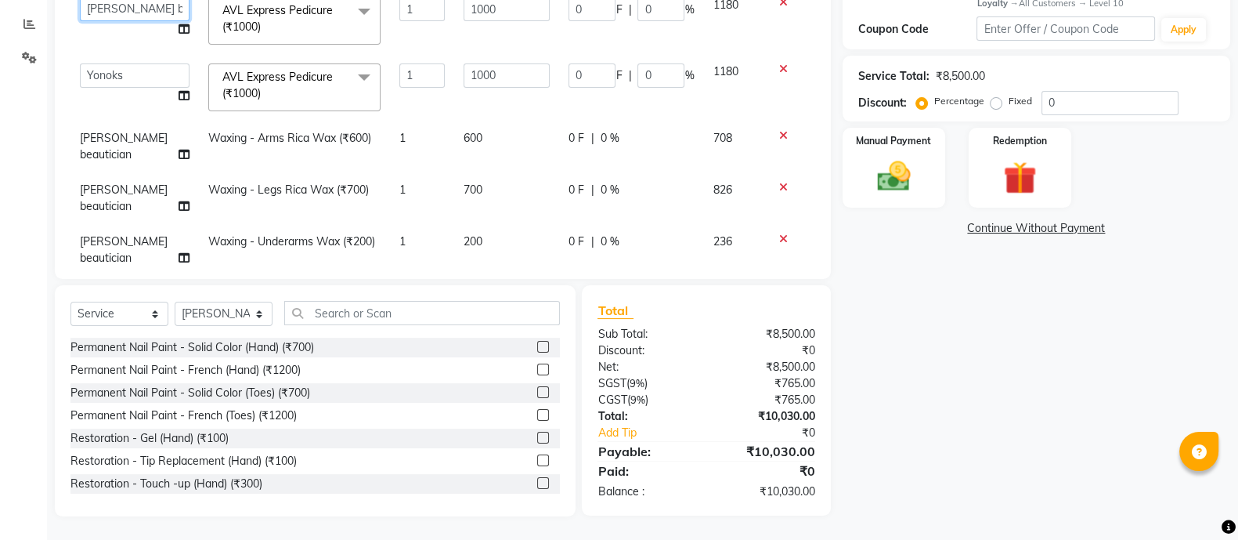
scroll to position [320, 0]
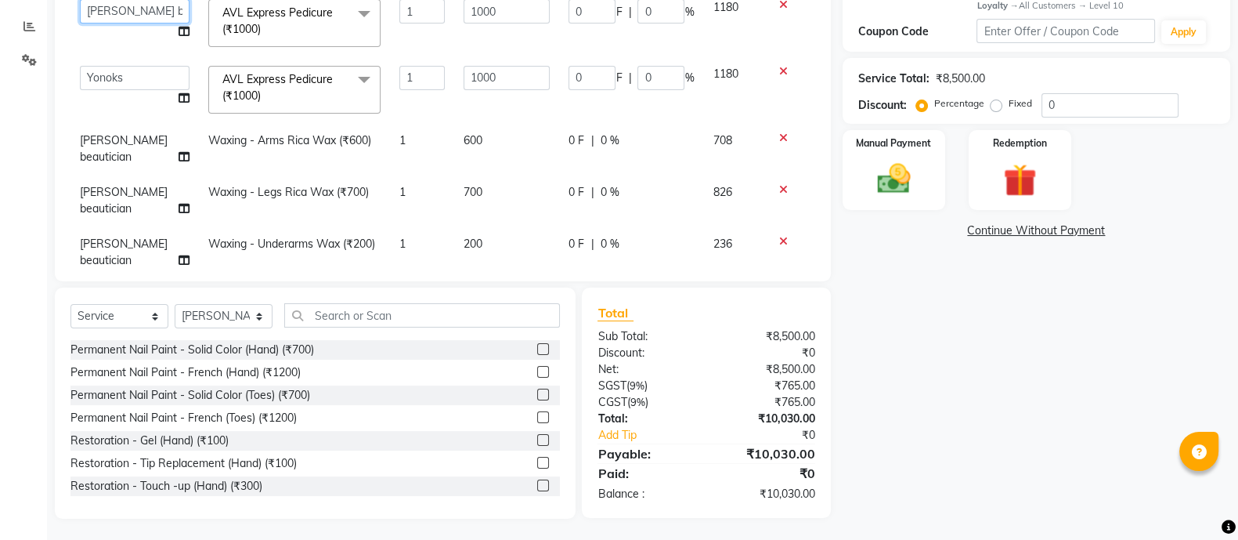
click at [107, 16] on select "ALEI ALITO Anand Pedi Angelle Asid Hanmi Himanshu Manager Muskan beautician Roh…" at bounding box center [135, 11] width 110 height 24
select select "63533"
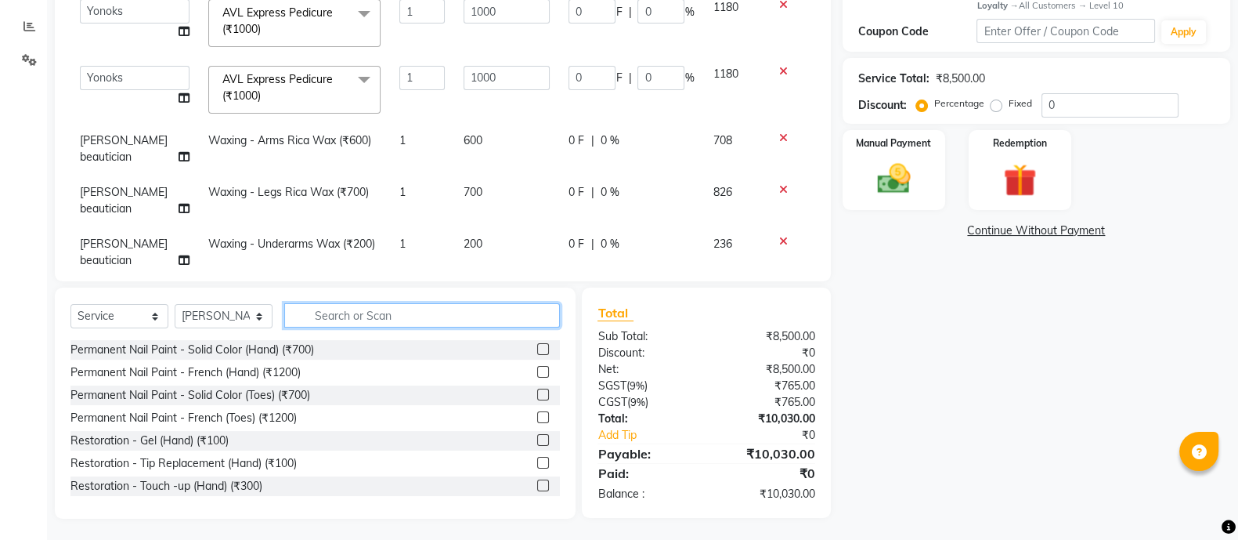
click at [380, 309] on input "text" at bounding box center [422, 315] width 276 height 24
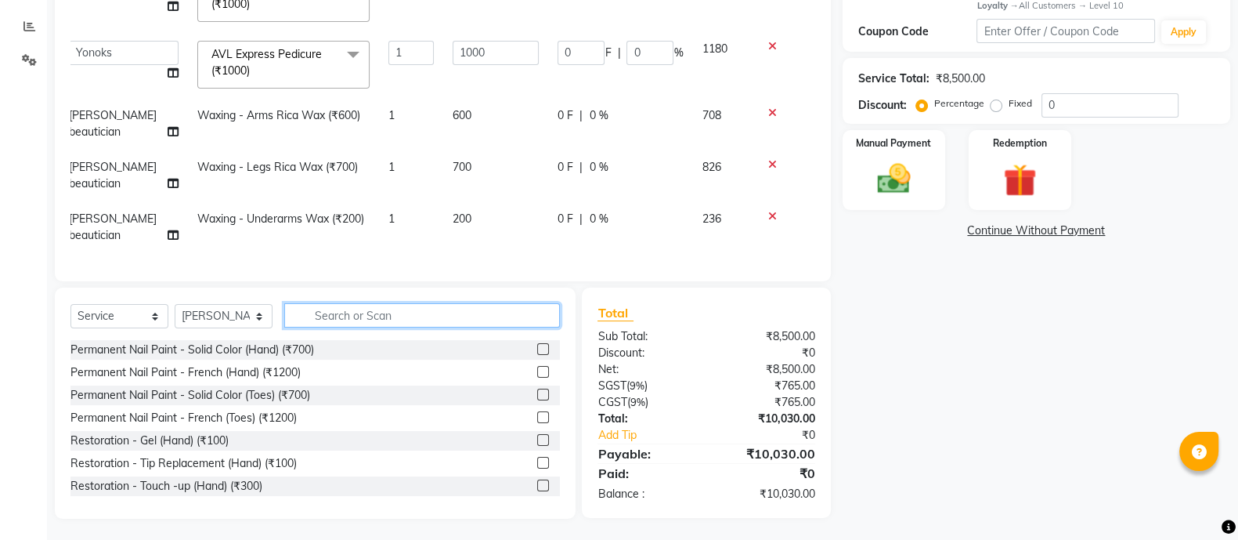
scroll to position [38, 0]
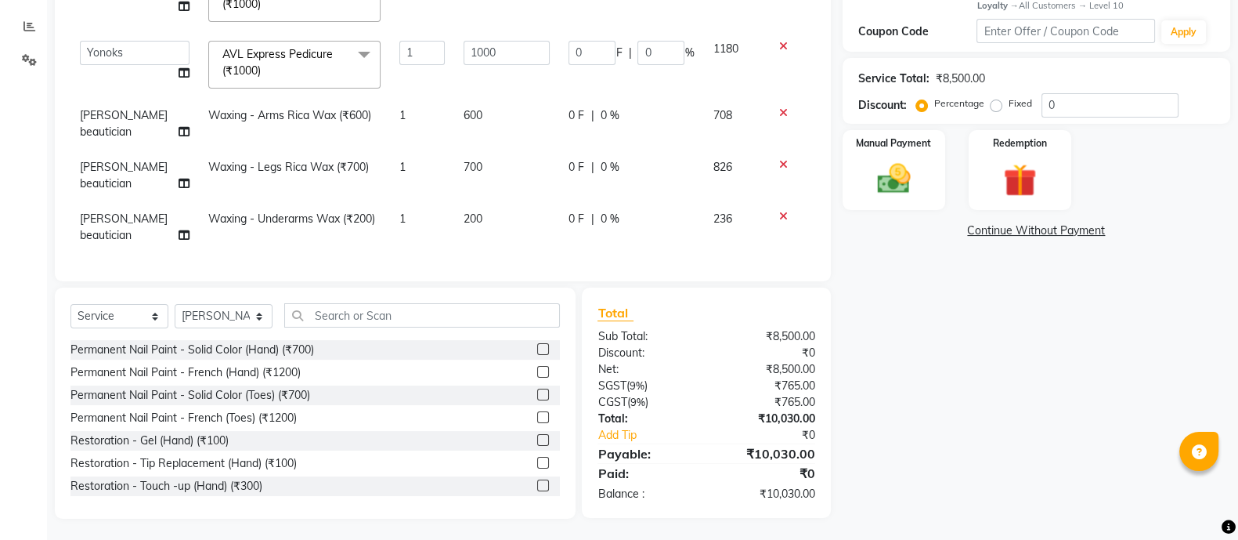
click at [779, 159] on icon at bounding box center [783, 164] width 9 height 11
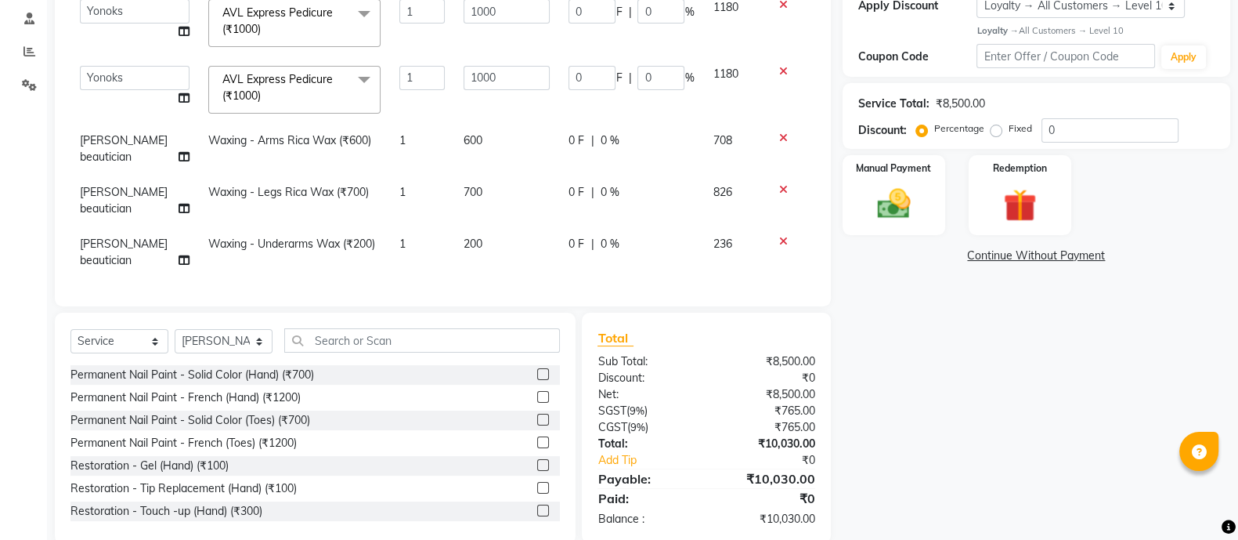
scroll to position [0, 0]
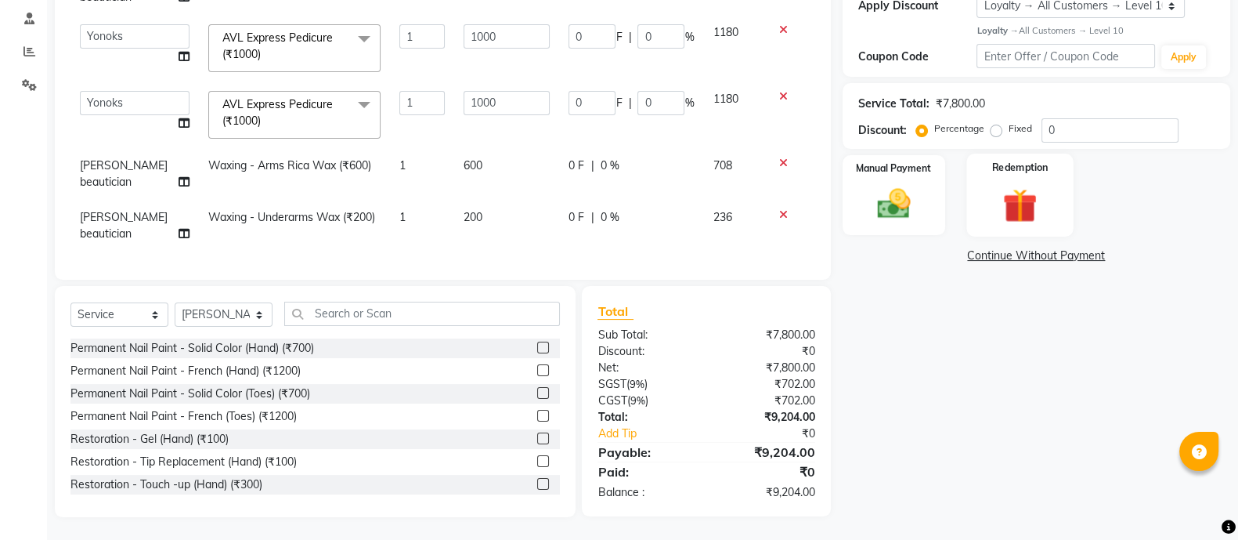
click at [1014, 190] on img at bounding box center [1020, 205] width 56 height 42
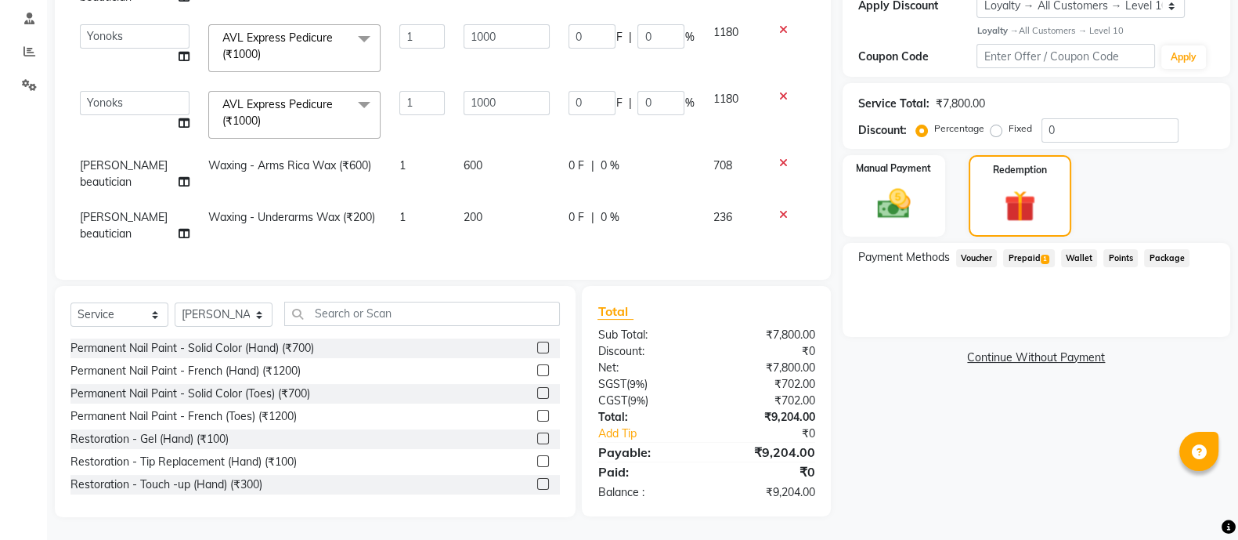
click at [1038, 262] on span "Prepaid 1" at bounding box center [1028, 258] width 51 height 18
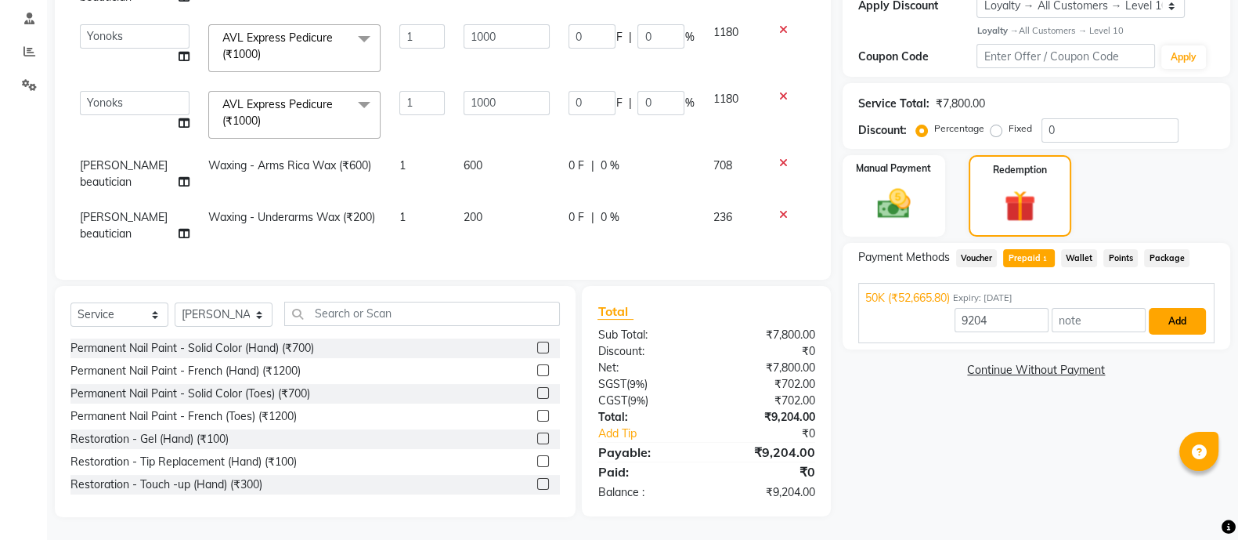
click at [1184, 327] on button "Add" at bounding box center [1177, 321] width 57 height 27
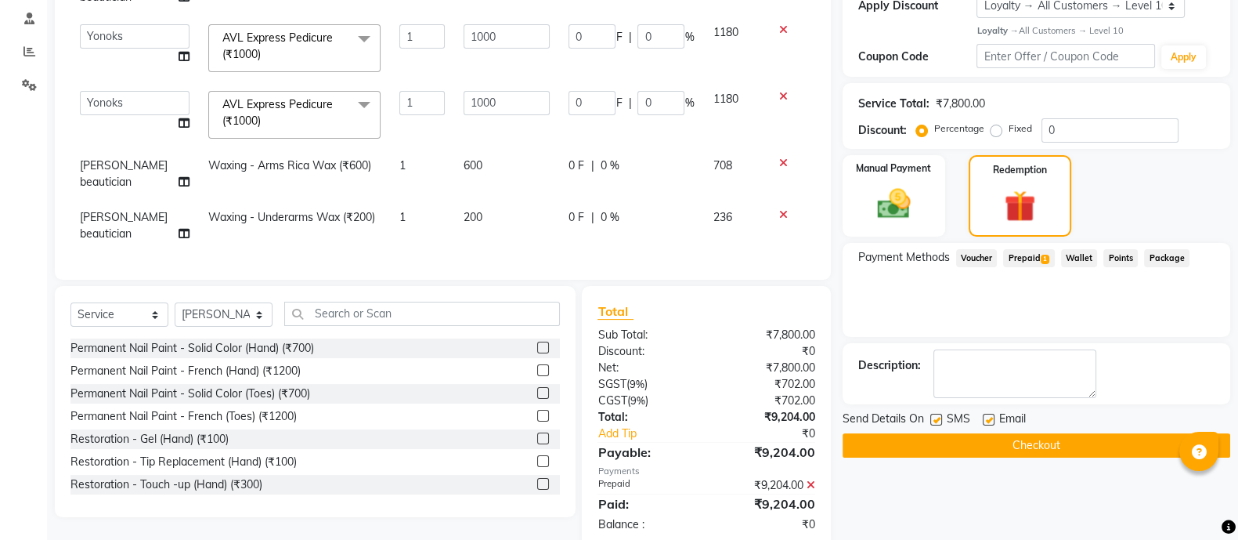
click at [1066, 451] on button "Checkout" at bounding box center [1037, 445] width 388 height 24
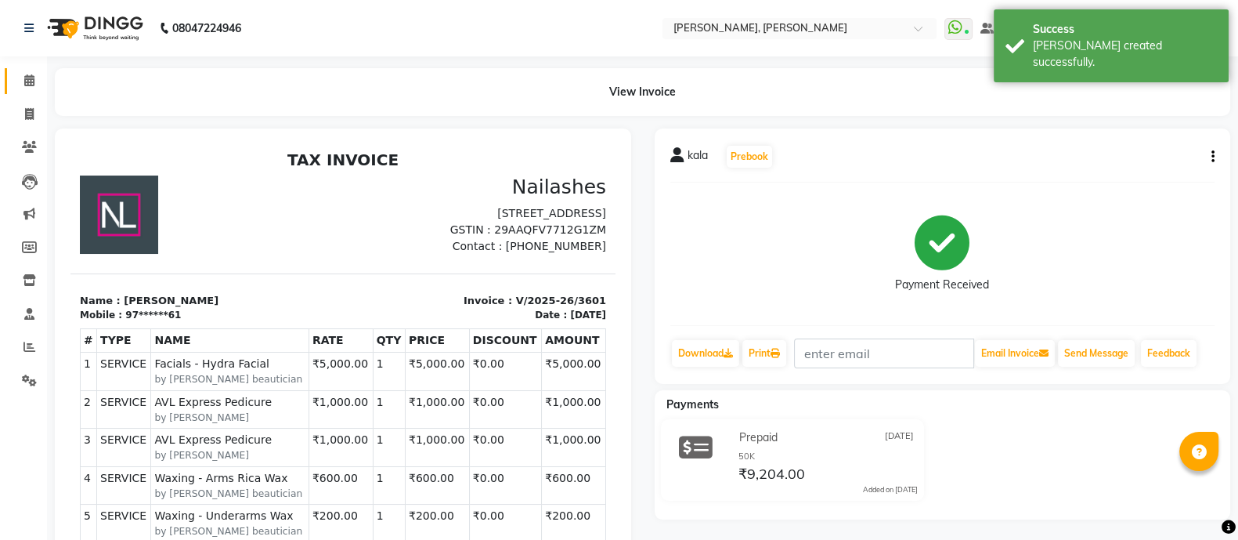
click at [22, 74] on span at bounding box center [29, 81] width 27 height 18
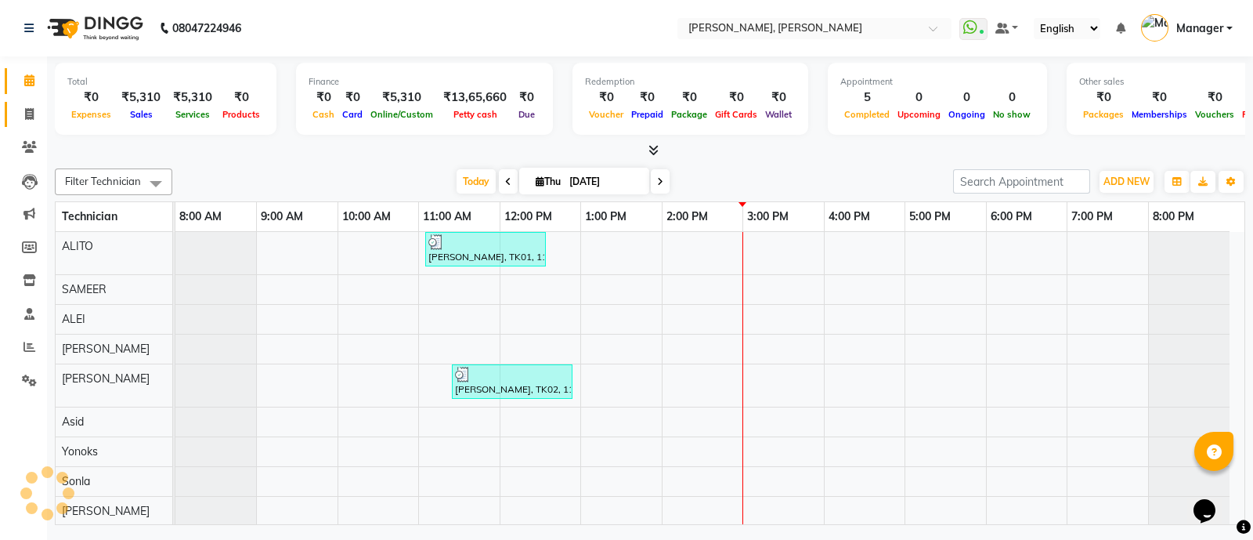
click at [28, 115] on icon at bounding box center [29, 114] width 9 height 12
select select "service"
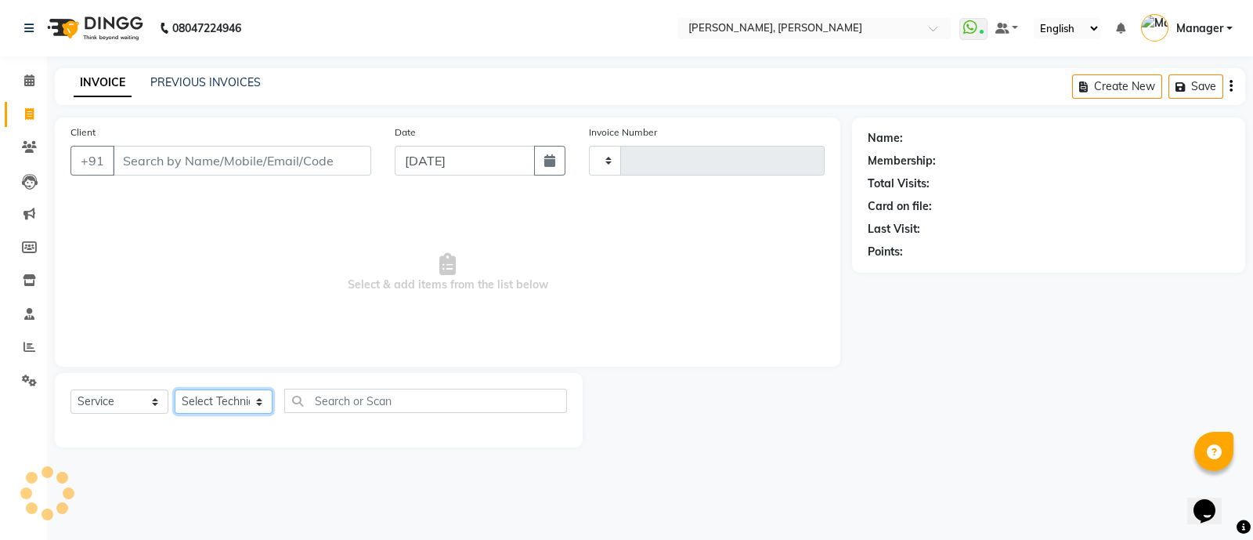
click at [231, 411] on select "Select Technician" at bounding box center [224, 401] width 98 height 24
click at [801, 453] on main "INVOICE PREVIOUS INVOICES Create New Save Client +91 Date [DATE] Invoice Number…" at bounding box center [650, 269] width 1206 height 403
click at [801, 303] on span "Select & add items from the list below" at bounding box center [447, 272] width 754 height 157
click at [752, 277] on span "Select & add items from the list below" at bounding box center [447, 272] width 754 height 157
click at [215, 400] on select "Select Technician [PERSON_NAME] [PERSON_NAME] Asid Hanmi [PERSON_NAME] Manager …" at bounding box center [224, 401] width 98 height 24
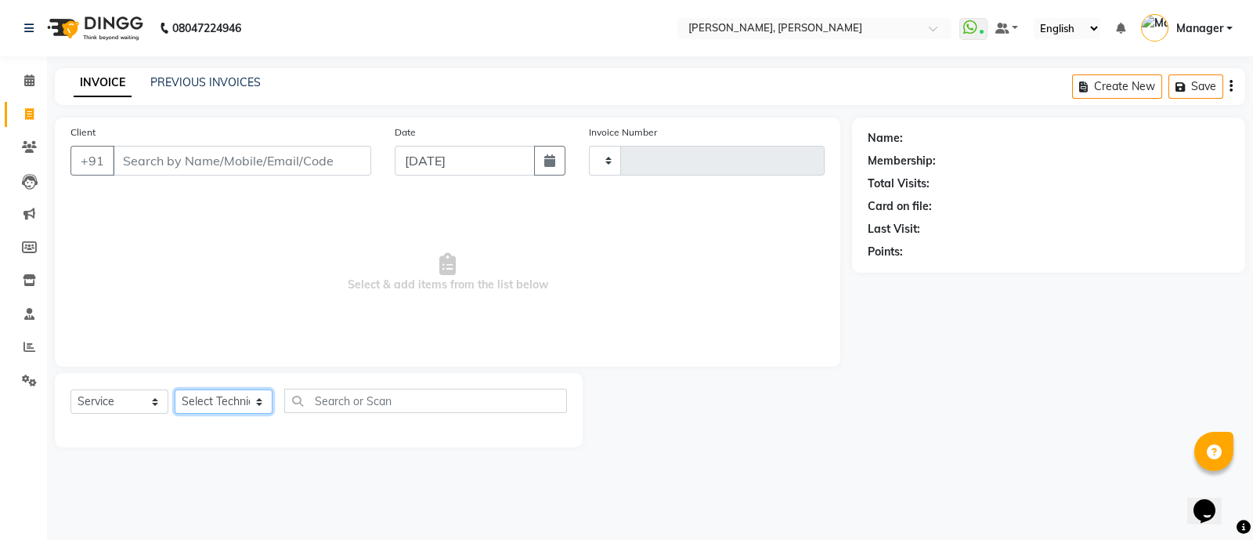
select select "63957"
click at [175, 390] on select "Select Technician [PERSON_NAME] [PERSON_NAME] Asid Hanmi [PERSON_NAME] Manager …" at bounding box center [224, 401] width 98 height 24
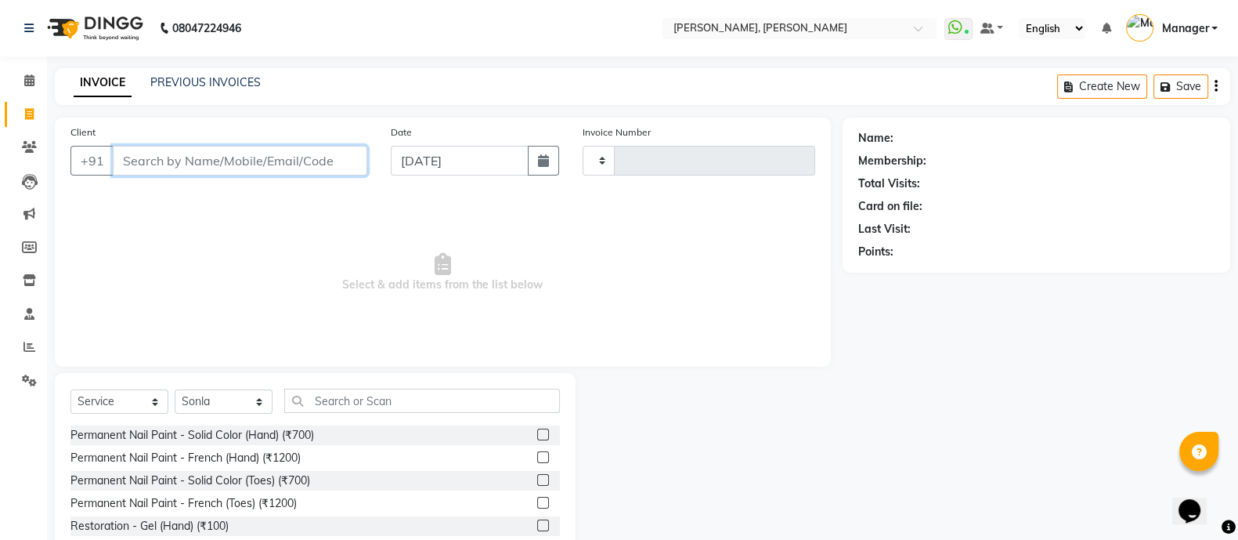
click at [274, 155] on input "Client" at bounding box center [240, 161] width 255 height 30
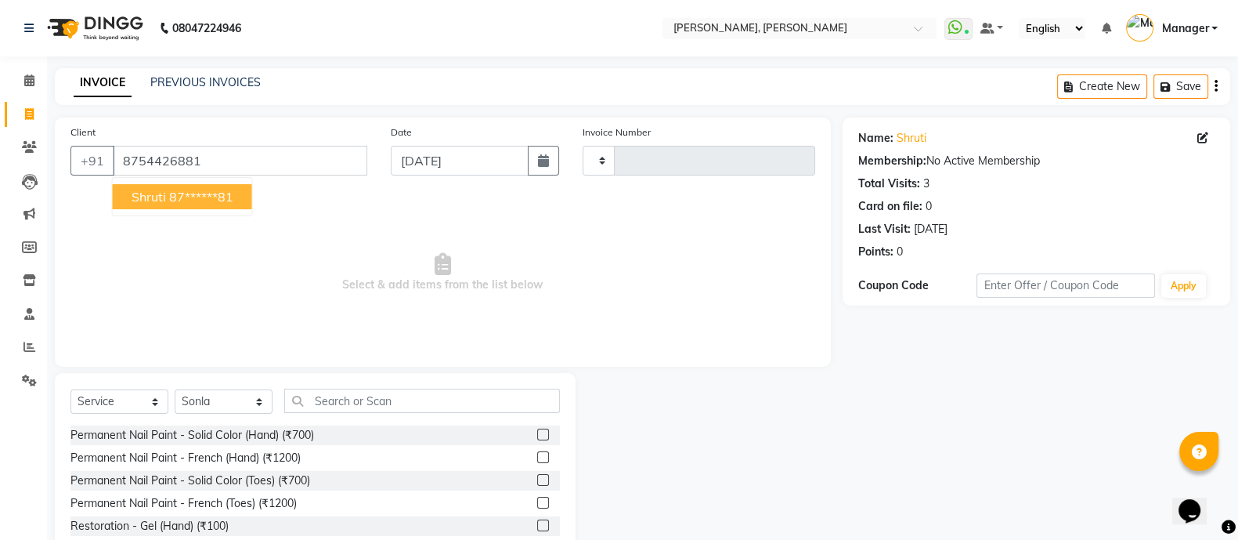
click at [178, 196] on ngb-highlight "87******81" at bounding box center [201, 197] width 64 height 16
type input "87******81"
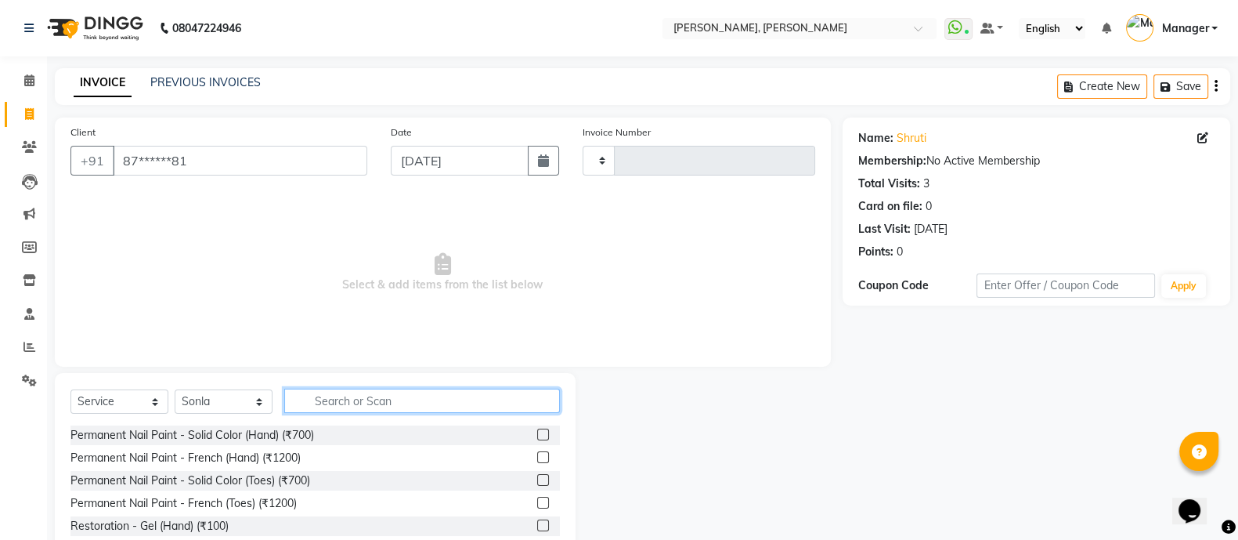
click at [371, 403] on input "text" at bounding box center [422, 400] width 276 height 24
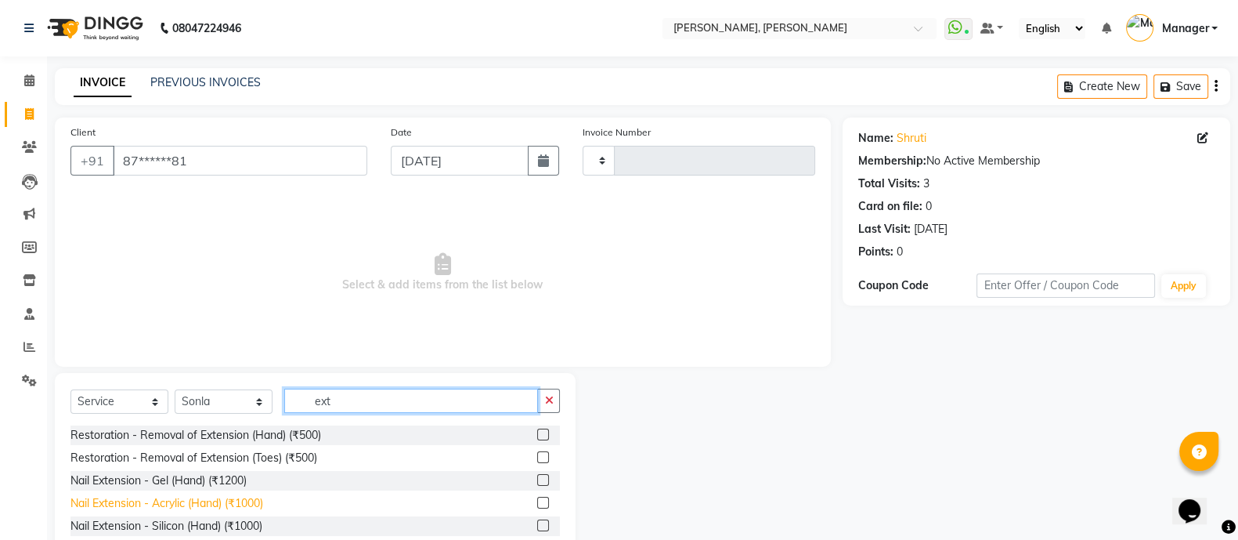
type input "ext"
click at [260, 503] on div "Nail Extension - Acrylic (Hand) (₹1000)" at bounding box center [166, 503] width 193 height 16
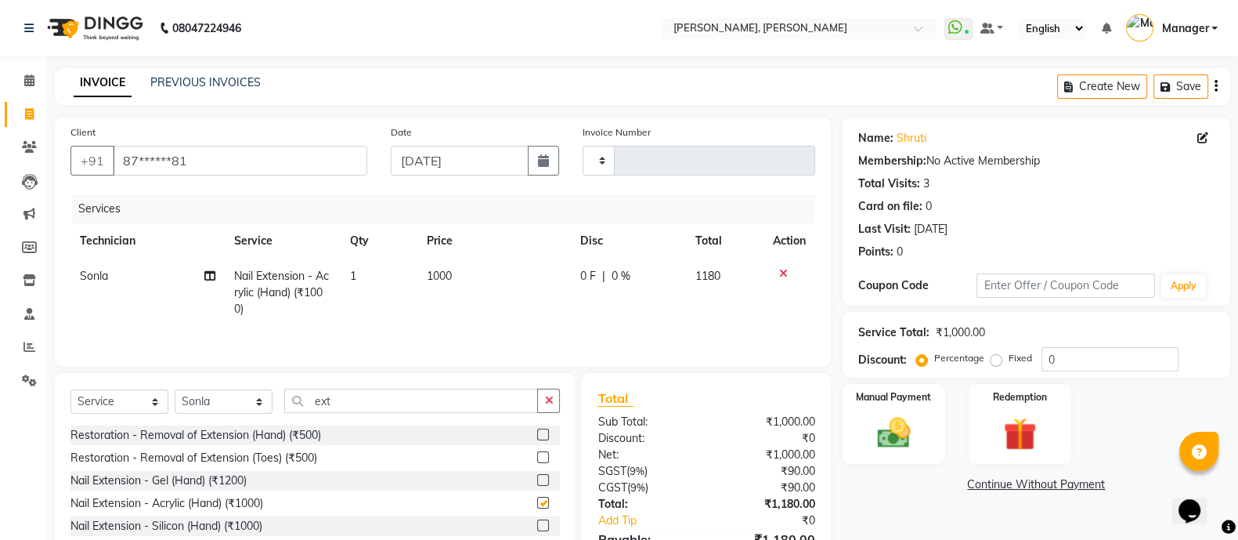
checkbox input "false"
click at [370, 406] on input "ext" at bounding box center [411, 400] width 254 height 24
type input "e"
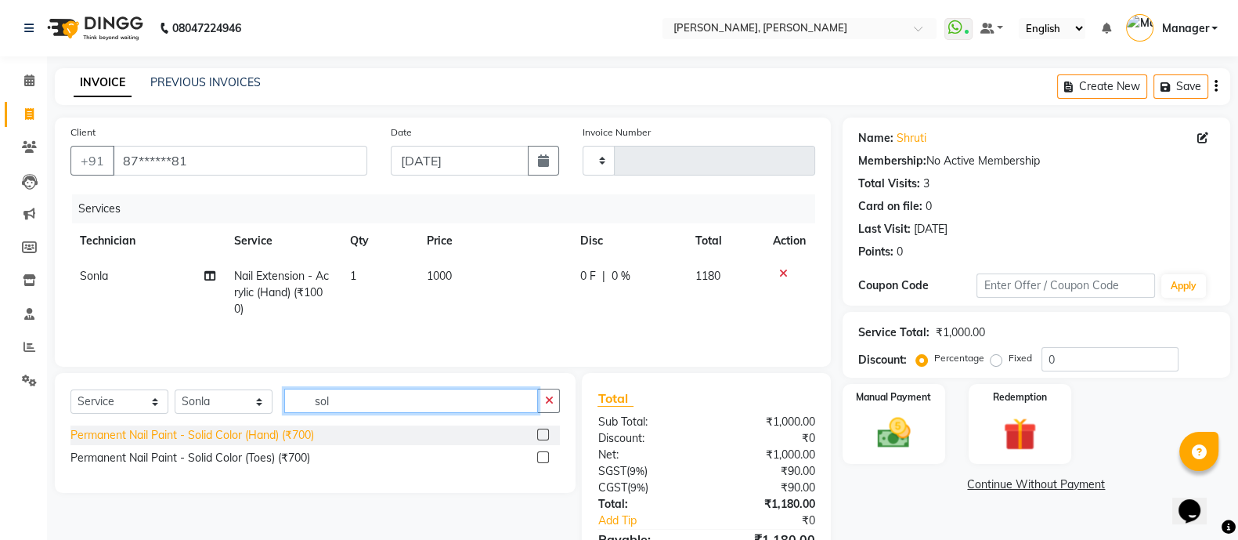
type input "sol"
click at [273, 436] on div "Permanent Nail Paint - Solid Color (Hand) (₹700)" at bounding box center [192, 435] width 244 height 16
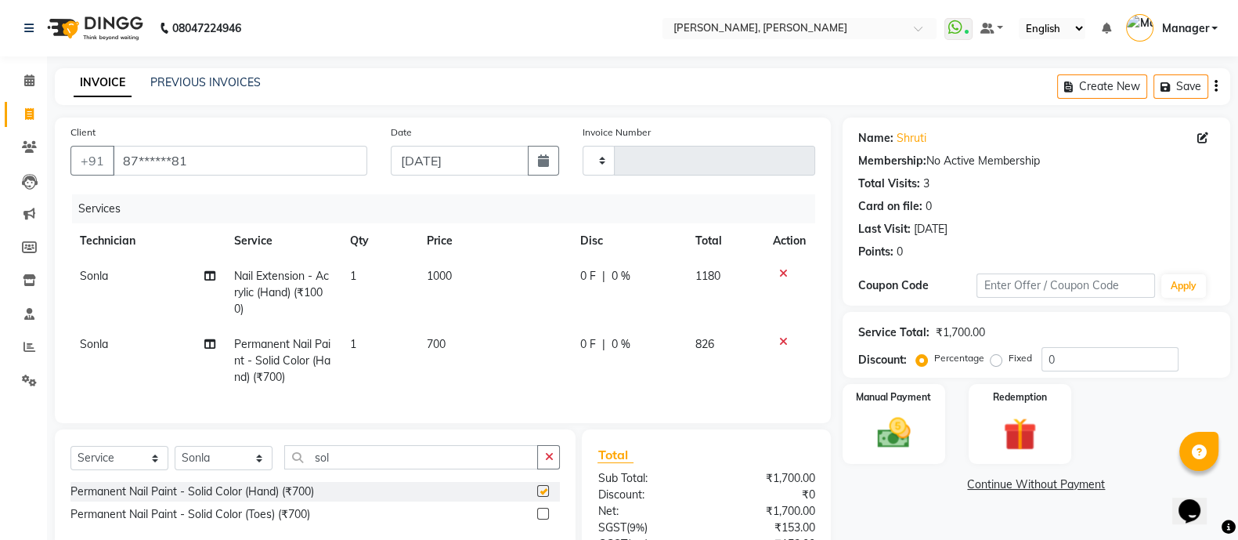
checkbox input "false"
click at [309, 161] on input "87******81" at bounding box center [240, 161] width 255 height 30
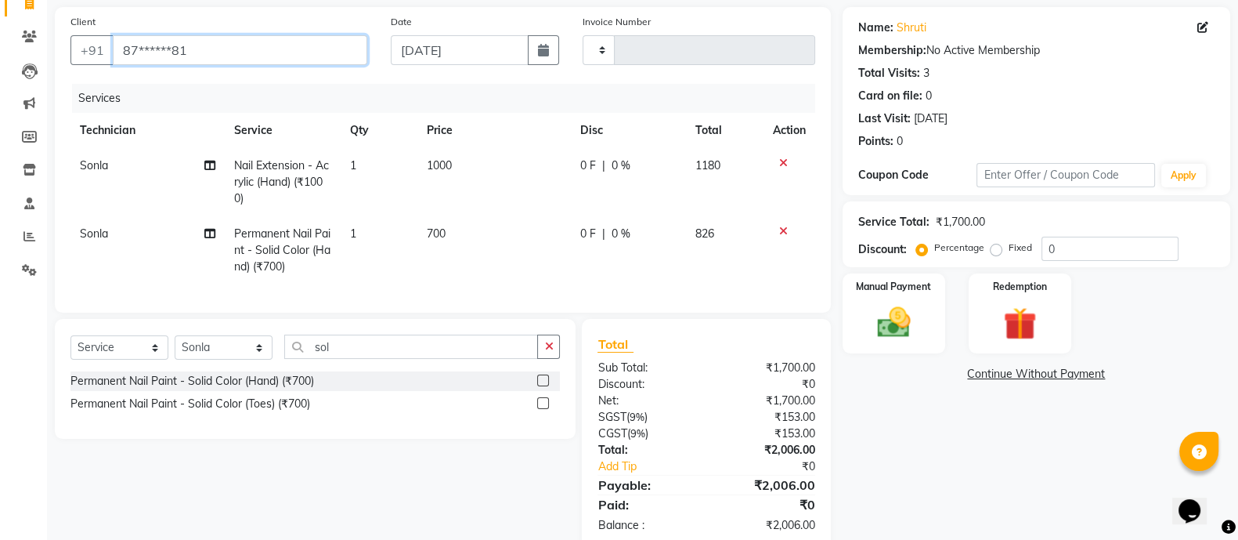
scroll to position [158, 0]
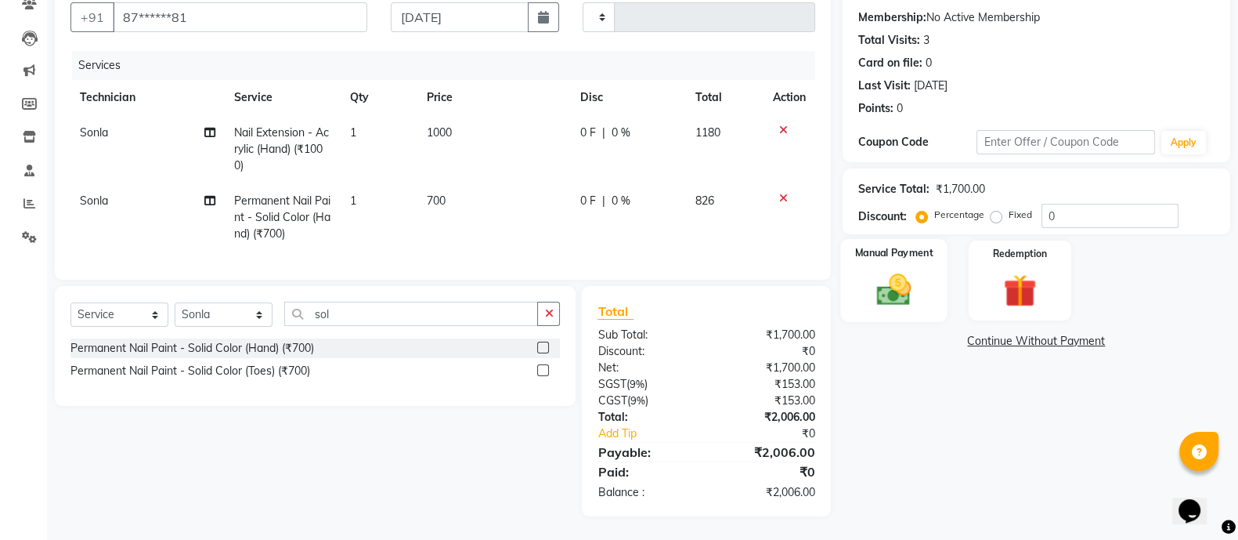
click at [877, 252] on div "Manual Payment" at bounding box center [893, 280] width 107 height 83
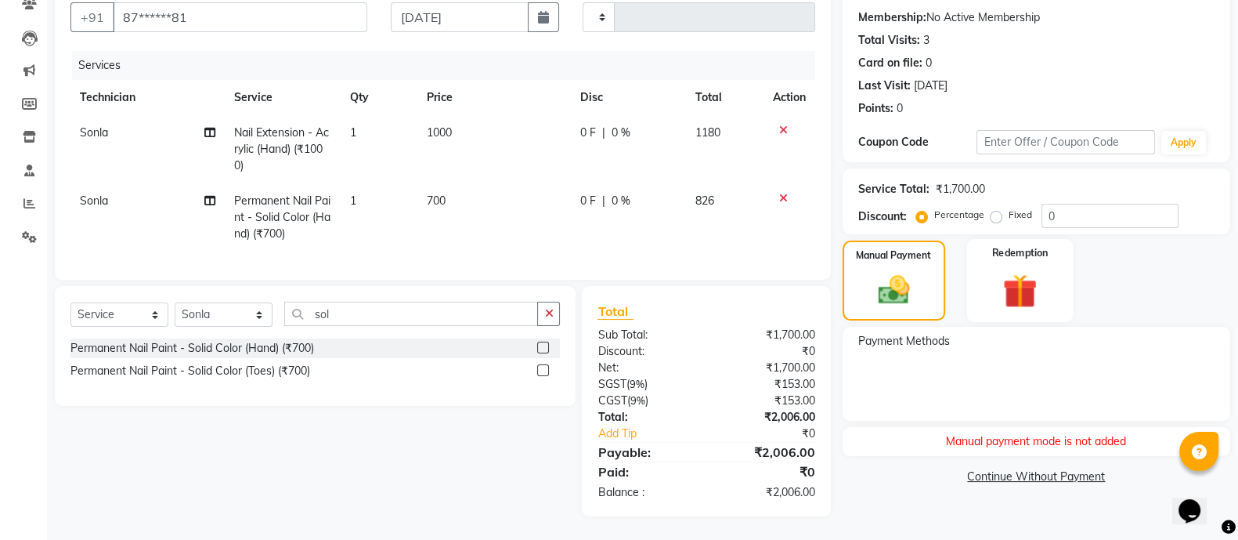
click at [992, 245] on label "Redemption" at bounding box center [1020, 252] width 56 height 15
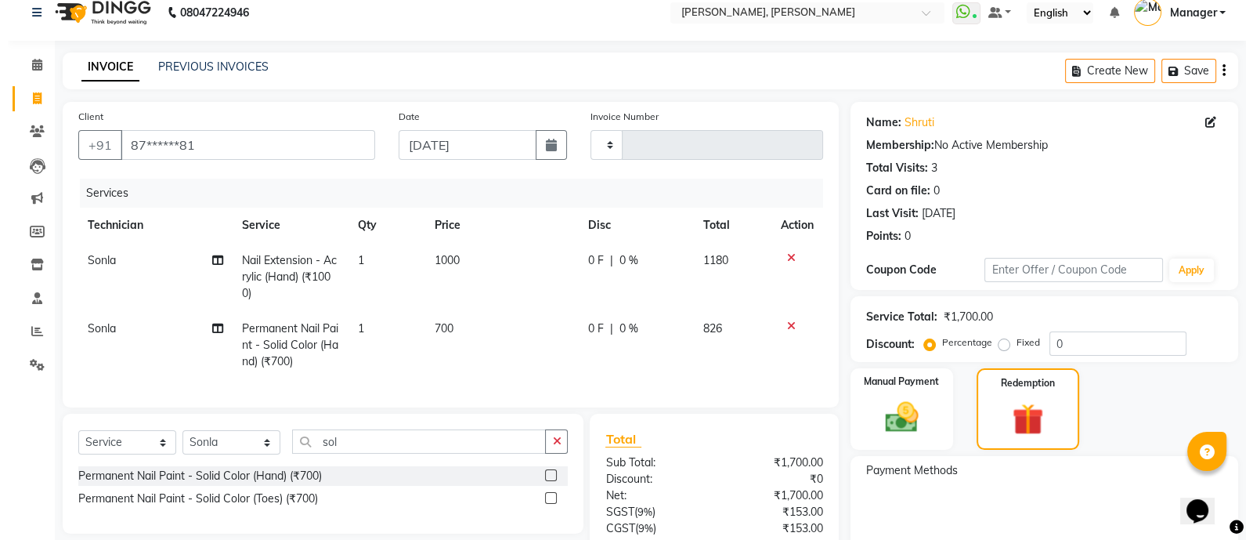
scroll to position [0, 0]
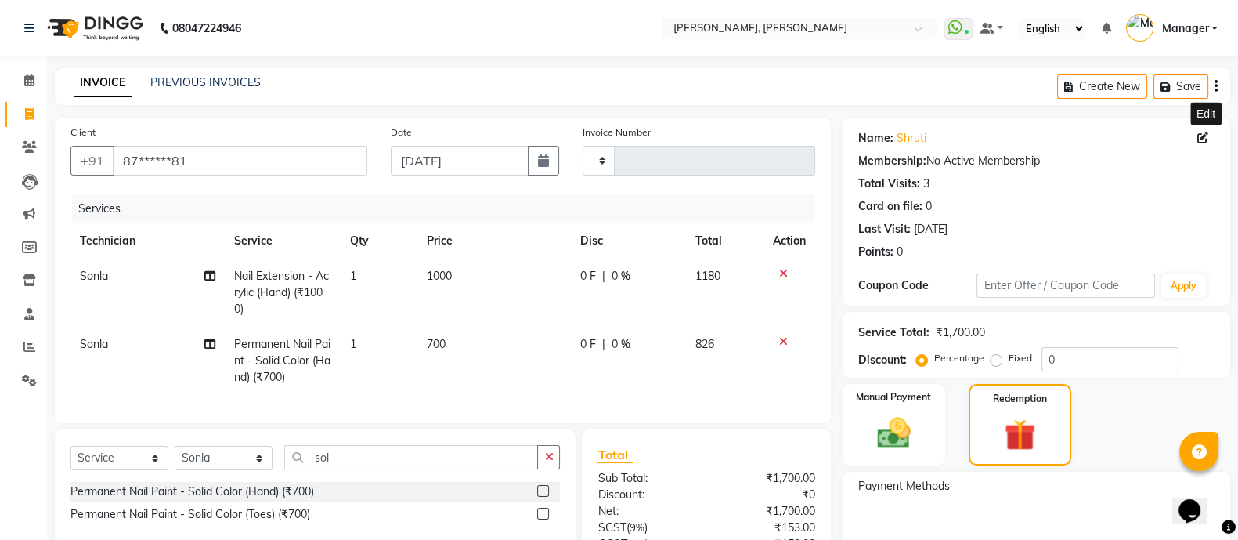
click at [1199, 141] on icon at bounding box center [1202, 137] width 11 height 11
select select "21"
select select "[DEMOGRAPHIC_DATA]"
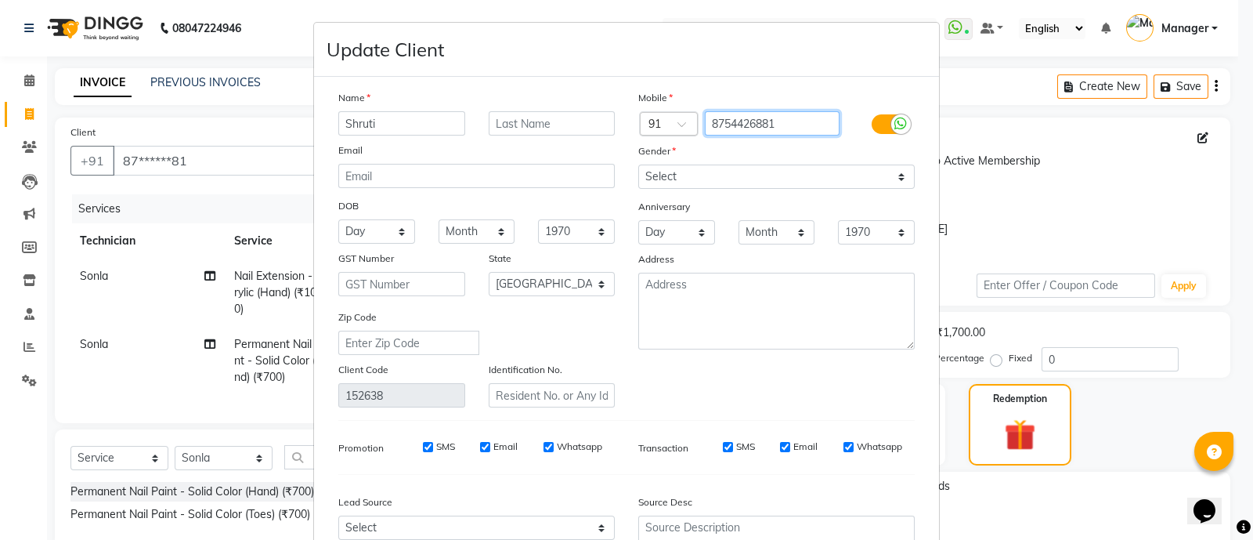
drag, startPoint x: 790, startPoint y: 131, endPoint x: 689, endPoint y: 126, distance: 101.1
click at [689, 126] on div "Country Code × 91 8754426881" at bounding box center [777, 123] width 300 height 25
click at [689, 126] on div "Country Code × 91" at bounding box center [669, 123] width 58 height 23
click at [785, 125] on input "8754426881" at bounding box center [772, 123] width 135 height 24
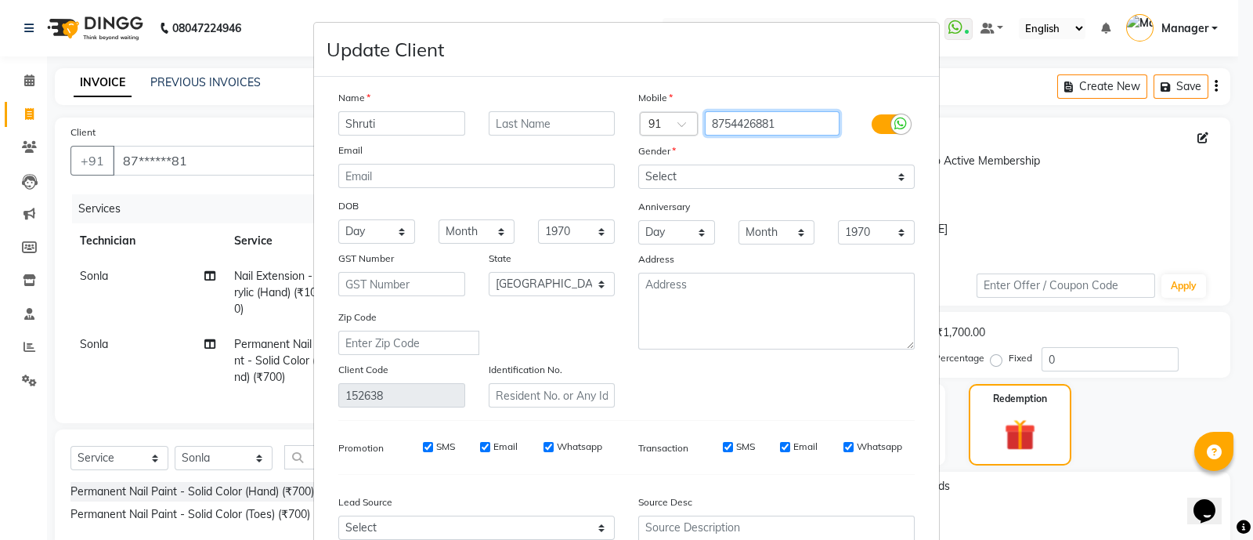
drag, startPoint x: 785, startPoint y: 125, endPoint x: 693, endPoint y: 121, distance: 91.7
click at [702, 121] on div "8754426881" at bounding box center [777, 123] width 150 height 25
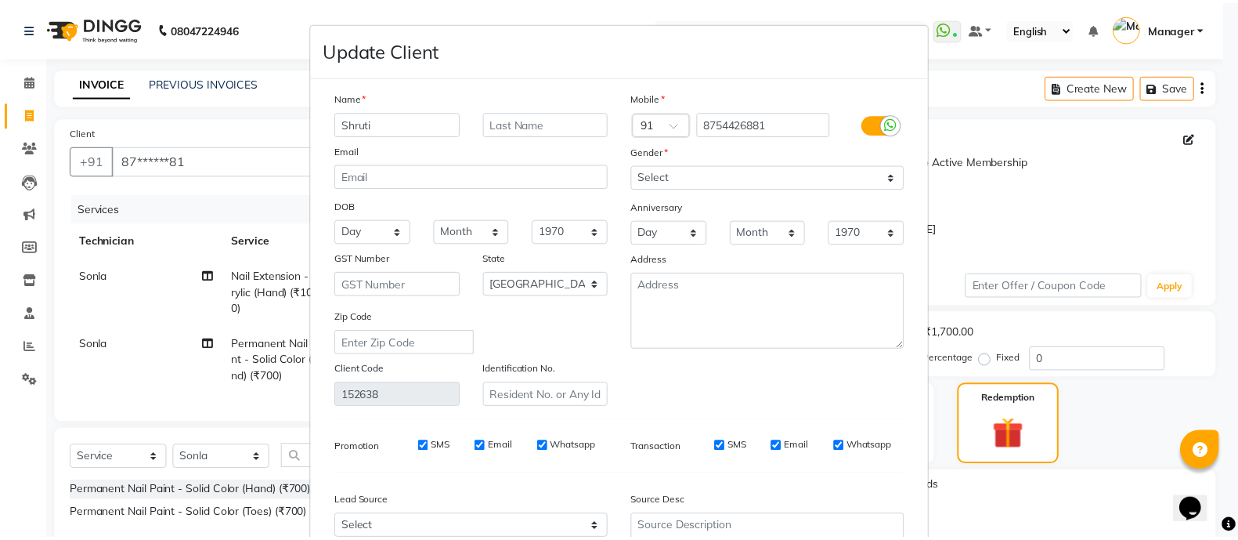
scroll to position [164, 0]
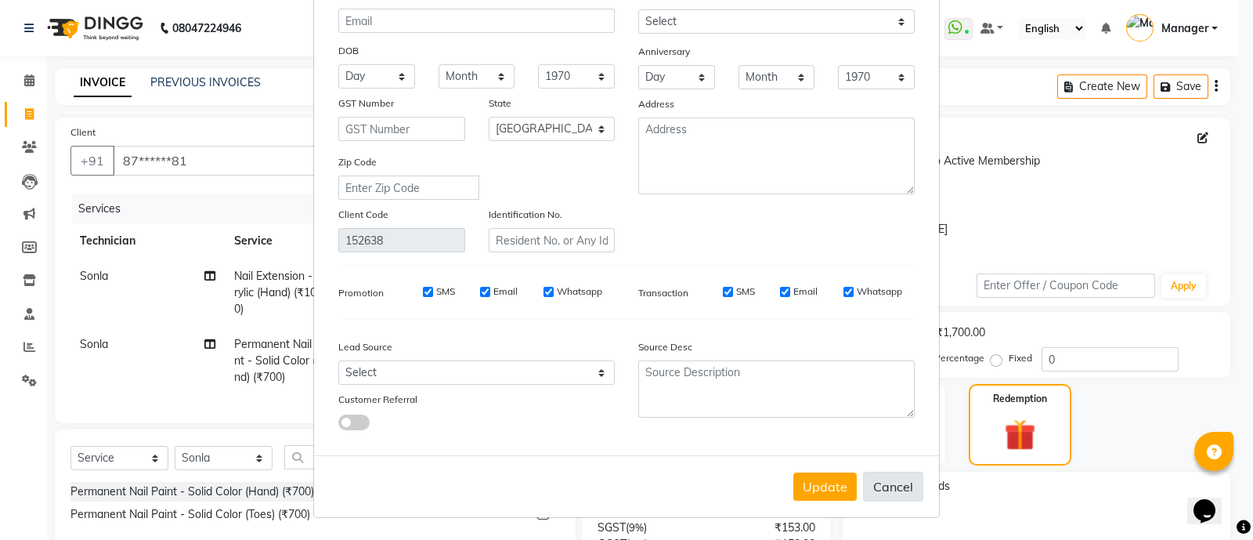
click at [891, 483] on button "Cancel" at bounding box center [893, 486] width 60 height 30
select select
select select "null"
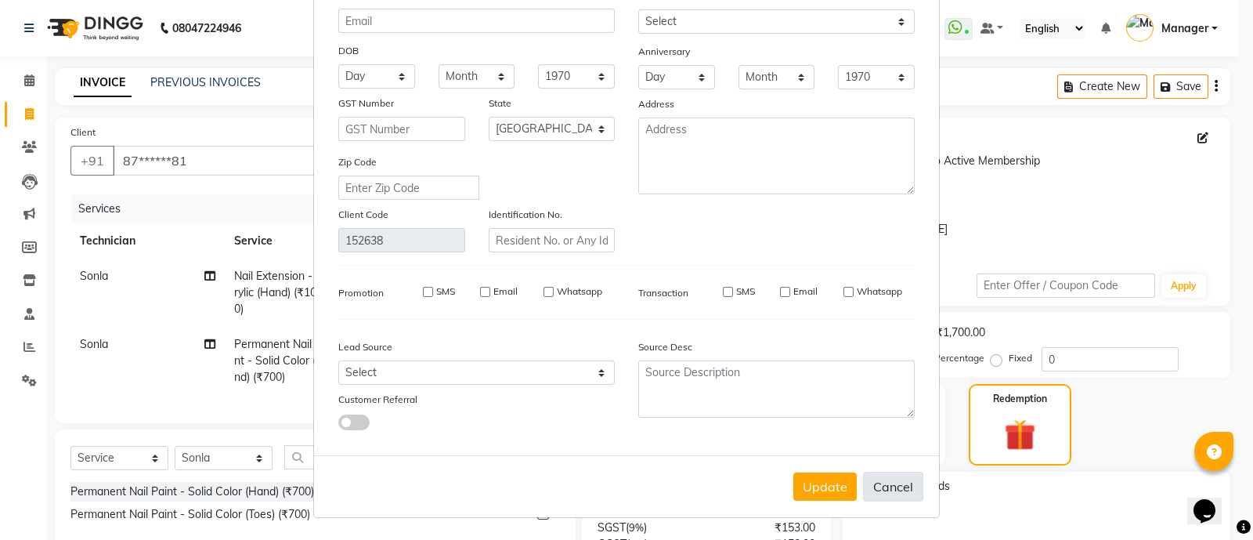
select select
checkbox input "false"
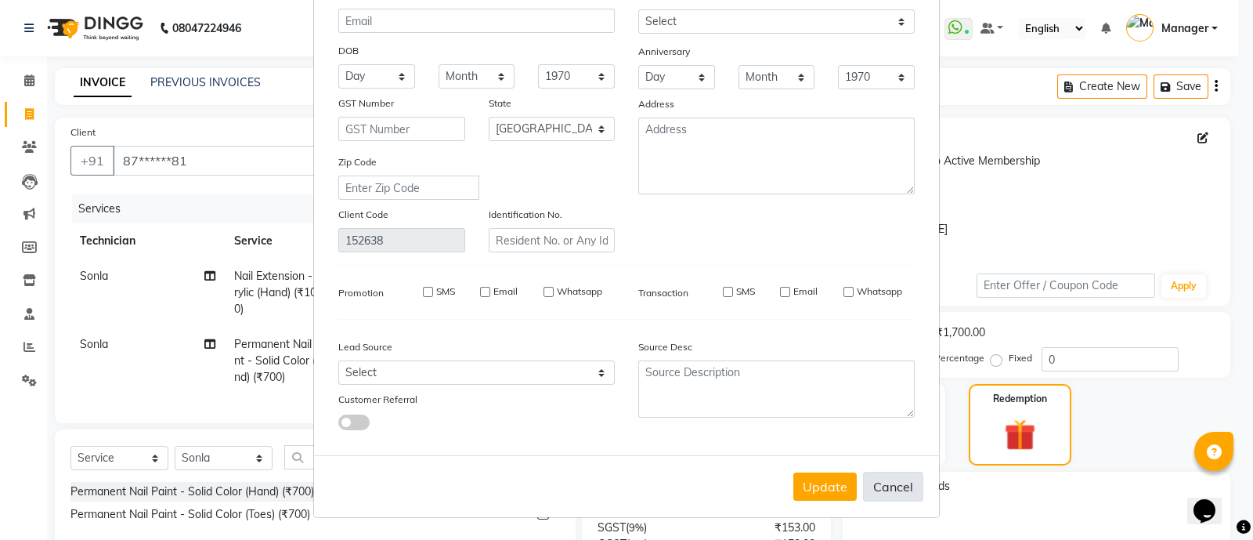
checkbox input "false"
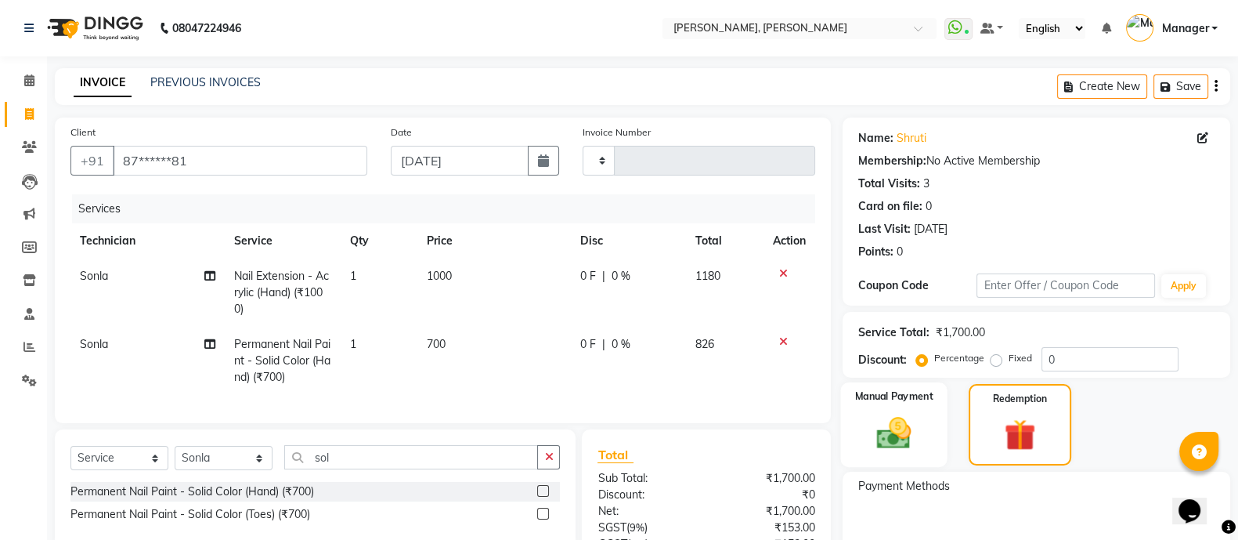
click at [885, 395] on label "Manual Payment" at bounding box center [893, 395] width 78 height 15
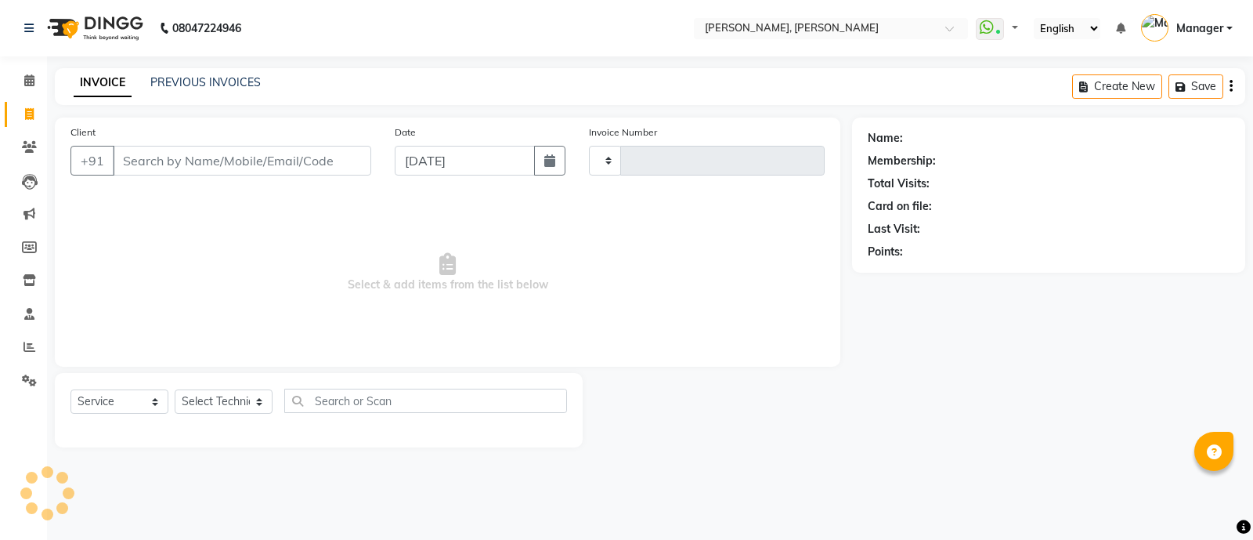
select select "service"
type input "3600"
select select "3767"
click at [197, 166] on input "Client" at bounding box center [242, 161] width 258 height 30
type input "8754426881"
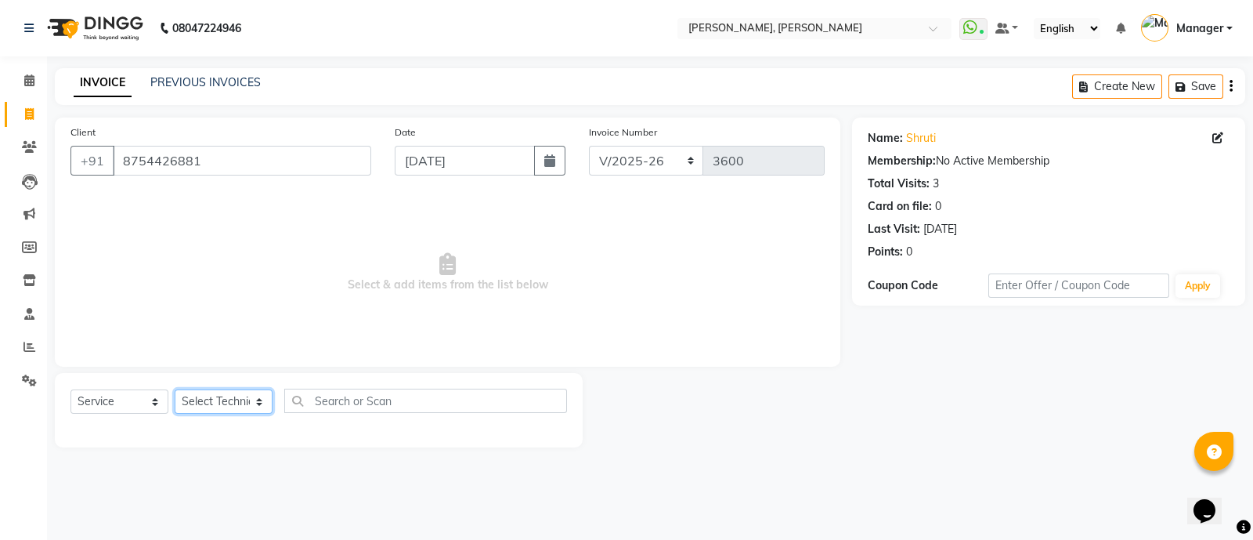
click at [220, 402] on select "Select Technician [PERSON_NAME] [PERSON_NAME] Asid Hanmi [PERSON_NAME] Manager …" at bounding box center [224, 401] width 98 height 24
select select "63957"
click at [175, 390] on select "Select Technician [PERSON_NAME] [PERSON_NAME] Asid Hanmi [PERSON_NAME] Manager …" at bounding box center [224, 401] width 98 height 24
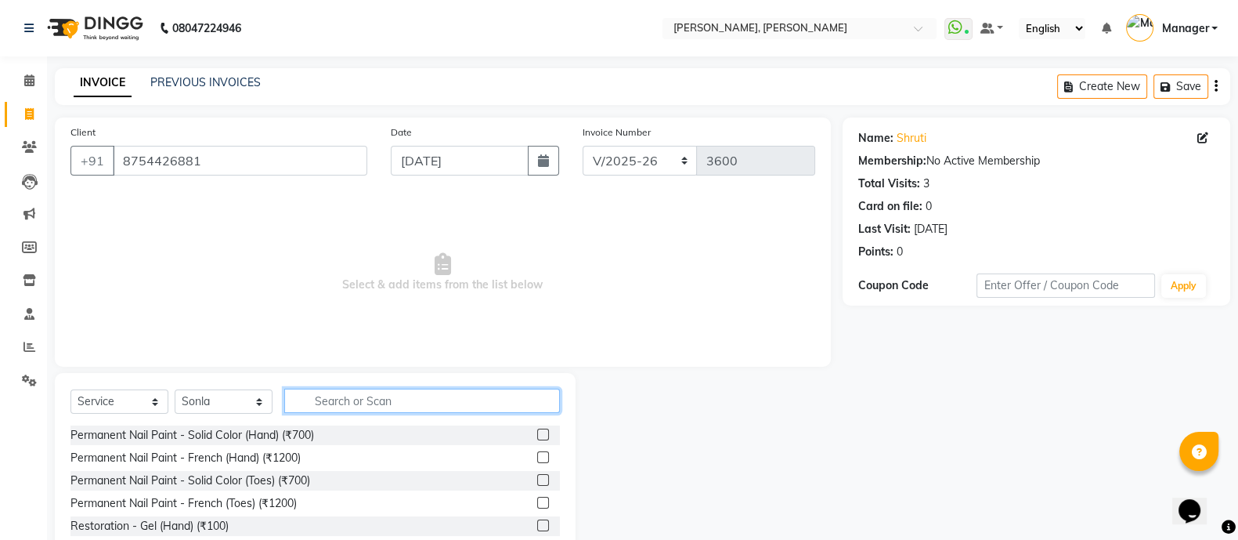
click at [380, 393] on input "text" at bounding box center [422, 400] width 276 height 24
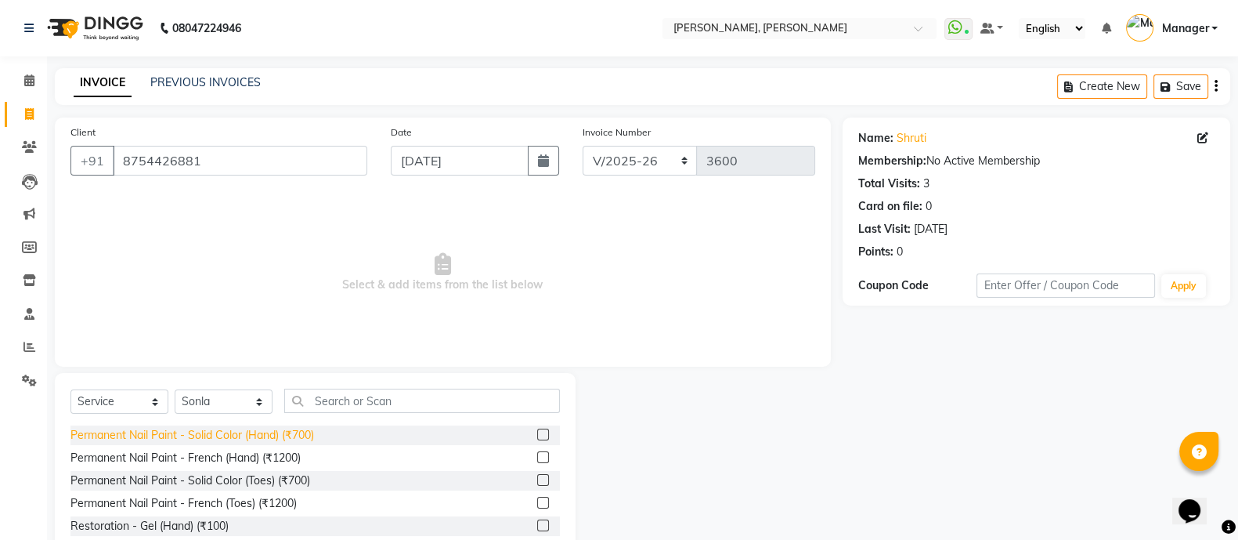
click at [292, 438] on div "Permanent Nail Paint - Solid Color (Hand) (₹700)" at bounding box center [192, 435] width 244 height 16
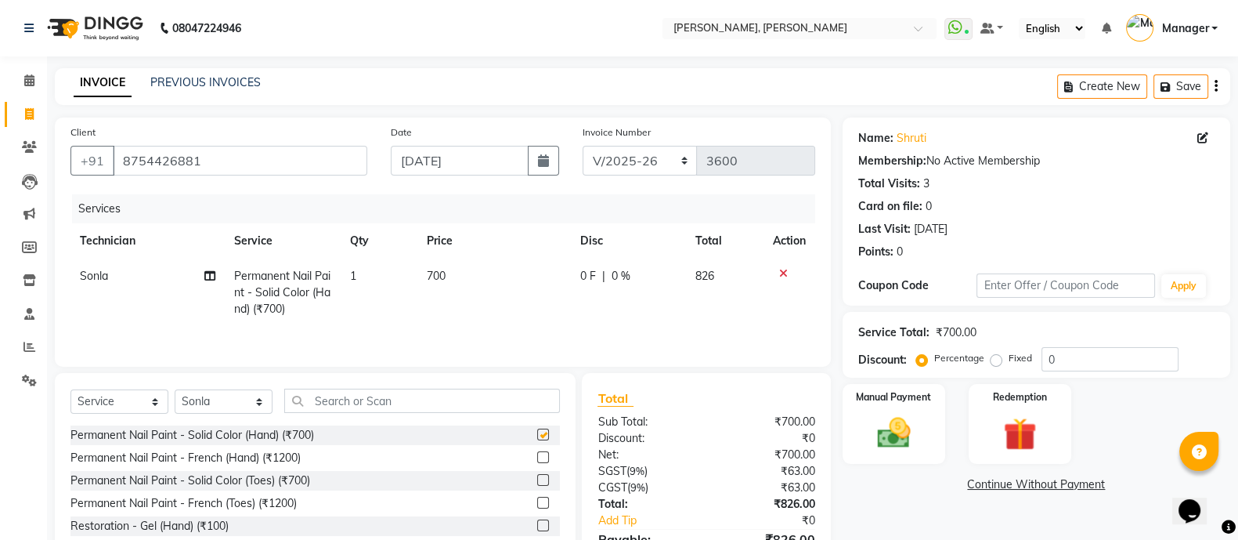
checkbox input "false"
click at [367, 405] on input "text" at bounding box center [422, 400] width 276 height 24
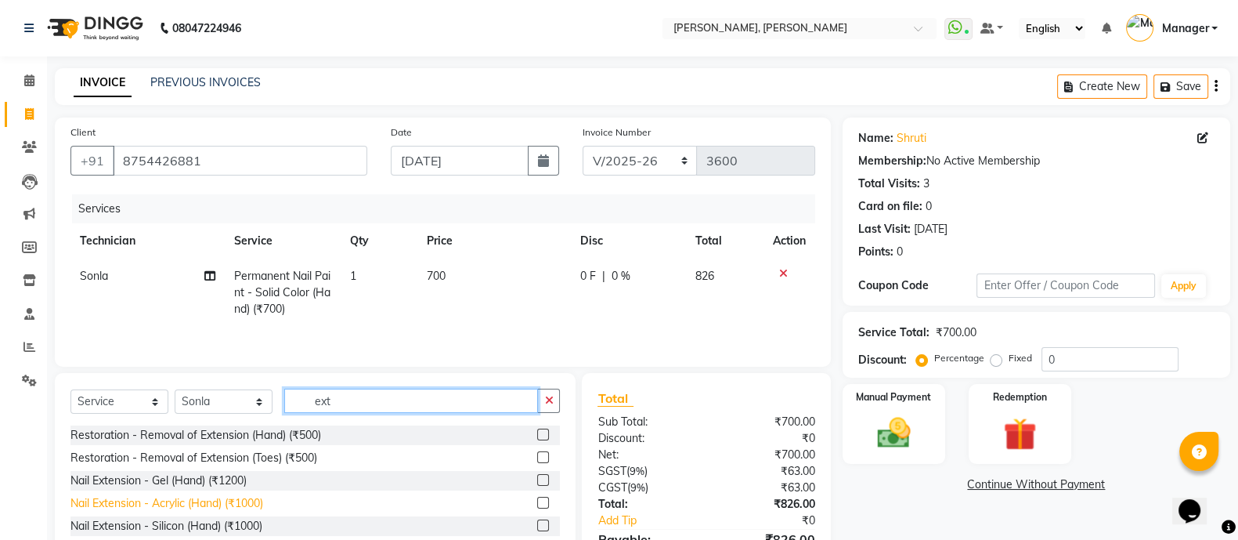
type input "ext"
click at [223, 507] on div "Nail Extension - Acrylic (Hand) (₹1000)" at bounding box center [166, 503] width 193 height 16
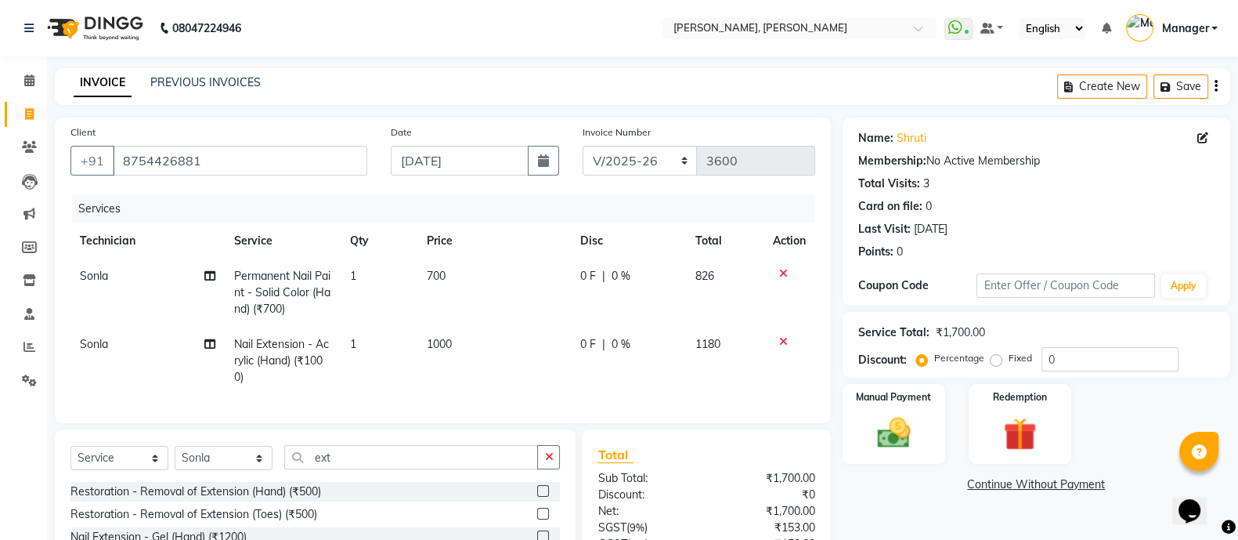
checkbox input "false"
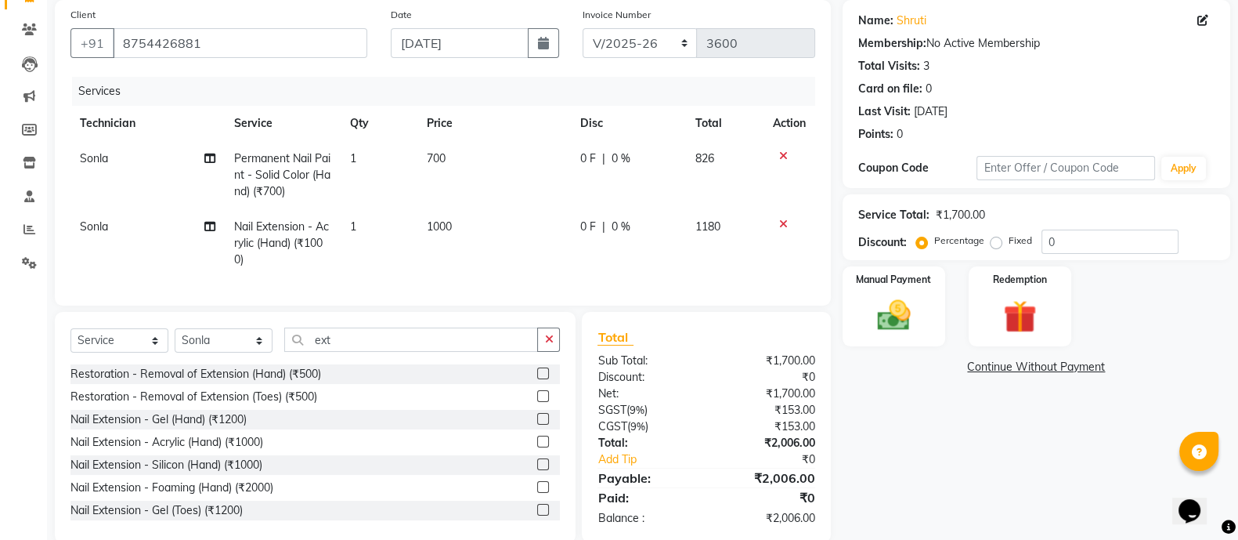
scroll to position [159, 0]
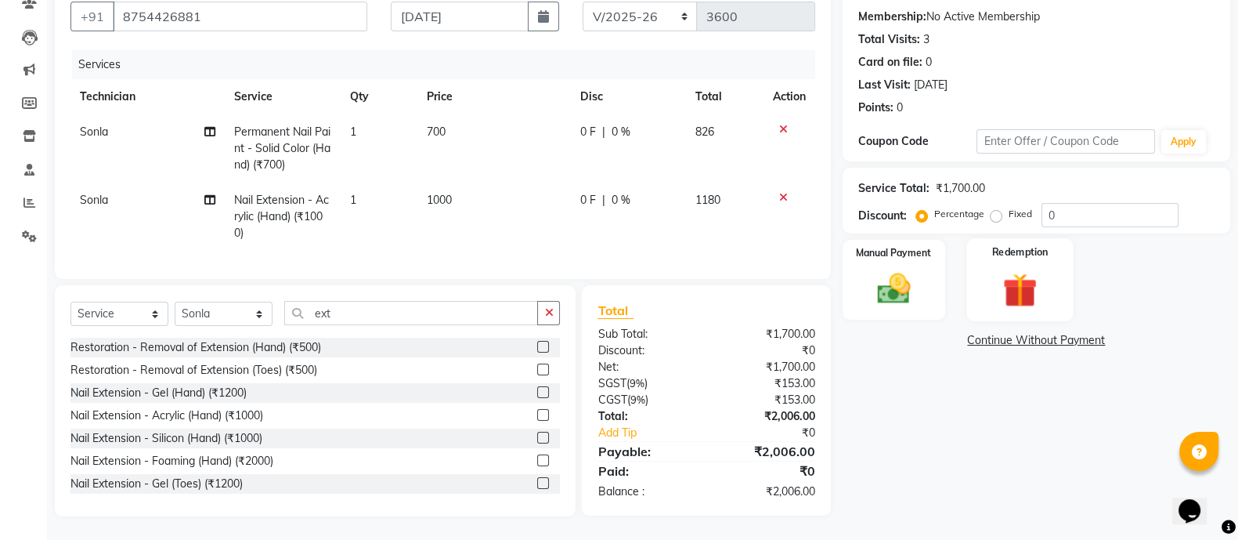
click at [975, 260] on div "Redemption" at bounding box center [1019, 279] width 107 height 83
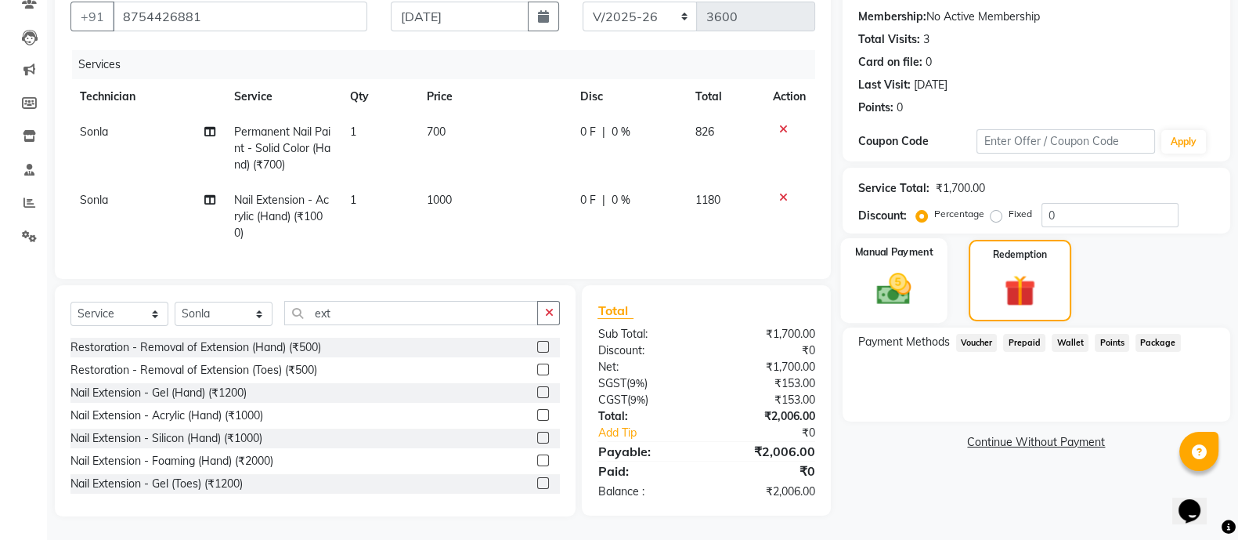
click at [900, 252] on div "Manual Payment" at bounding box center [893, 280] width 107 height 85
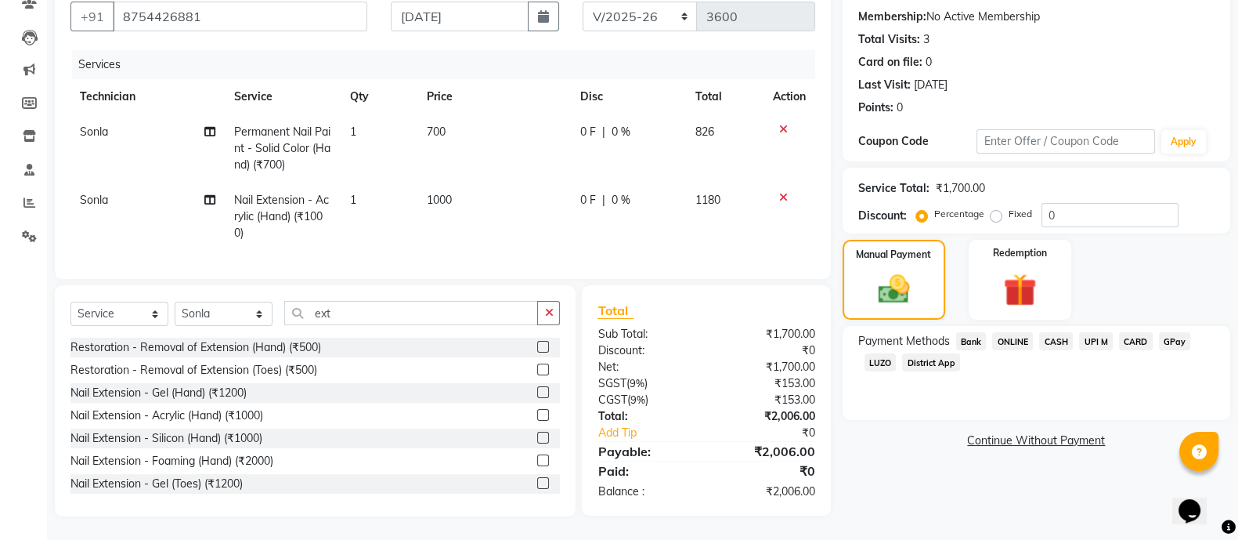
click at [1128, 332] on span "CARD" at bounding box center [1136, 341] width 34 height 18
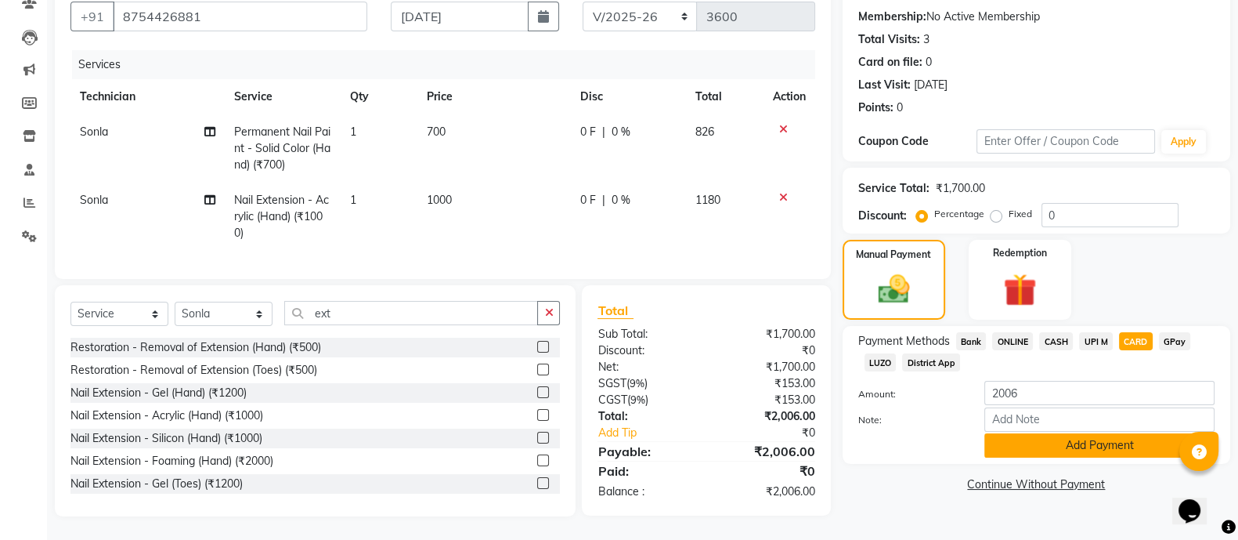
click at [1029, 433] on button "Add Payment" at bounding box center [1099, 445] width 230 height 24
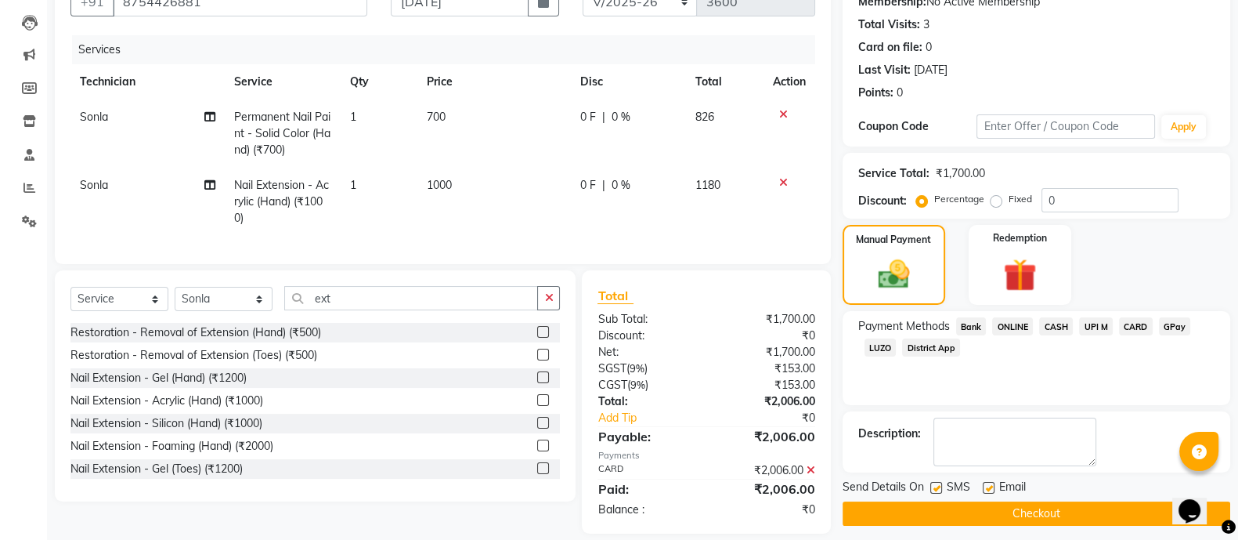
click at [1037, 518] on button "Checkout" at bounding box center [1037, 513] width 388 height 24
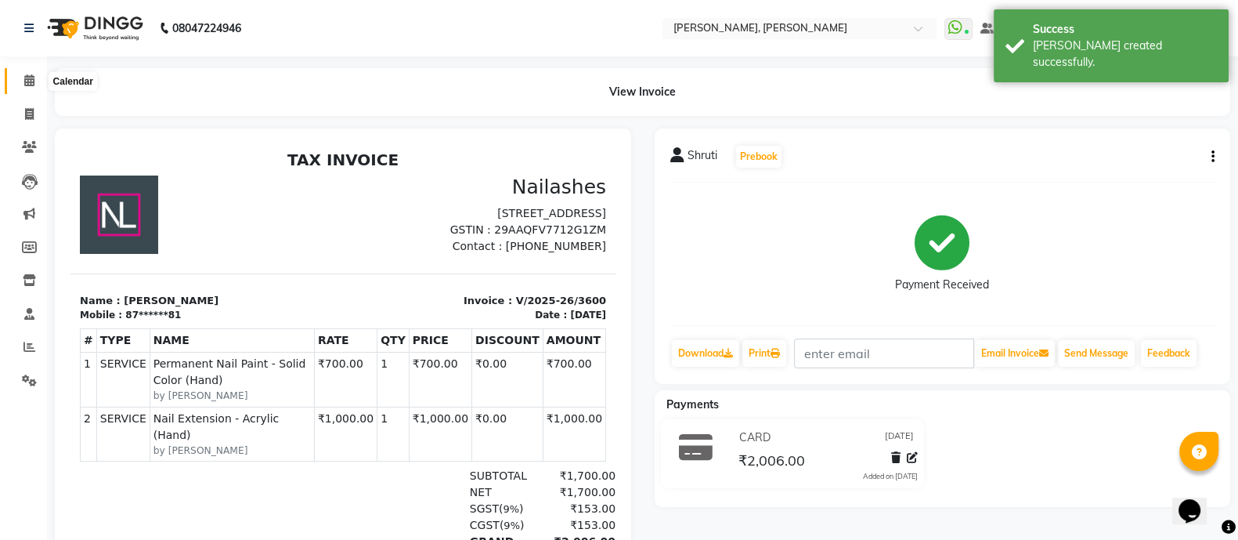
click at [30, 83] on icon at bounding box center [29, 80] width 10 height 12
